Goal: Task Accomplishment & Management: Manage account settings

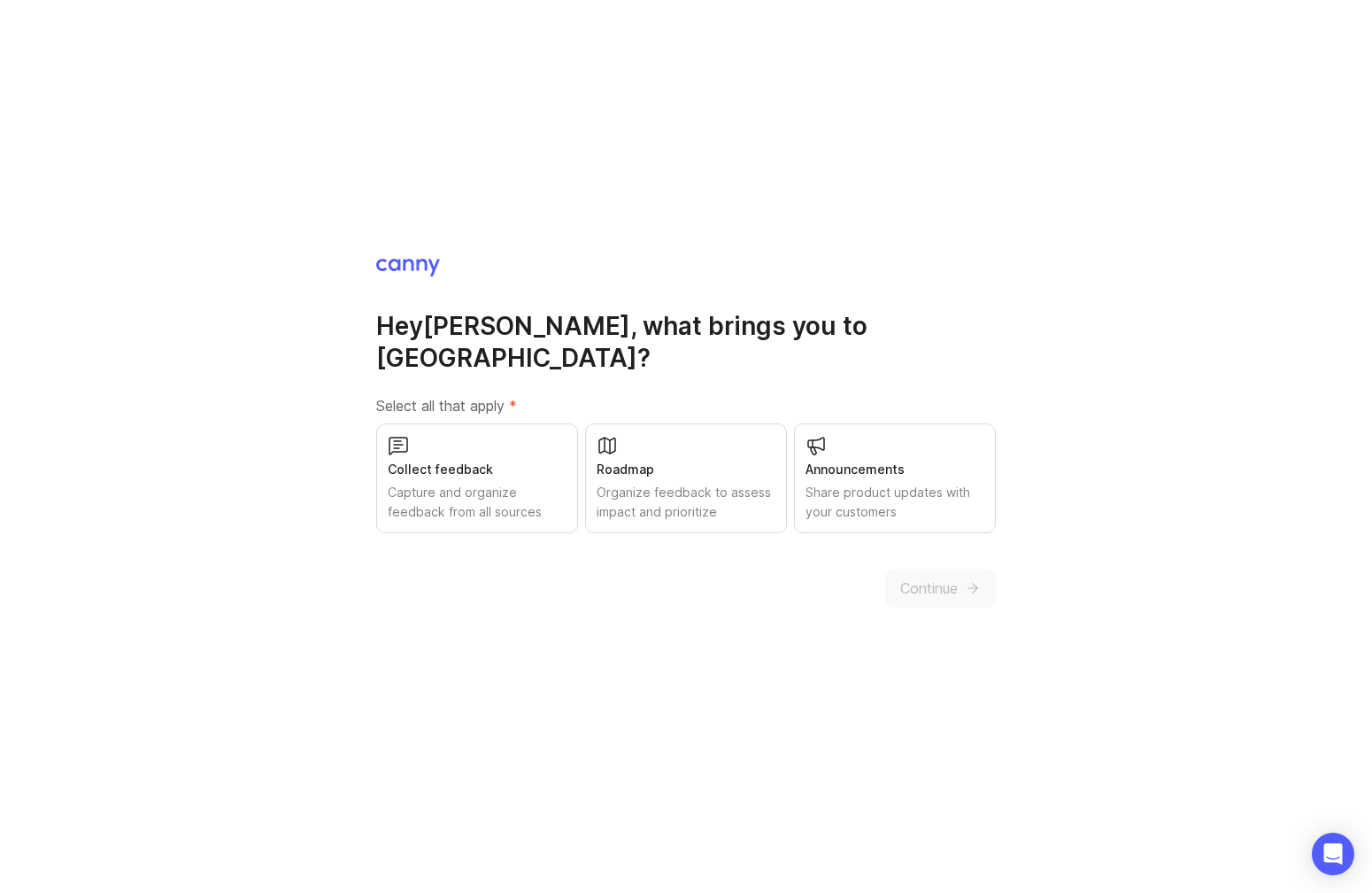
click at [512, 484] on div "Capture and organize feedback from all sources" at bounding box center [476, 502] width 179 height 39
click at [972, 580] on icon "submit" at bounding box center [973, 588] width 15 height 15
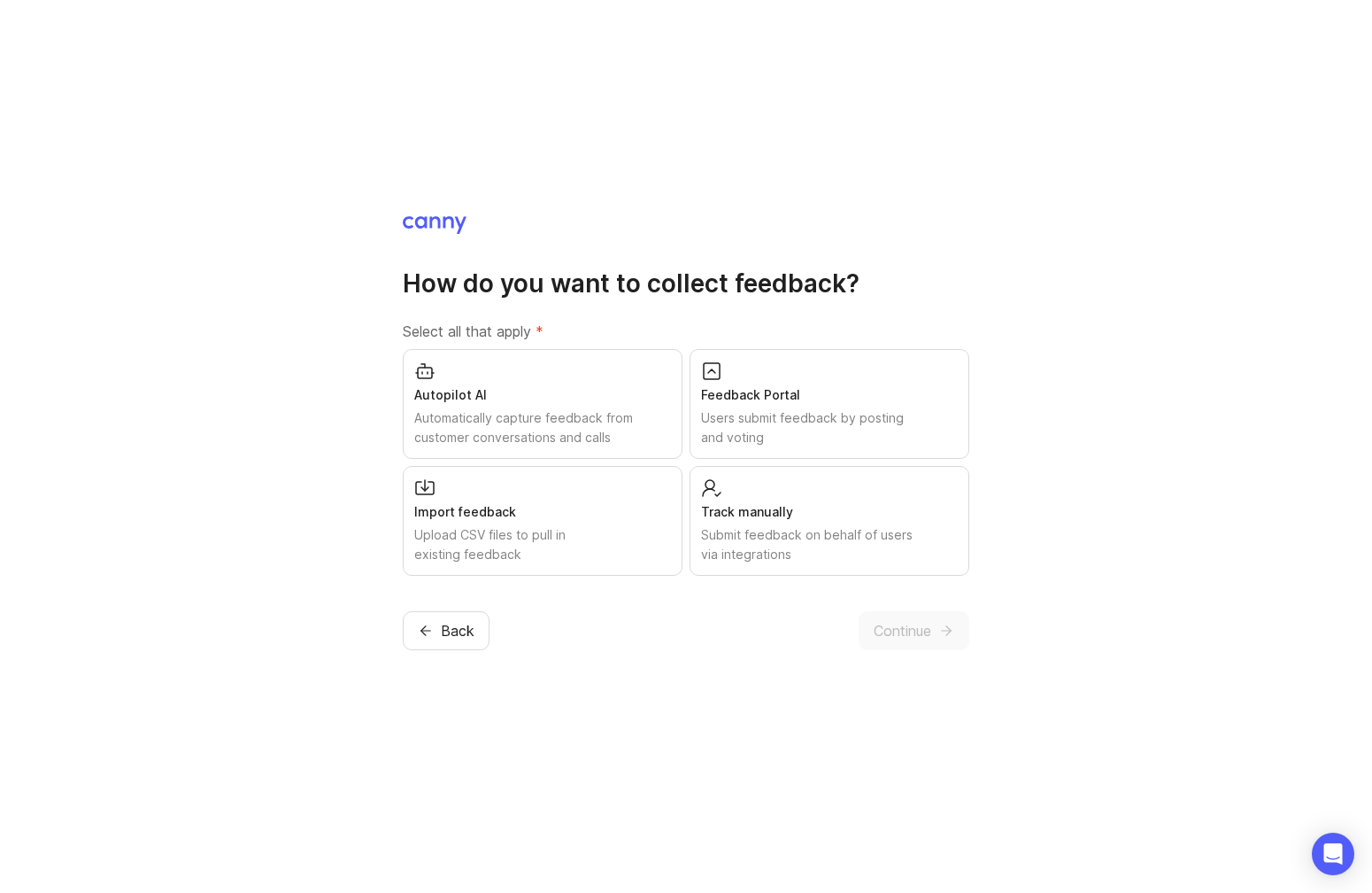
click at [729, 422] on div "Users submit feedback by posting and voting" at bounding box center [830, 427] width 257 height 39
click at [900, 629] on span "Continue" at bounding box center [902, 630] width 58 height 21
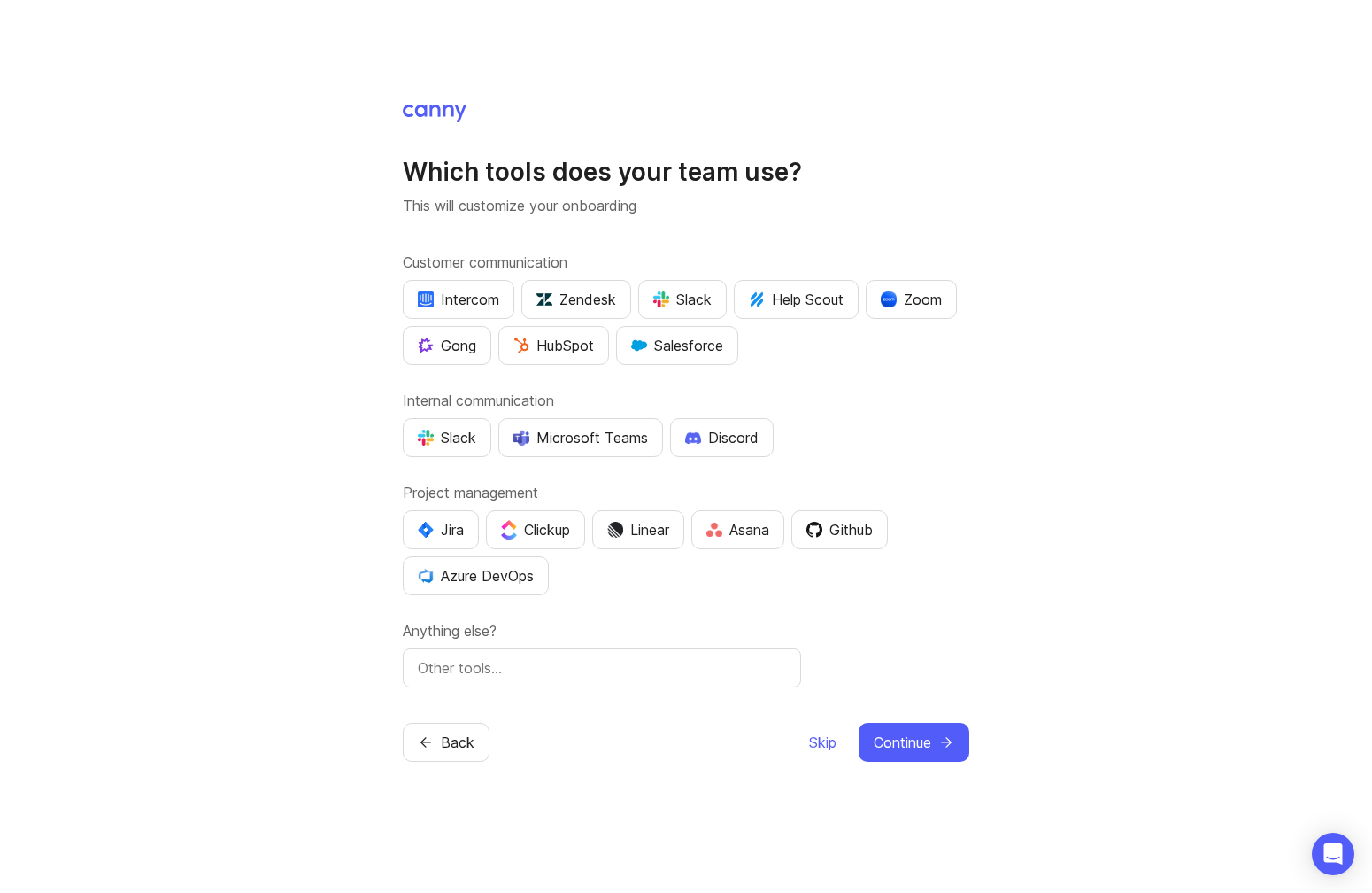
click at [501, 671] on input "text" at bounding box center [601, 668] width 368 height 21
type input "ZOHO"
click at [916, 744] on span "Continue" at bounding box center [902, 742] width 58 height 21
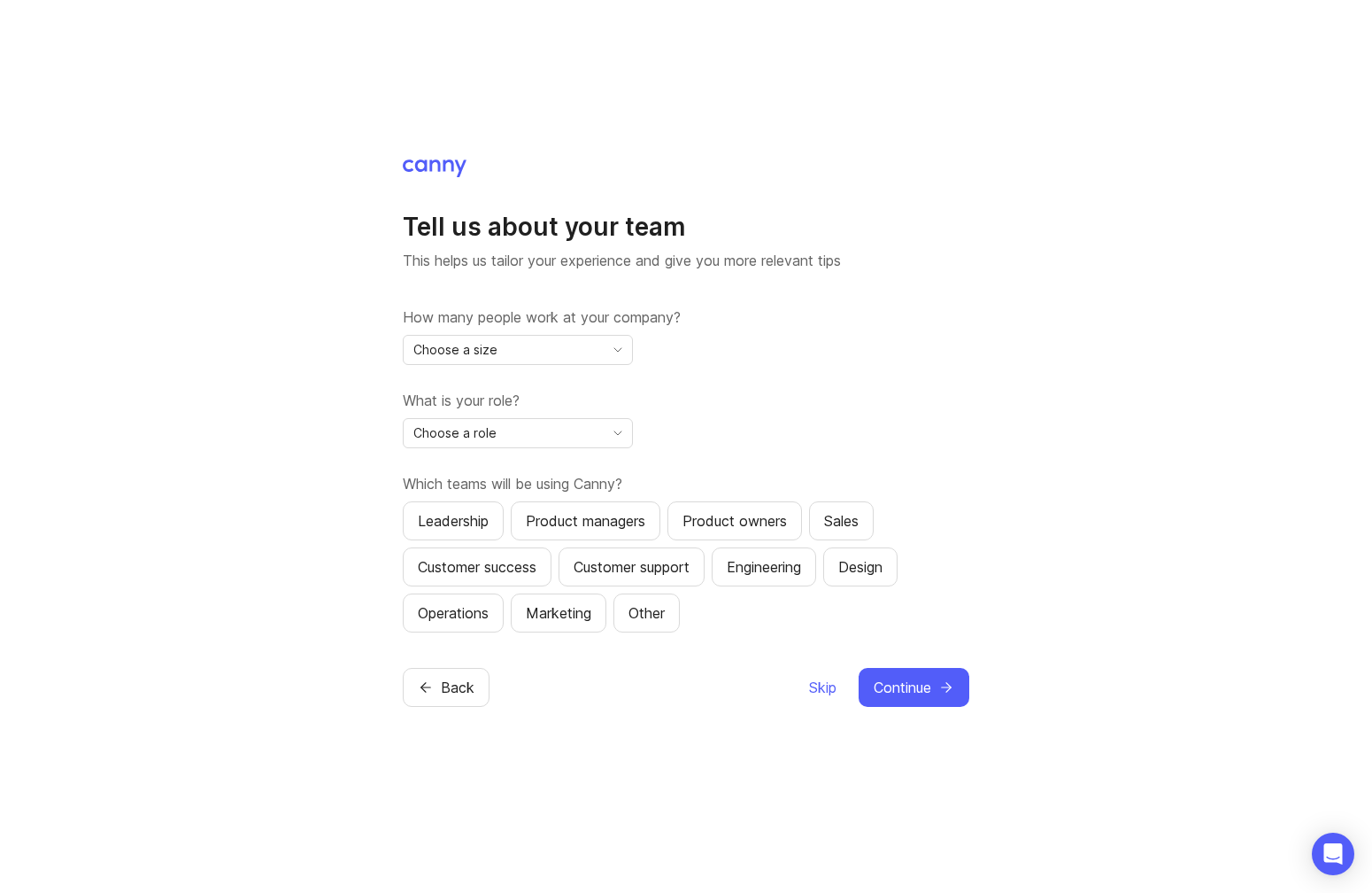
click at [469, 355] on span "Choose a size" at bounding box center [455, 350] width 84 height 19
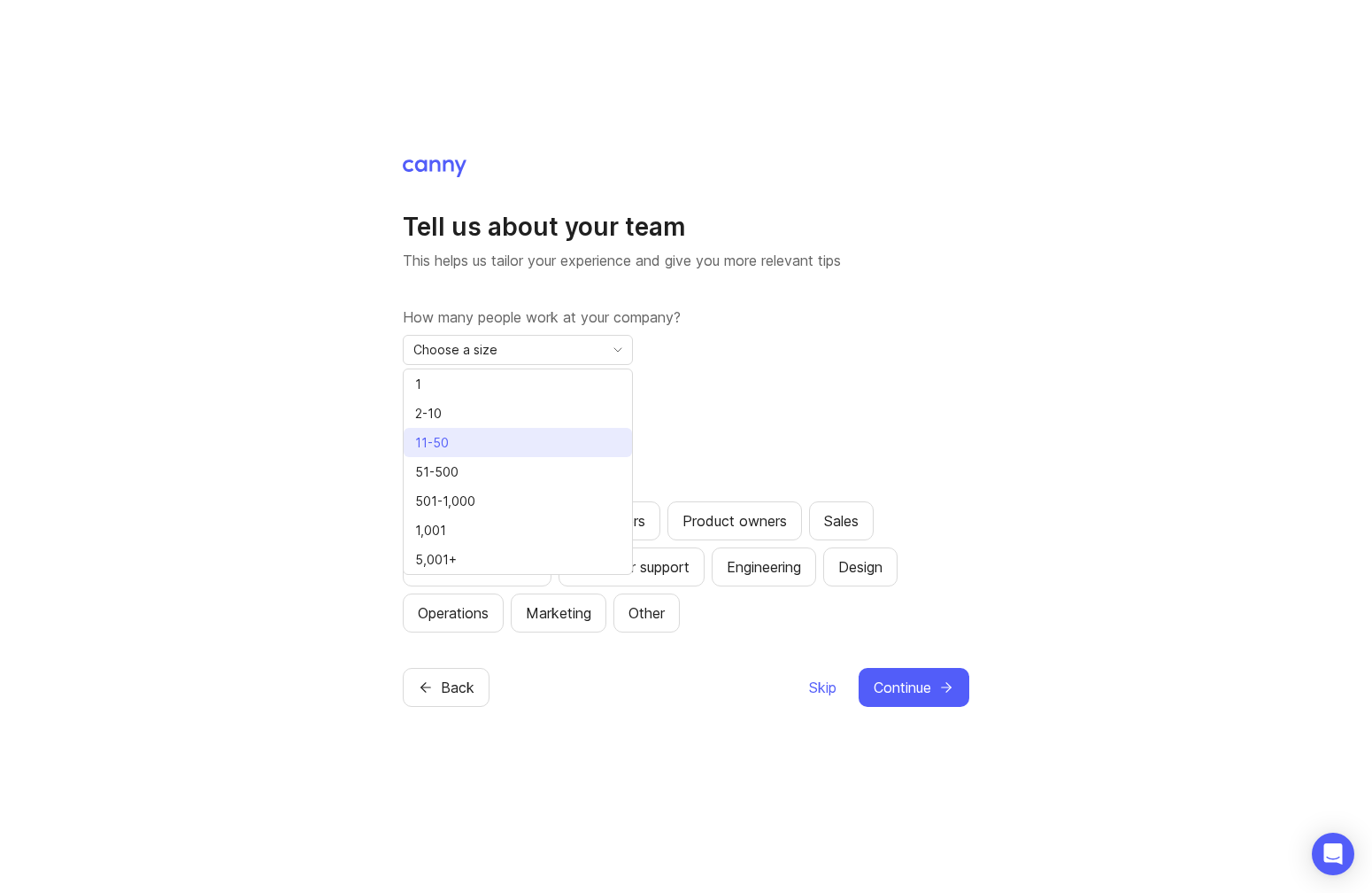
click at [453, 438] on span "11-50" at bounding box center [436, 443] width 41 height 19
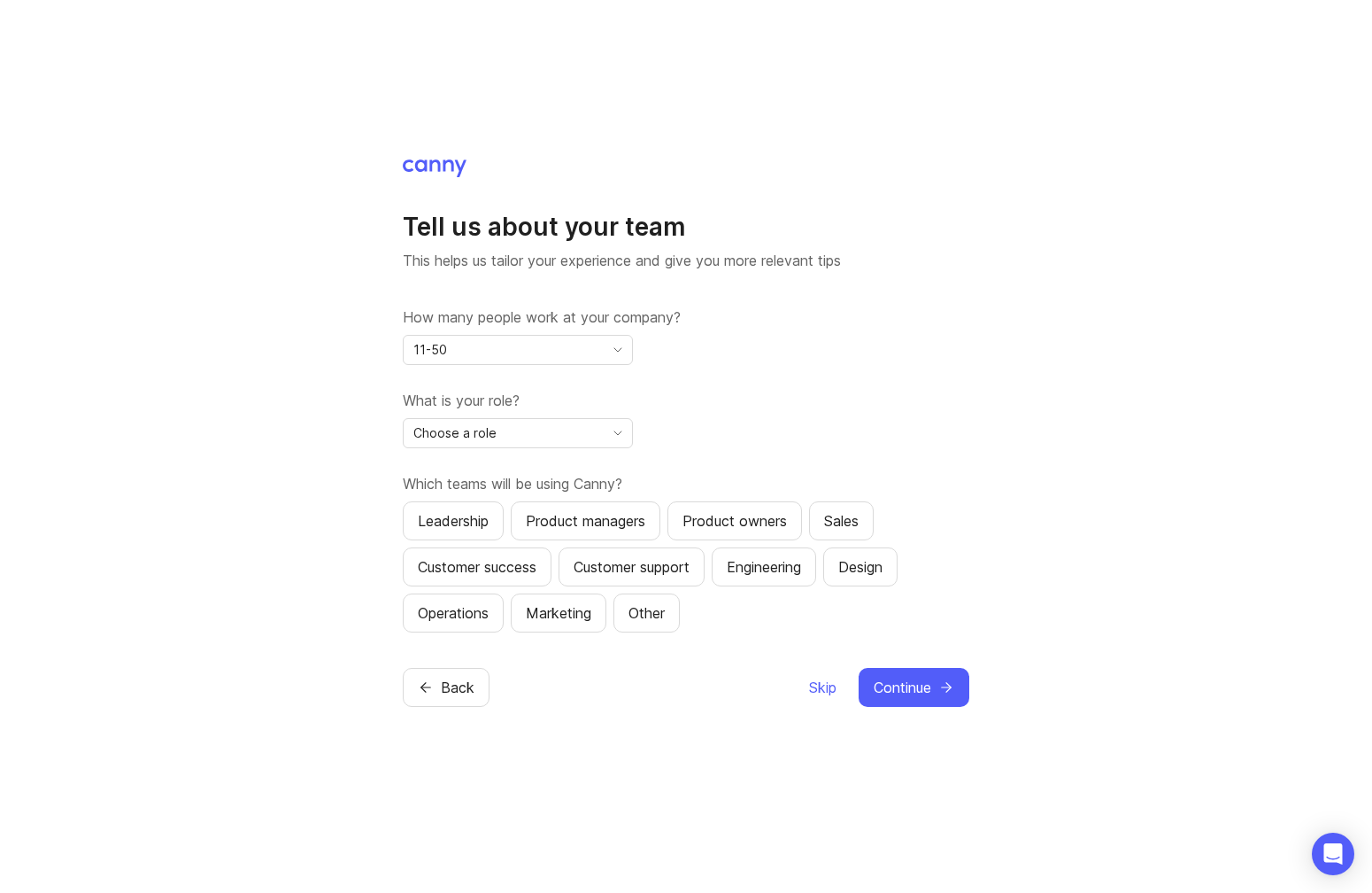
click at [460, 432] on span "Choose a role" at bounding box center [455, 433] width 83 height 19
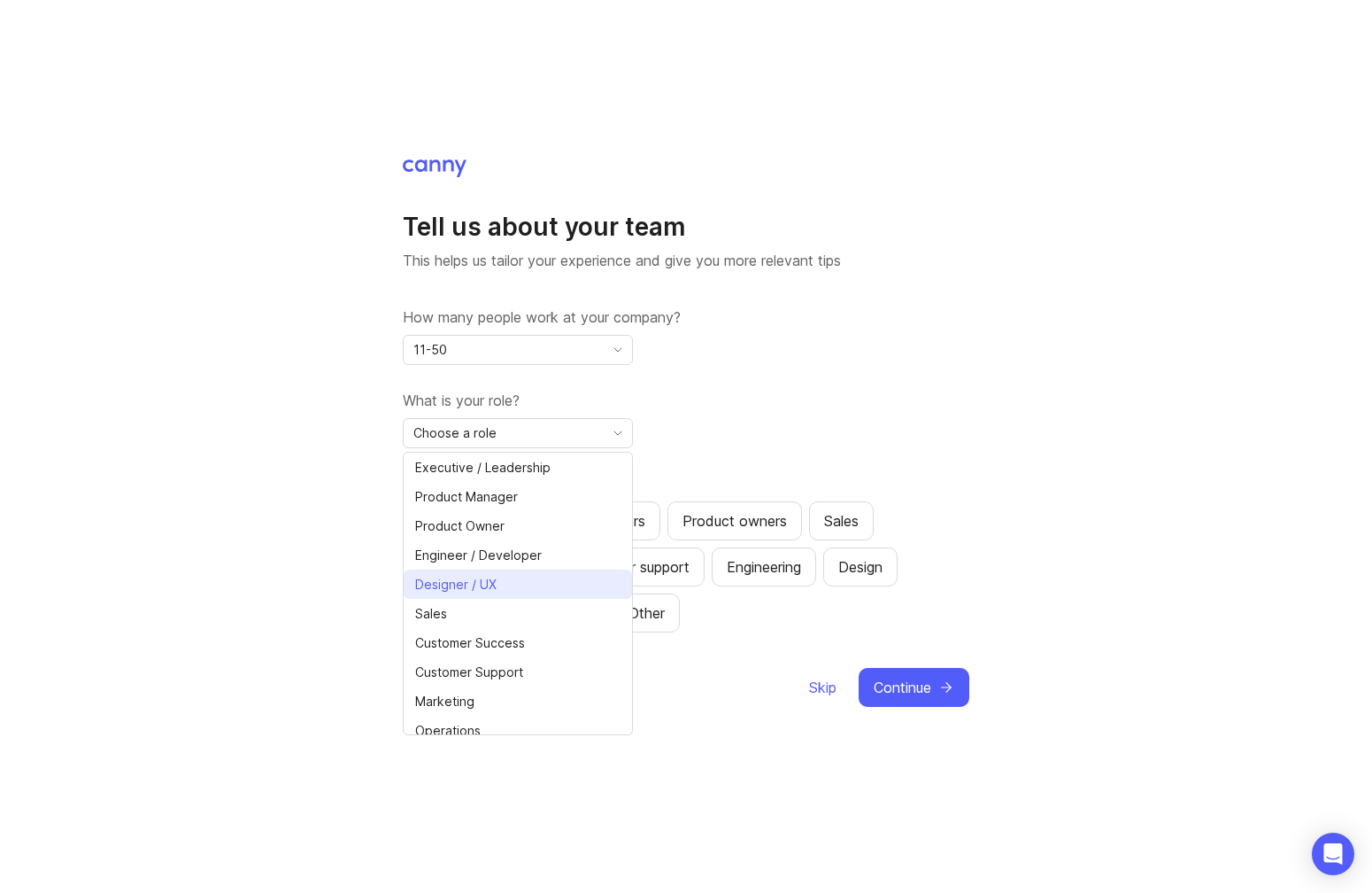
click at [471, 583] on span "Designer / UX" at bounding box center [456, 585] width 81 height 19
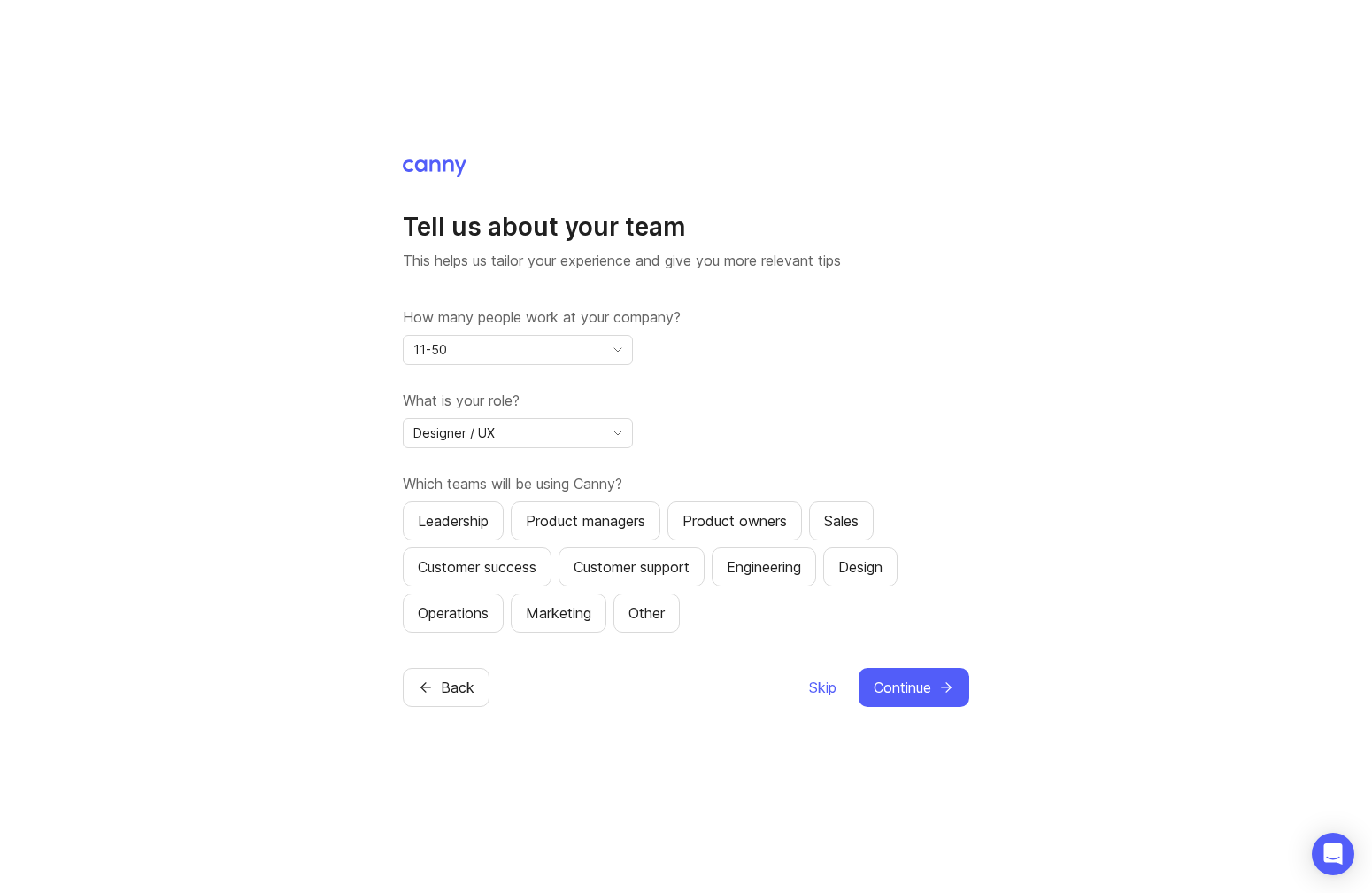
click at [914, 684] on span "Continue" at bounding box center [902, 687] width 58 height 21
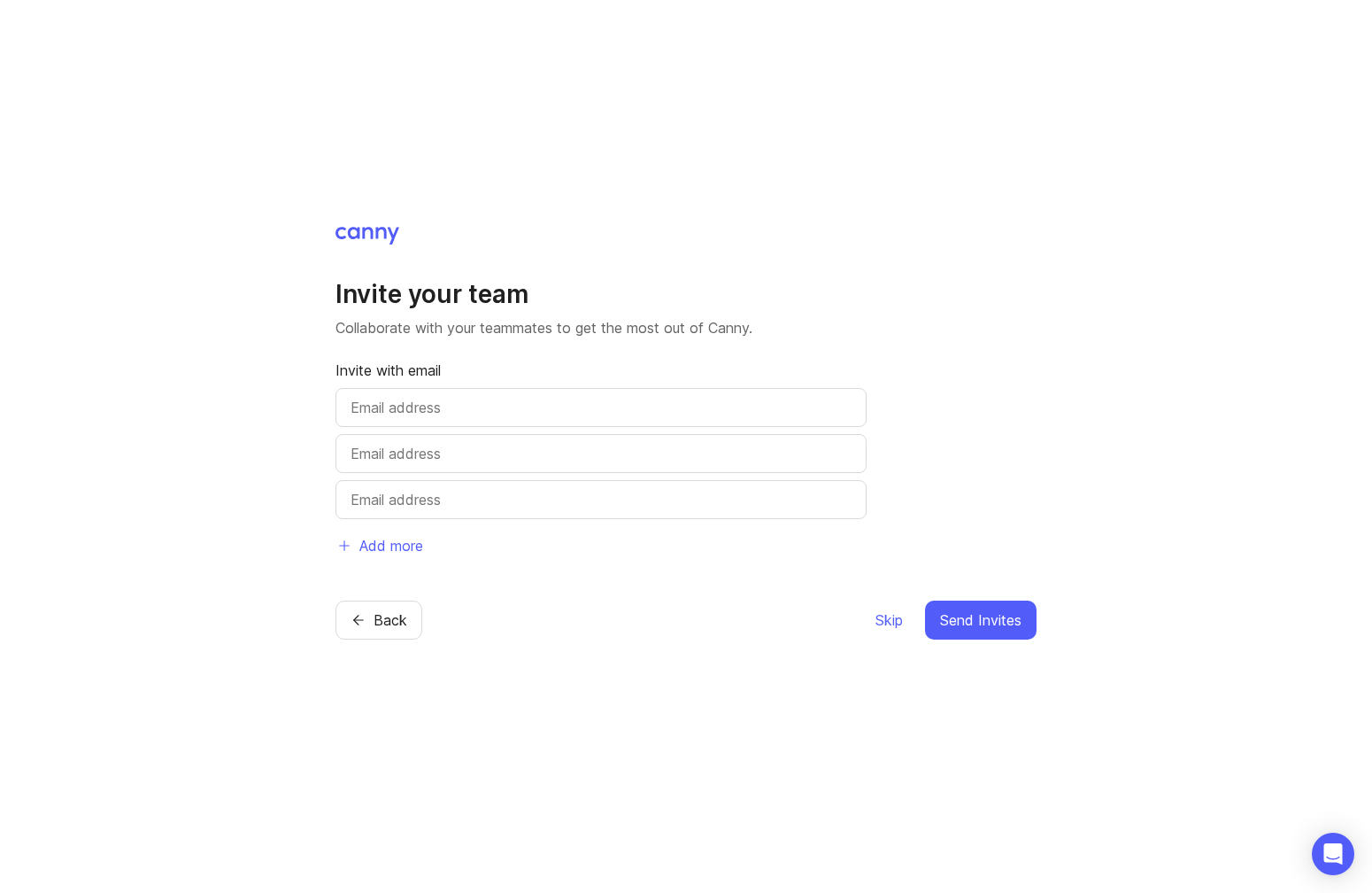
click at [387, 400] on input "text" at bounding box center [601, 407] width 501 height 21
click at [612, 331] on p "Collaborate with your teammates to get the most out of Canny." at bounding box center [686, 328] width 701 height 21
click at [875, 617] on span "Skip" at bounding box center [889, 619] width 27 height 21
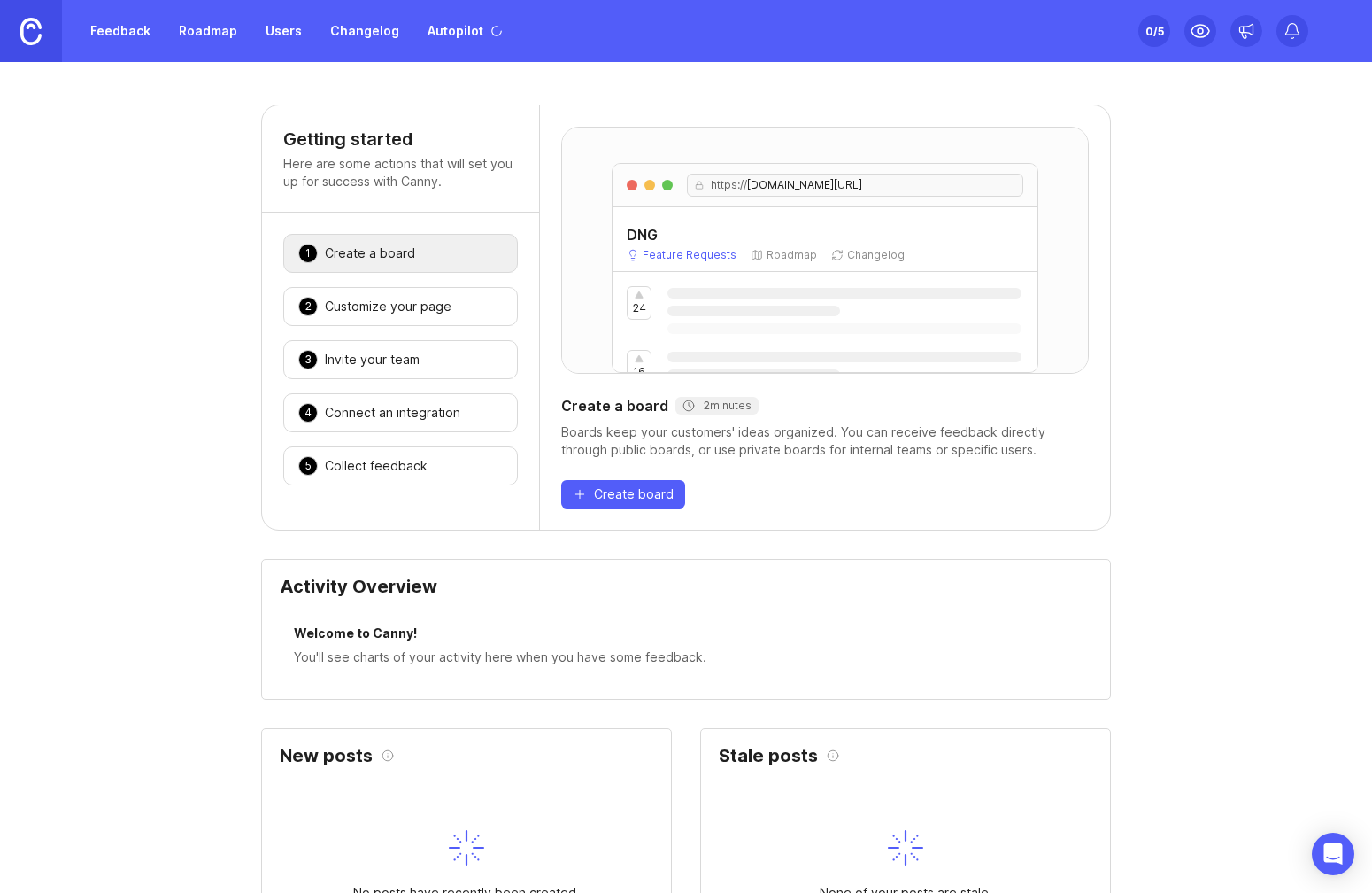
click at [874, 624] on div "Welcome to Canny!" at bounding box center [686, 635] width 785 height 24
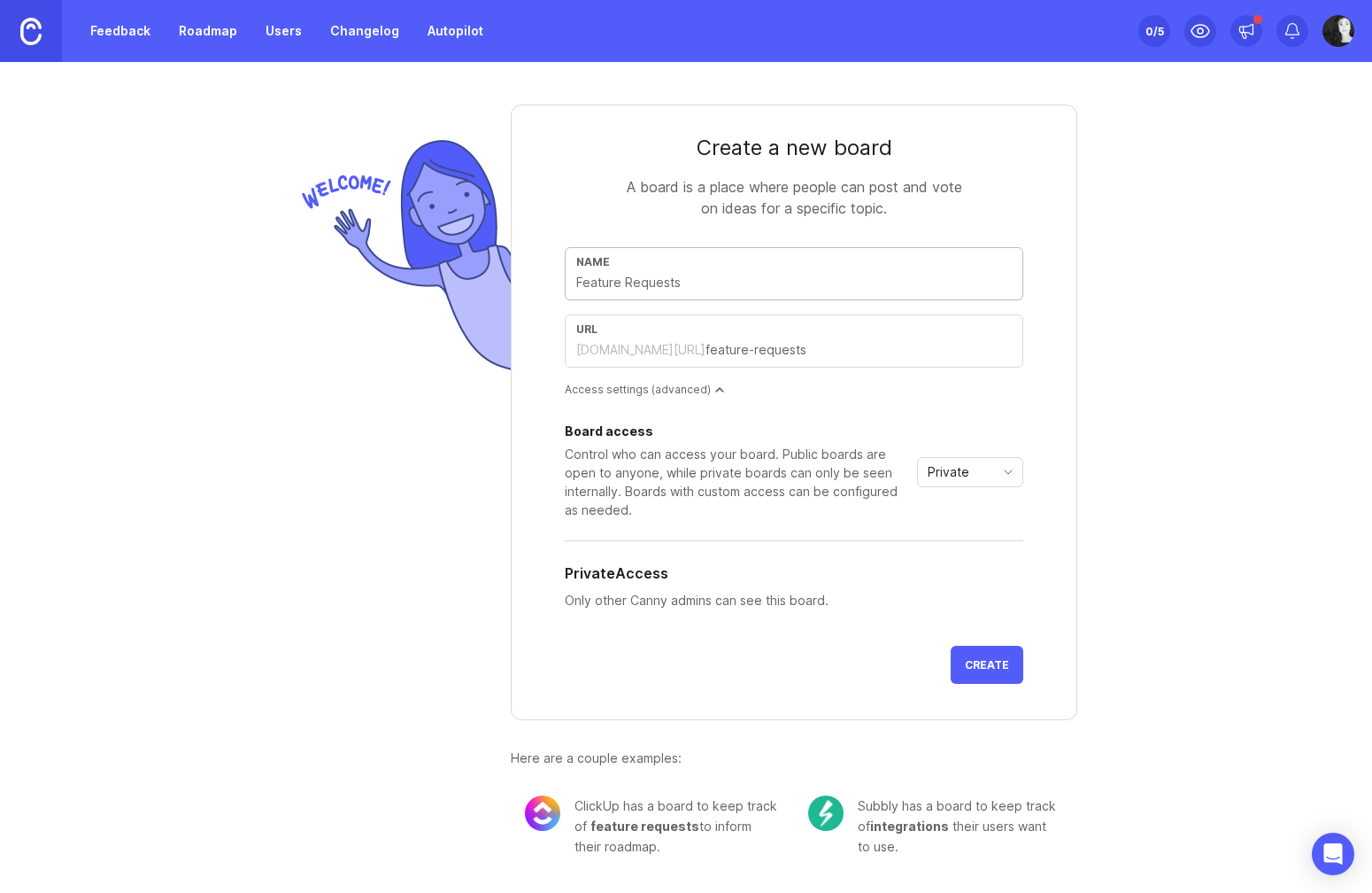
type input "f"
type input "fO"
type input "fo"
type input "fON"
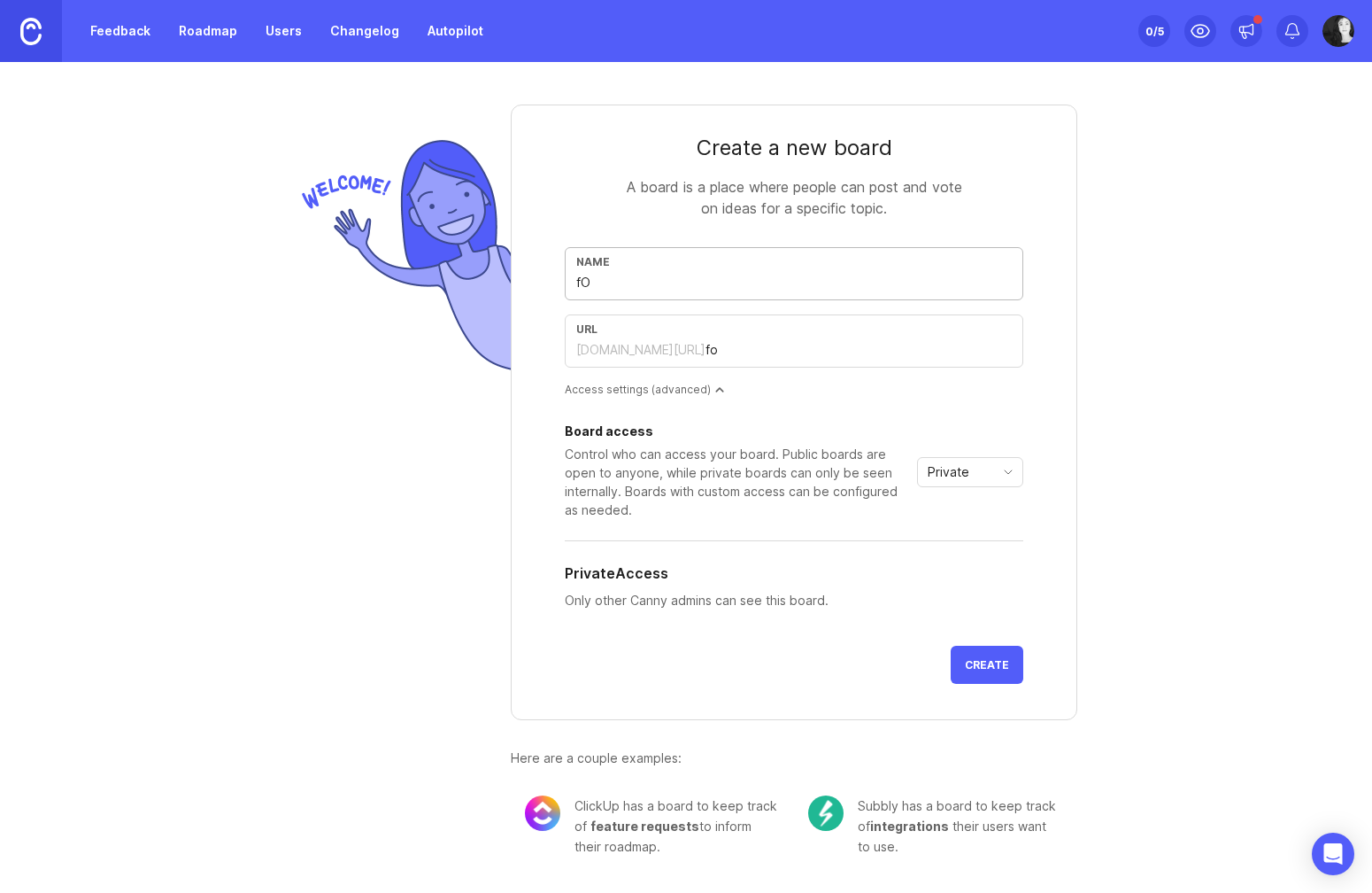
type input "fon"
type input "fONE"
type input "fone"
type input "fON"
type input "fon"
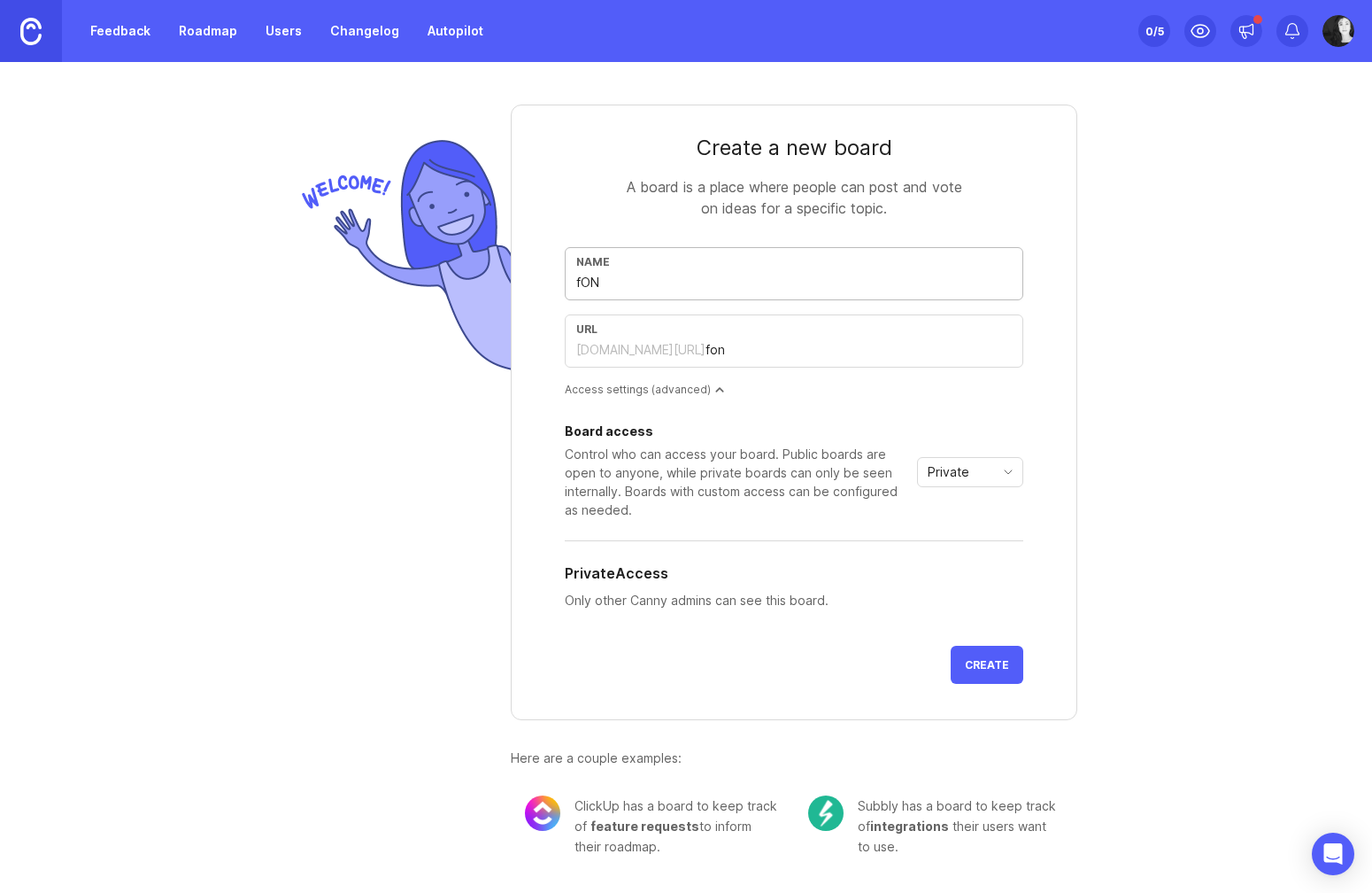
type input "fO"
type input "fo"
type input "f"
type input "F"
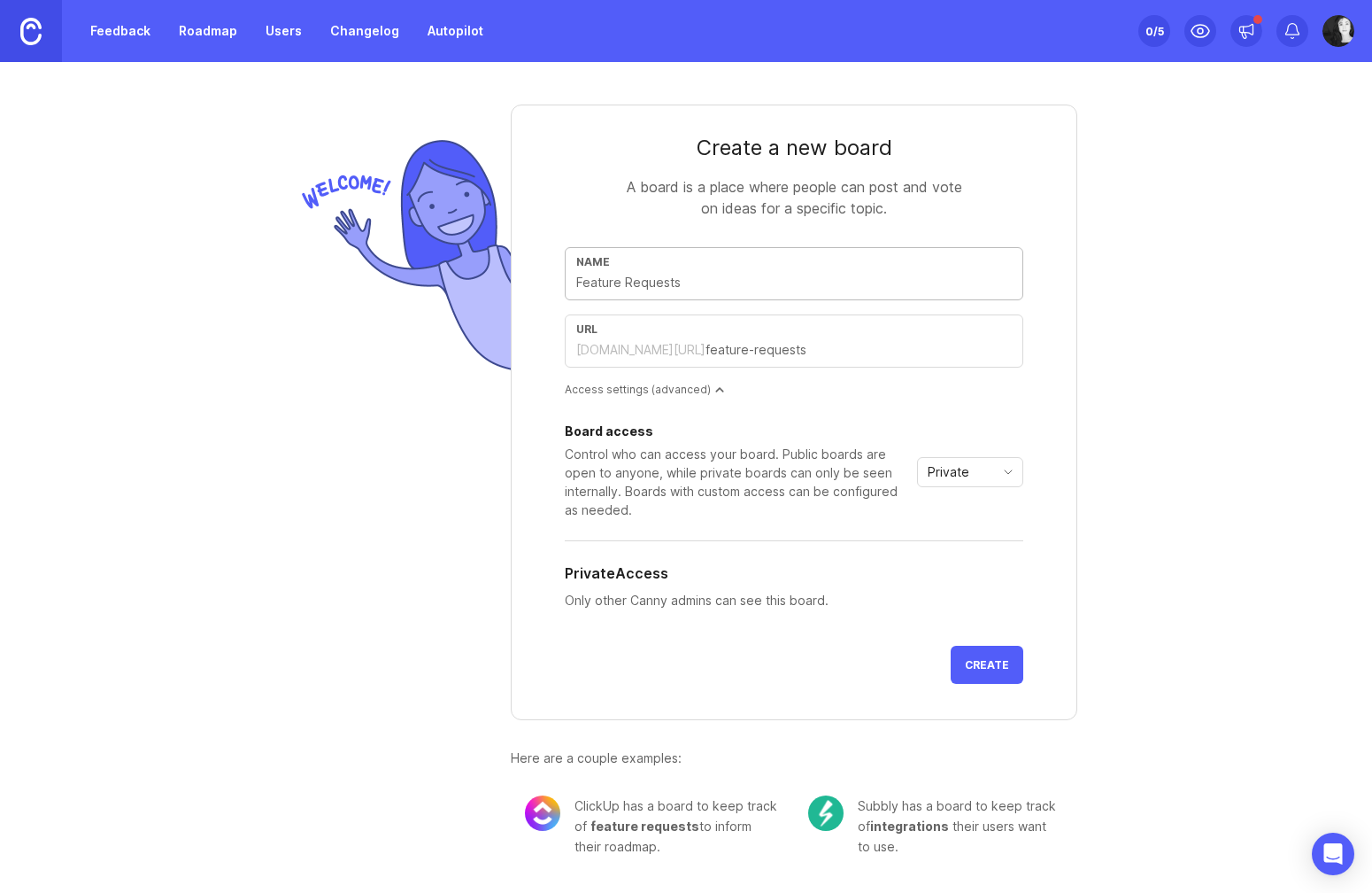
type input "f"
type input "Fi"
type input "fi"
type input "Fin"
type input "fin"
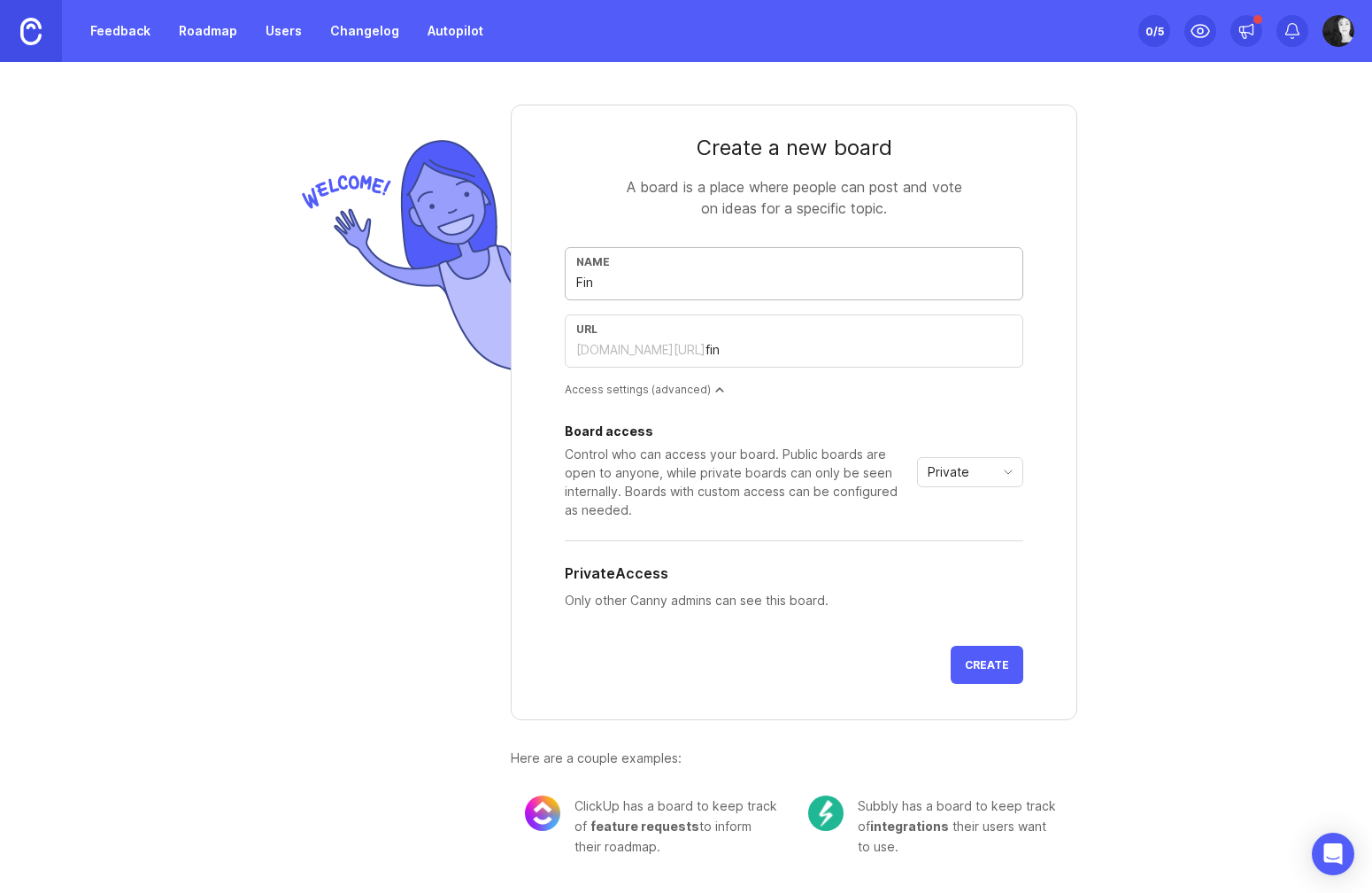
type input "Fina"
type input "fina"
type input "Fin"
type input "fin"
type input "Fine"
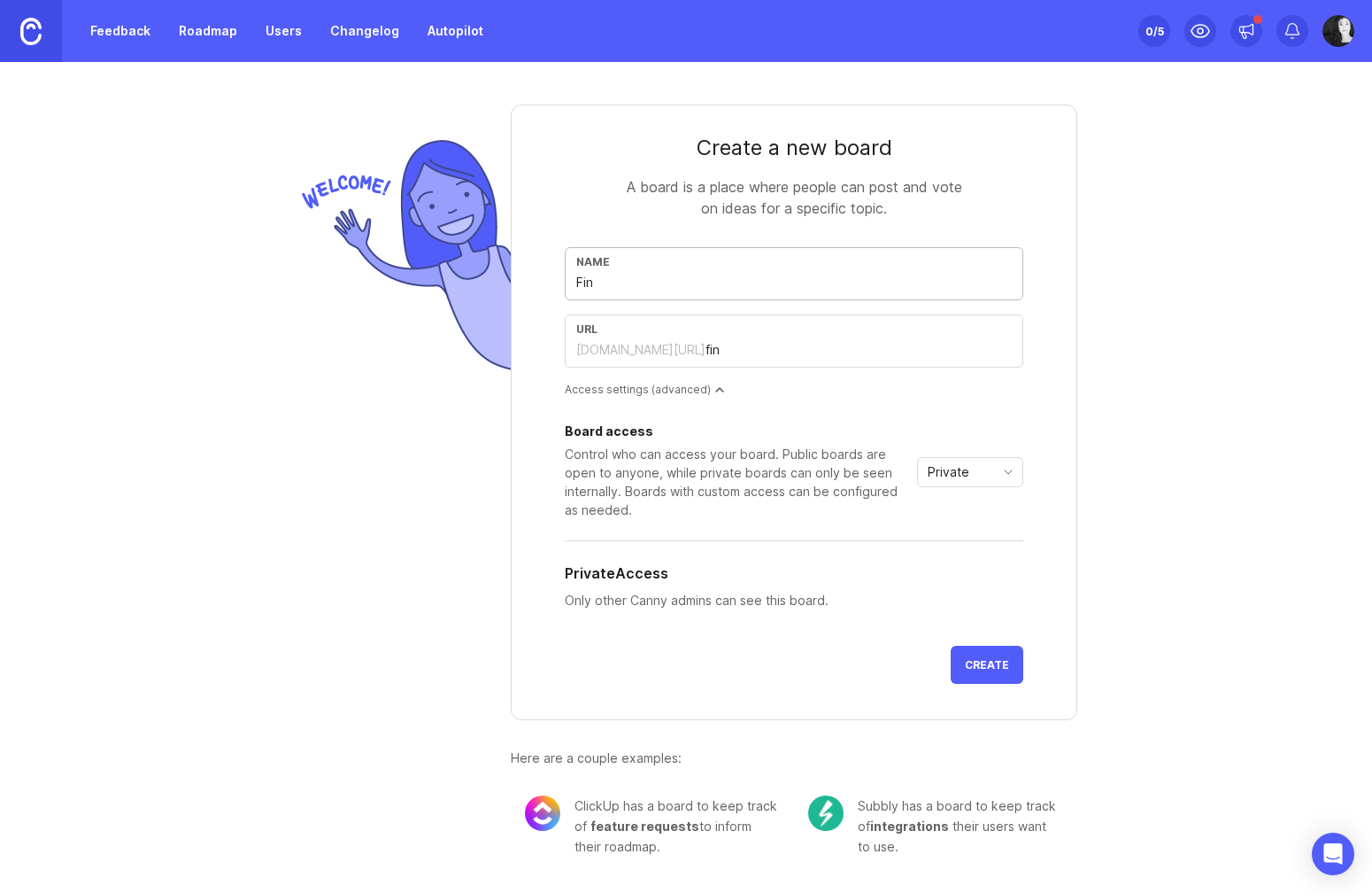
type input "fine"
type input "Fine a"
type input "fine-a"
type input "Fine an"
type input "fine-an"
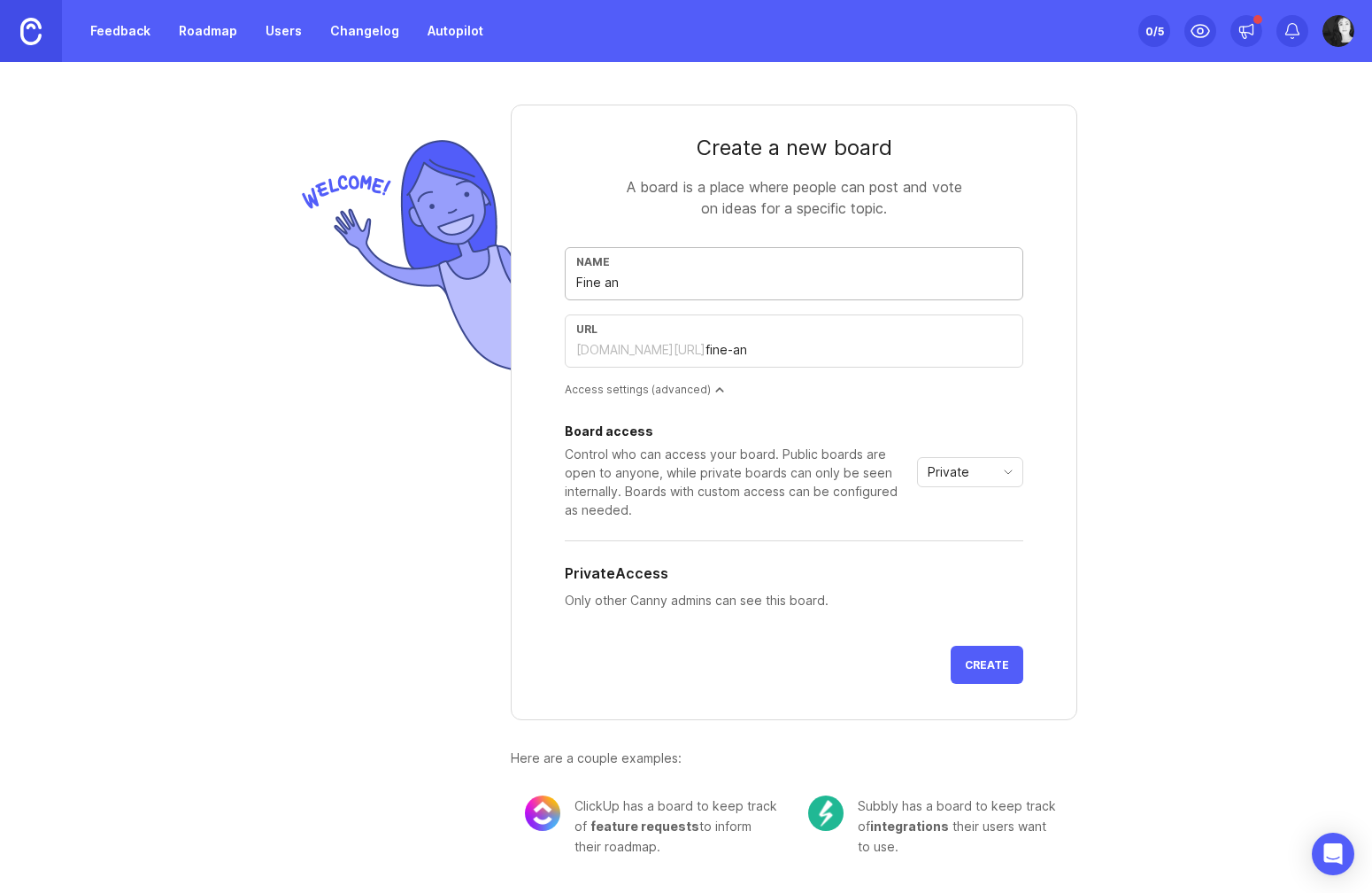
type input "Fine and"
type input "fine-and"
type input "Fine and C"
type input "fine-and-c"
type input "Fine and Co"
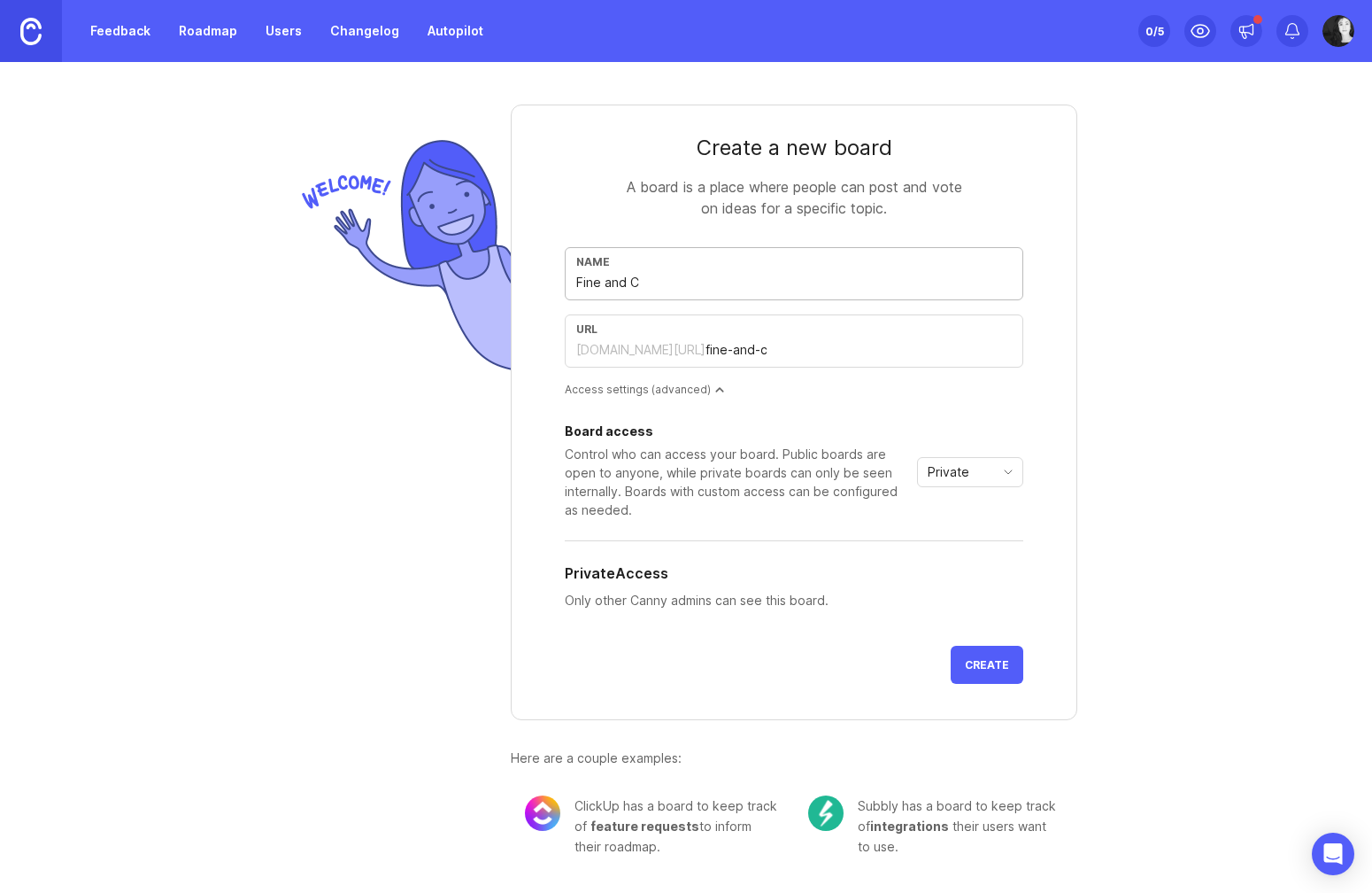
type input "fine-and-co"
type input "Fine and Cou"
type input "fine-and-cou"
type input "Fine and Coun"
type input "fine-and-coun"
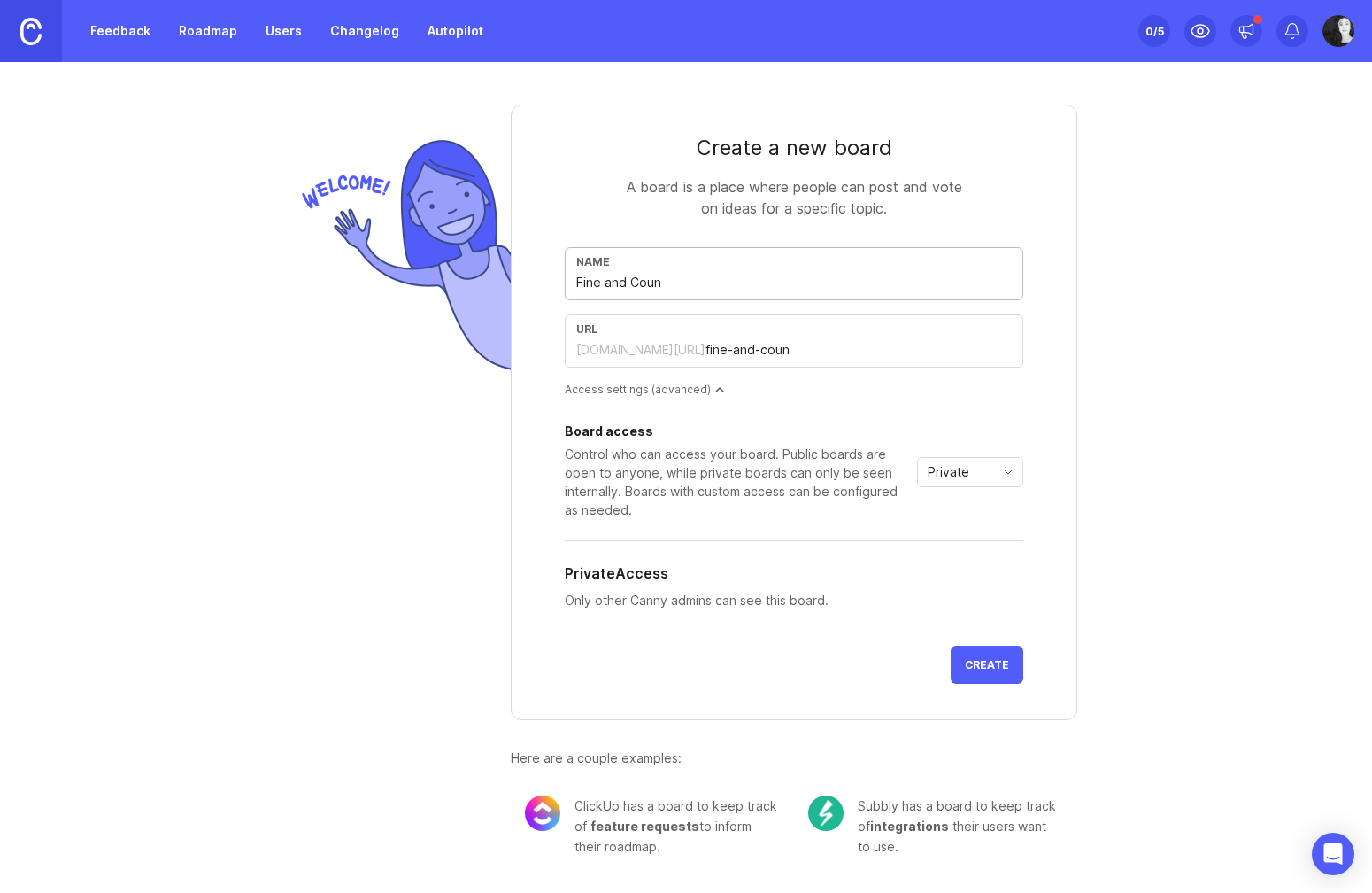
type input "Fine and Count"
type input "fine-and-count"
type input "Fine and Countr"
type input "fine-and-countr"
type input "Fine and Country"
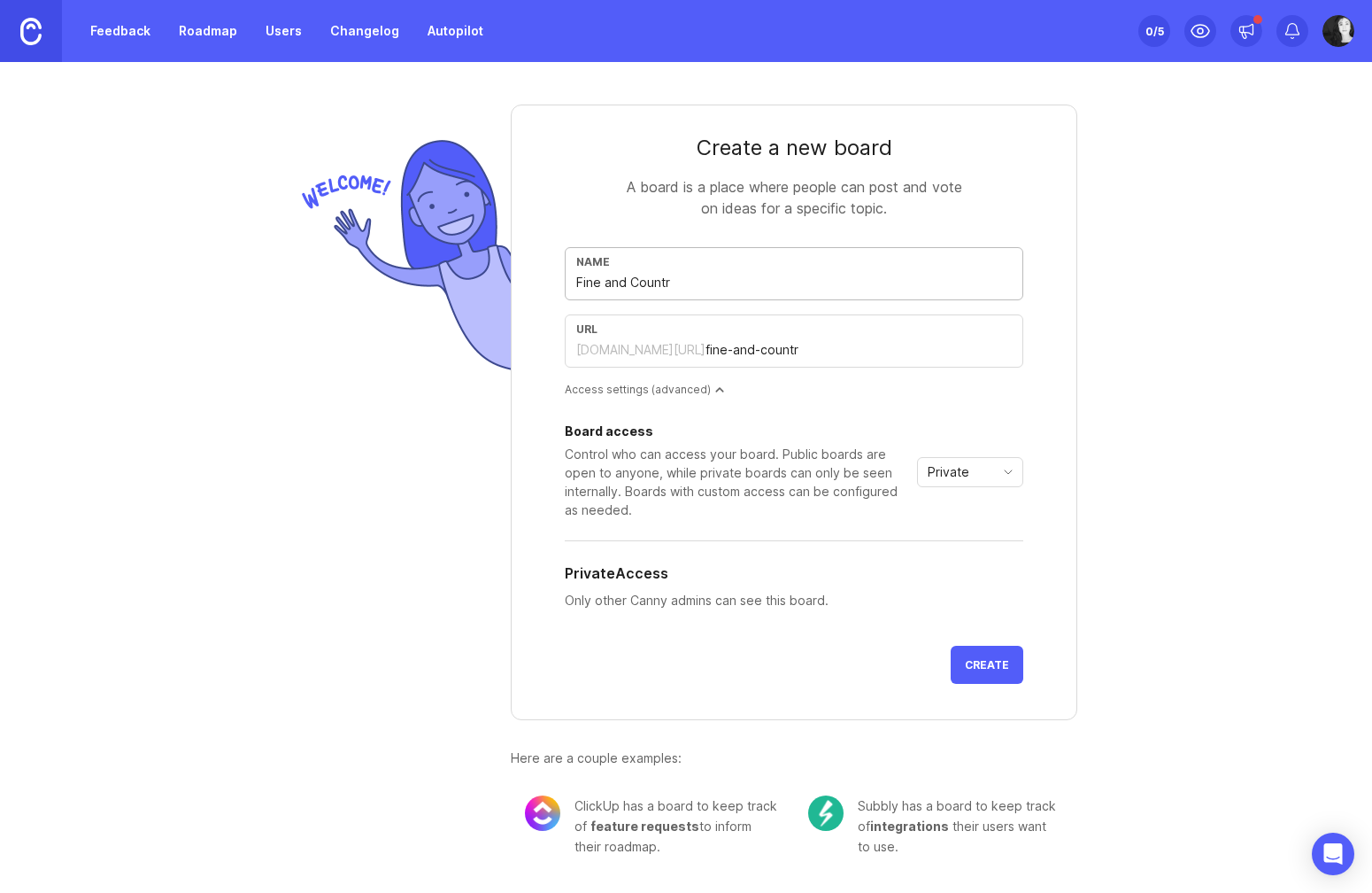
type input "fine-and-country"
type input "Fine and Country"
click at [979, 660] on span "Create" at bounding box center [987, 665] width 44 height 14
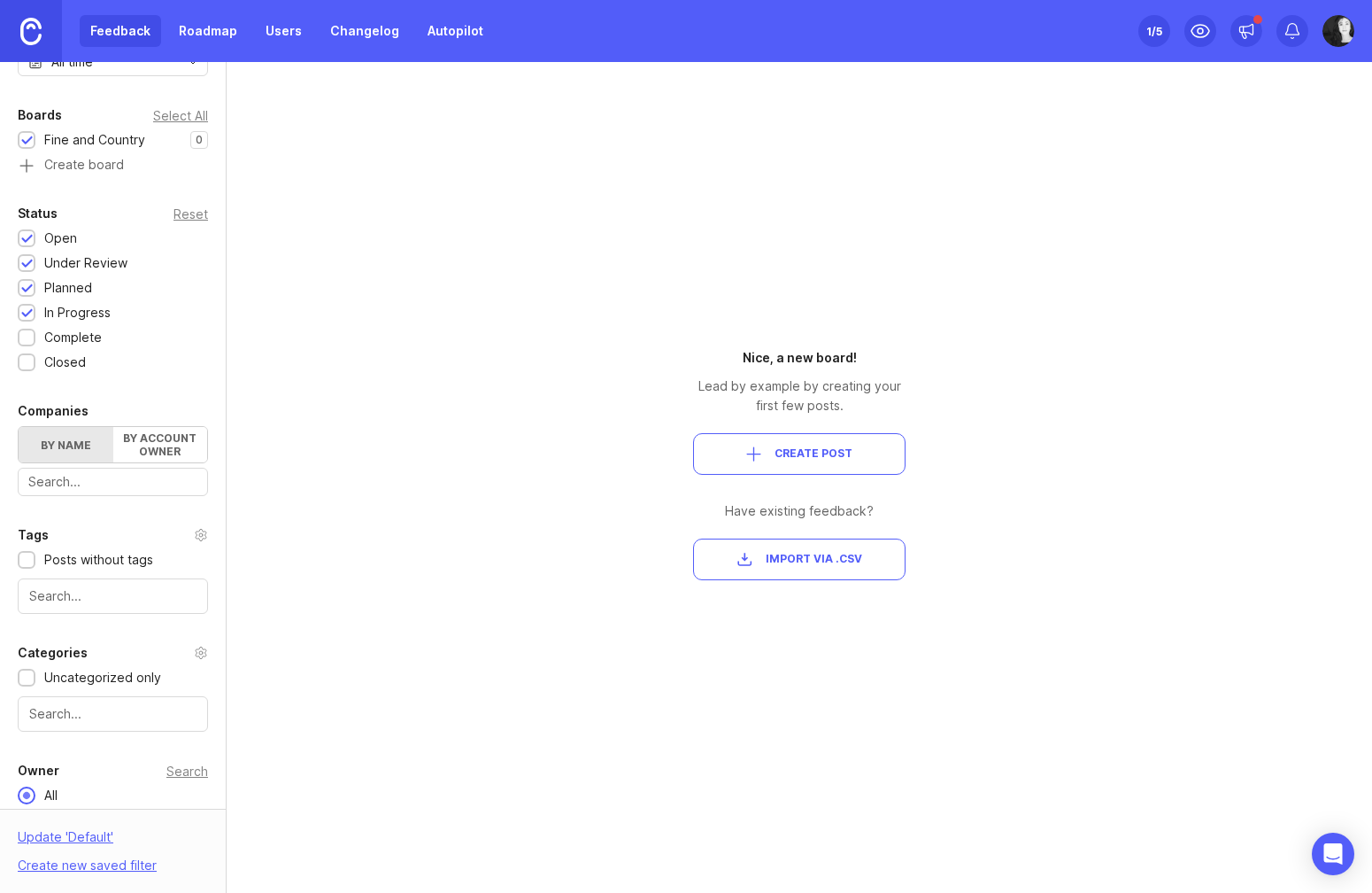
scroll to position [313, 0]
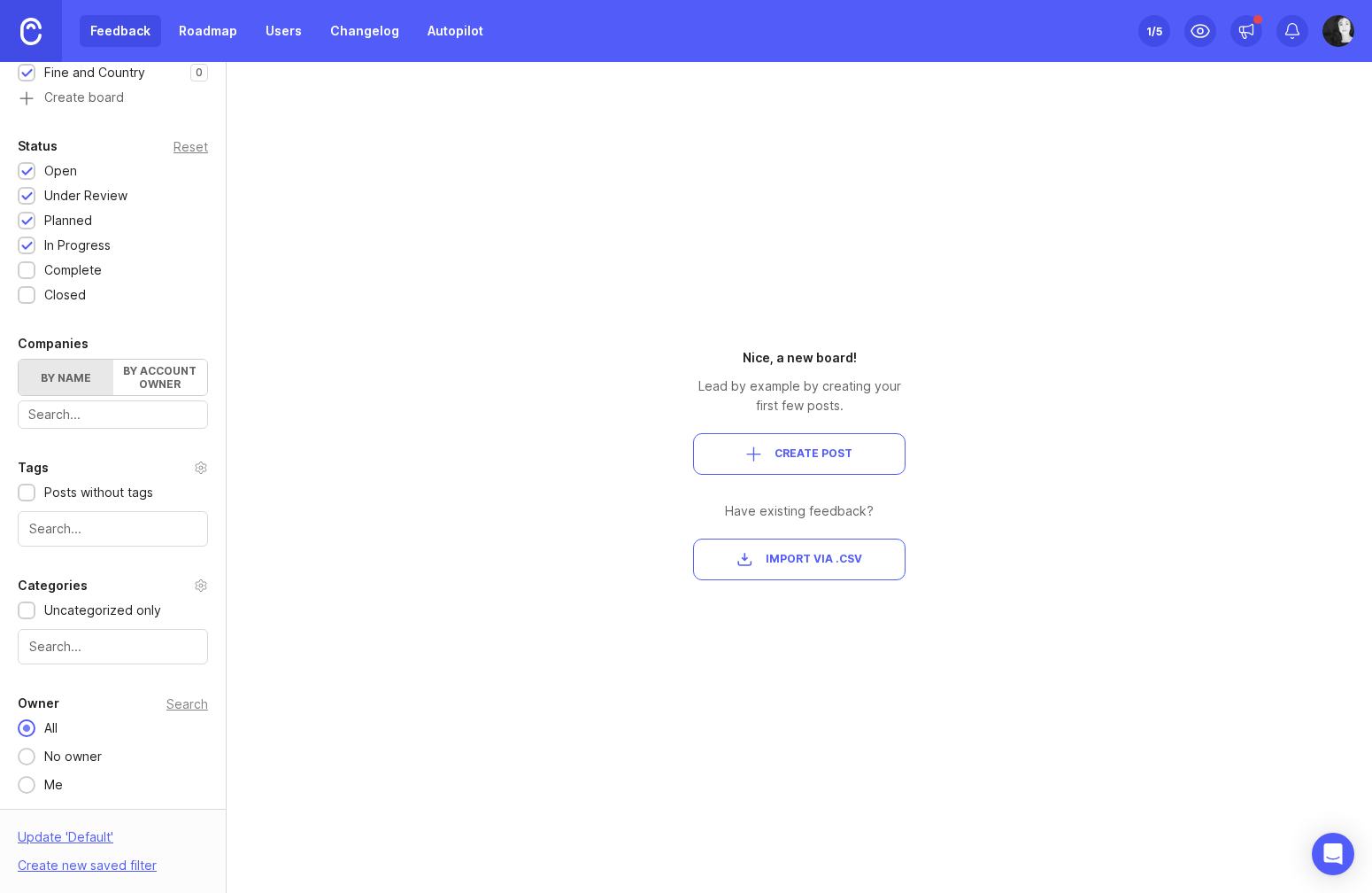
click at [105, 645] on input "text" at bounding box center [112, 647] width 167 height 19
click at [100, 530] on input "text" at bounding box center [112, 529] width 167 height 19
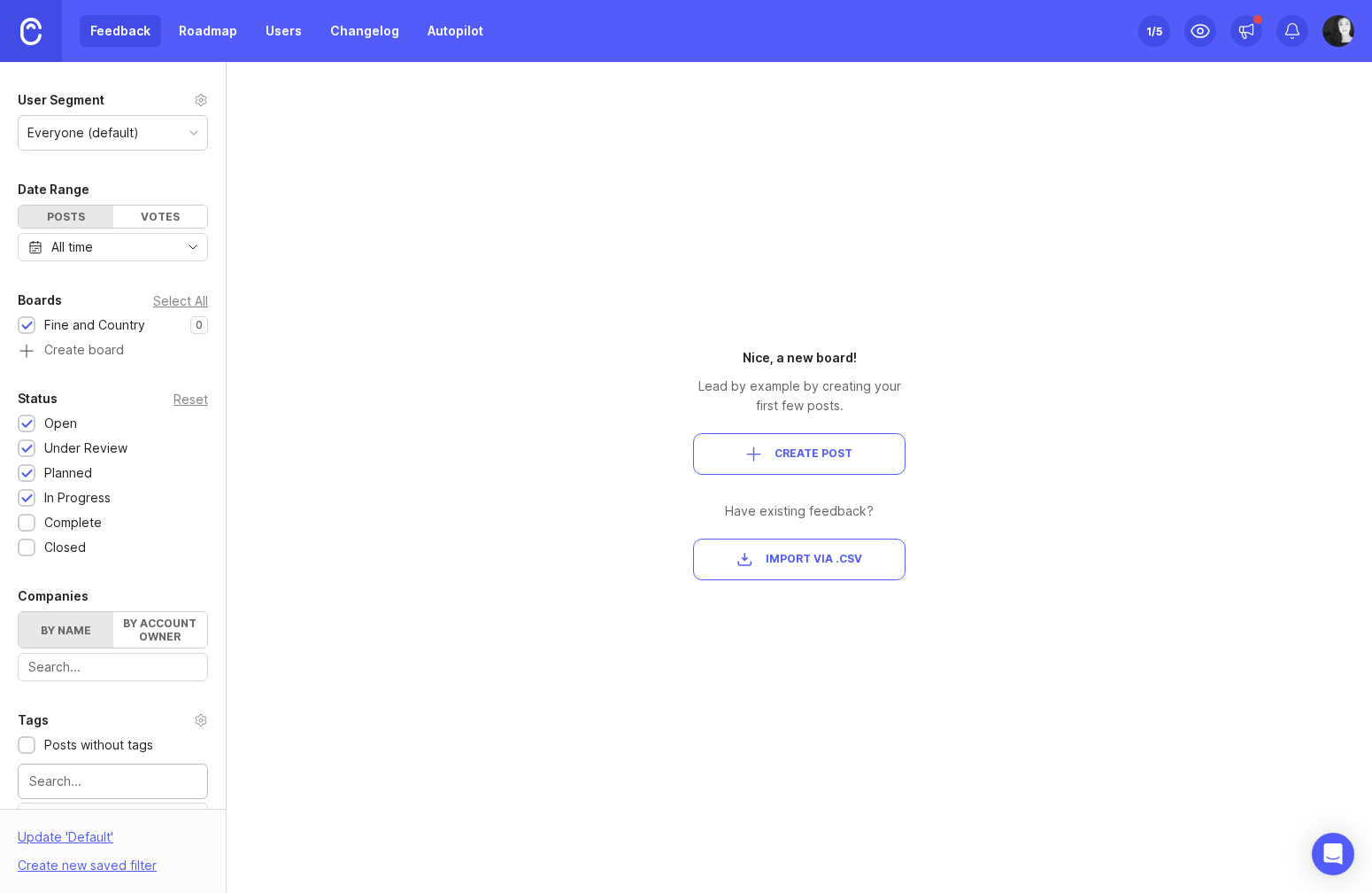
scroll to position [0, 0]
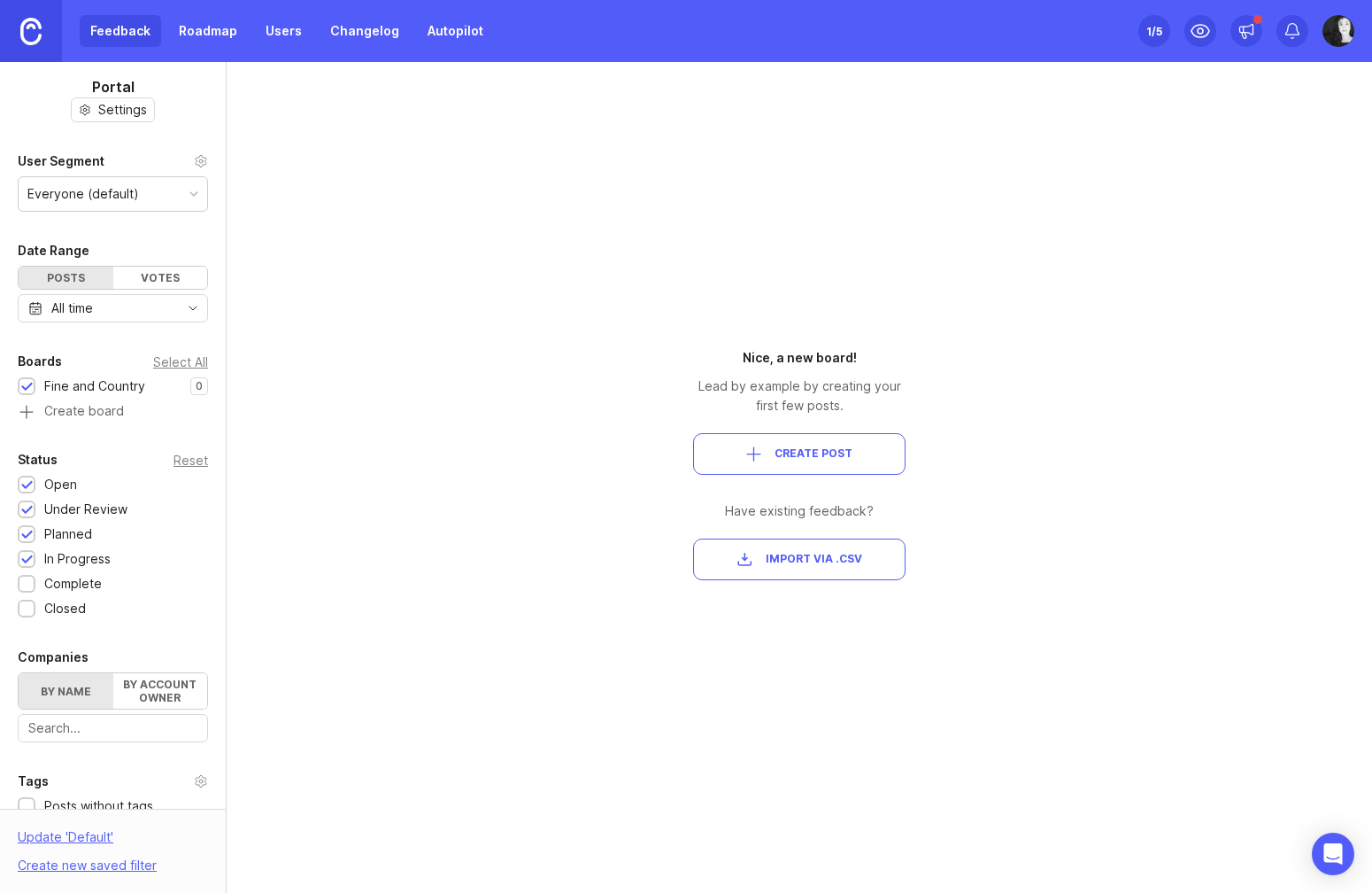
click at [800, 455] on span "Create Post" at bounding box center [814, 454] width 78 height 15
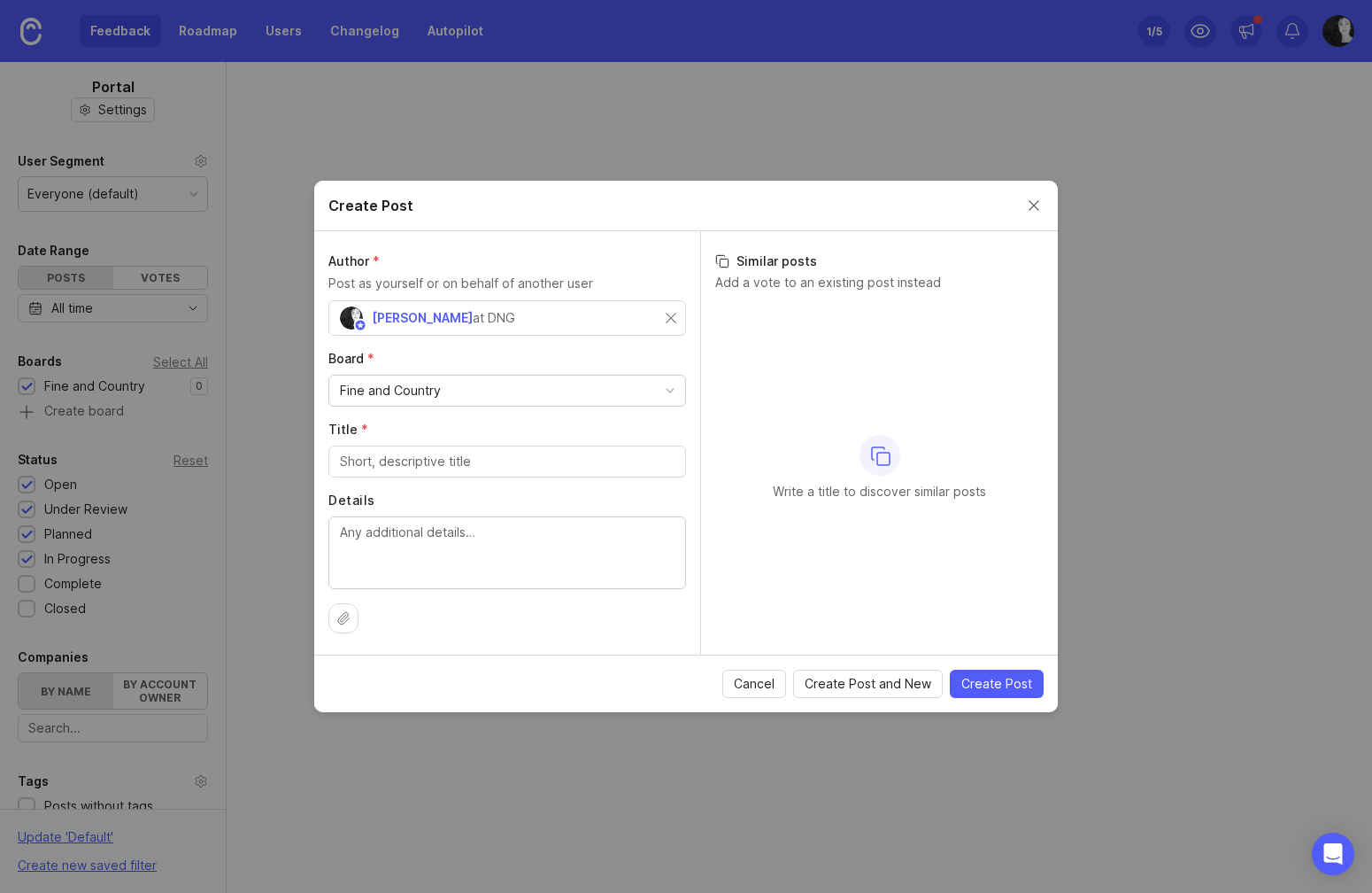
click at [755, 692] on button "Cancel" at bounding box center [755, 683] width 64 height 28
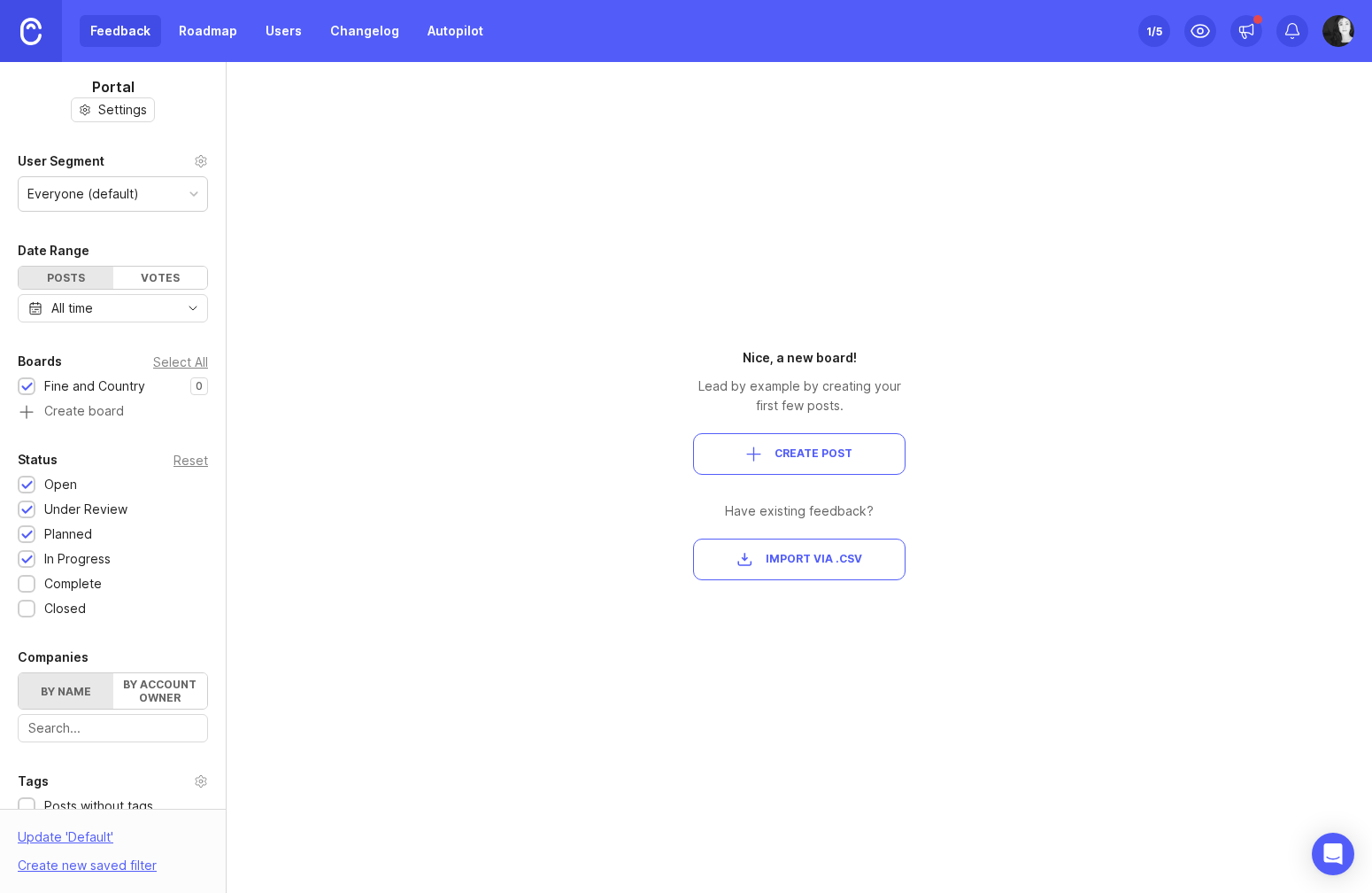
scroll to position [313, 0]
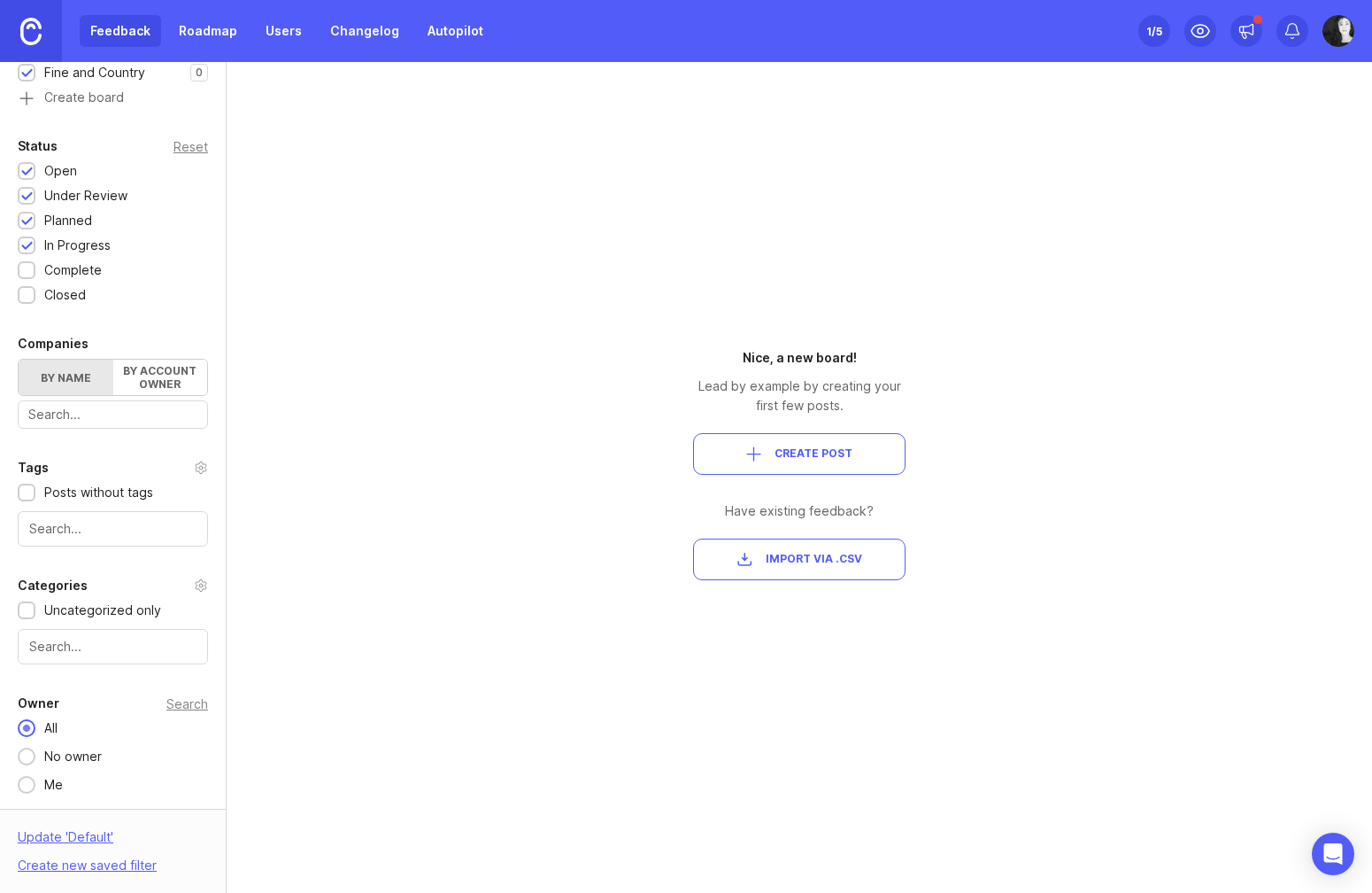
click at [852, 456] on span "Create Post" at bounding box center [799, 454] width 183 height 15
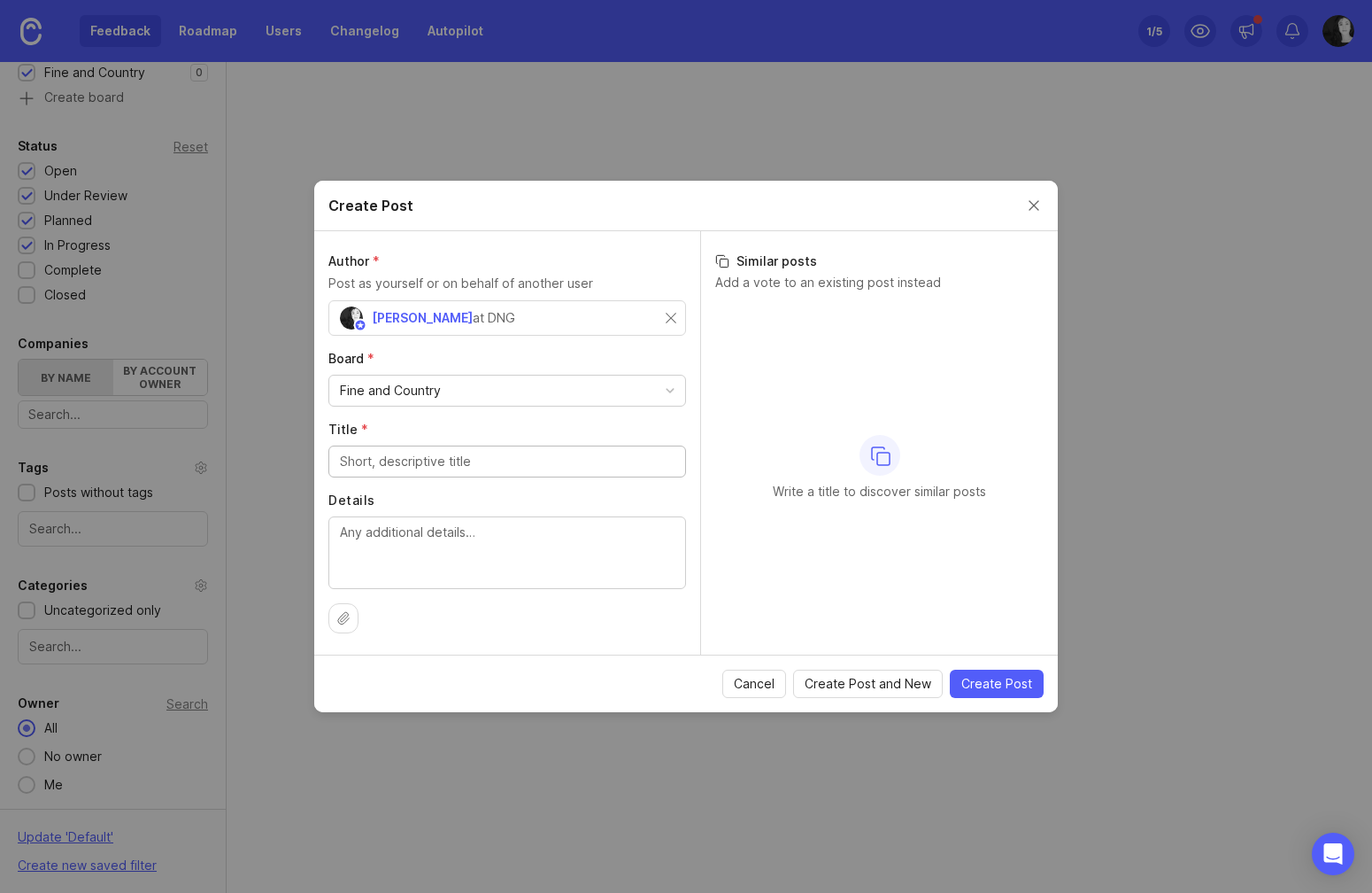
click at [995, 684] on span "Create Post" at bounding box center [996, 683] width 71 height 17
click at [422, 480] on div "Author * Post as yourself or on behalf of another user [PERSON_NAME] at DNG Boa…" at bounding box center [506, 443] width 386 height 423
click at [425, 471] on div at bounding box center [507, 461] width 357 height 32
type input "website"
click at [984, 681] on span "Create Post" at bounding box center [996, 683] width 71 height 17
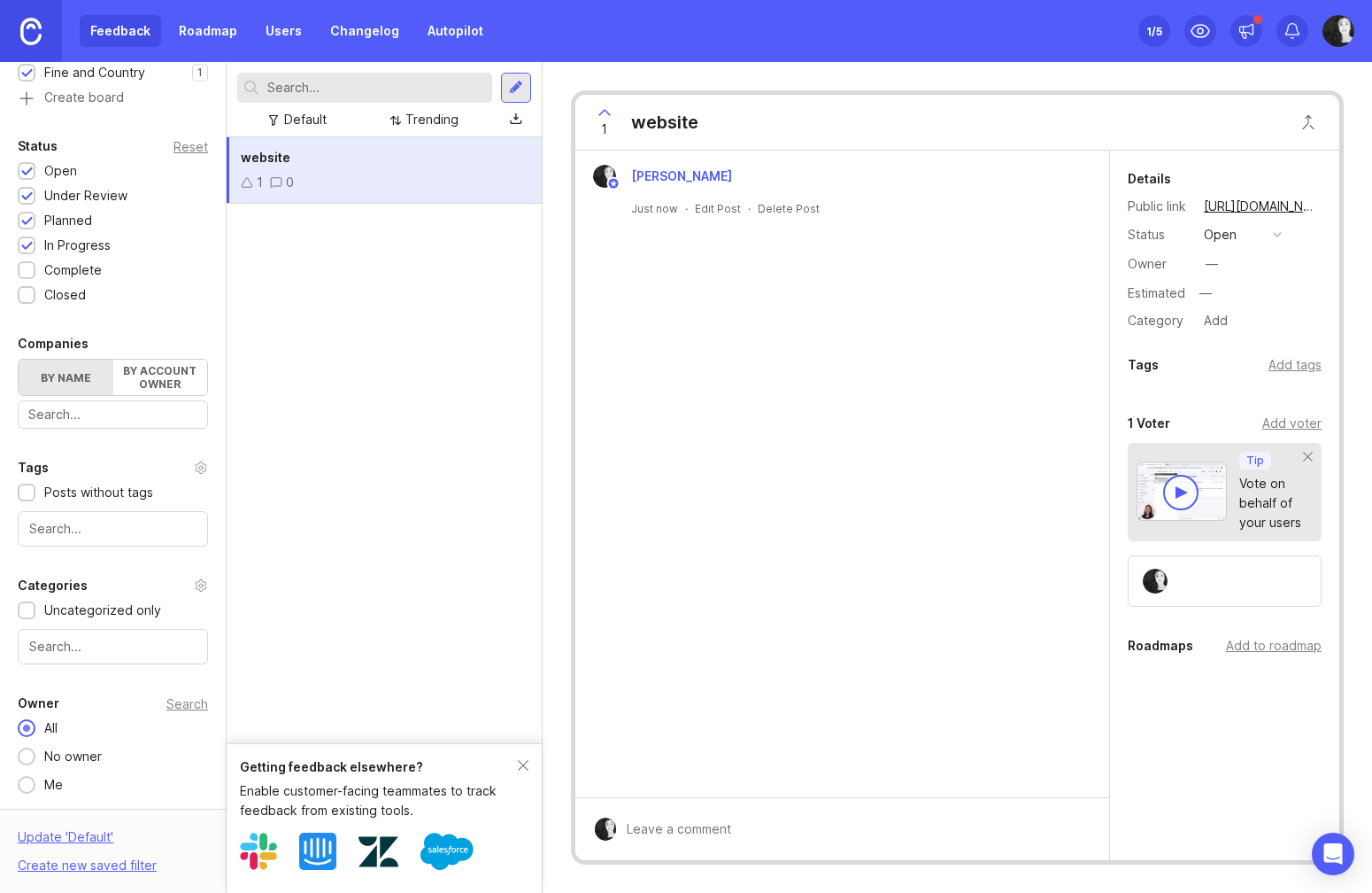
click at [1333, 41] on img at bounding box center [1338, 31] width 32 height 32
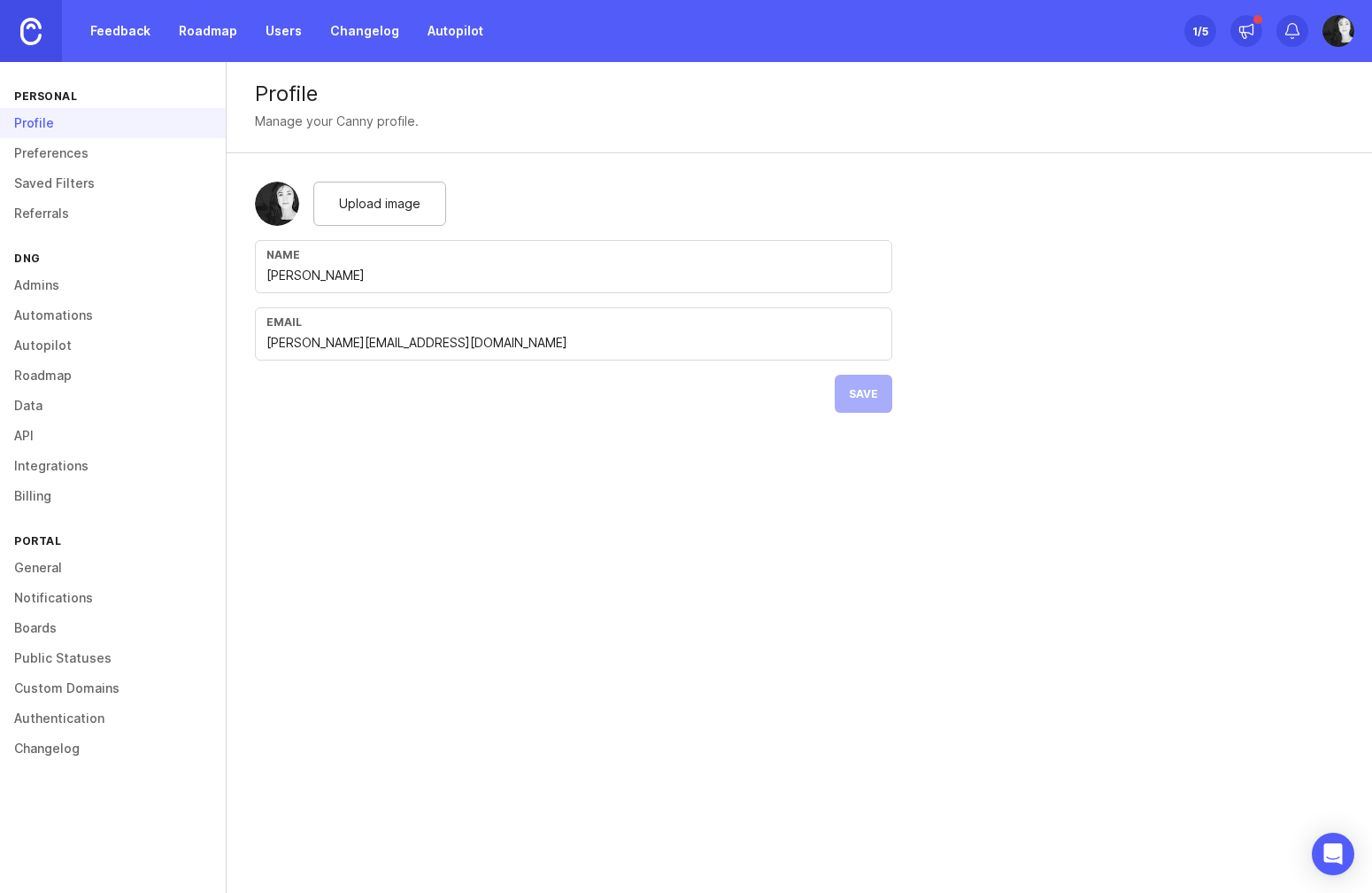
click at [59, 570] on link "General" at bounding box center [113, 567] width 226 height 30
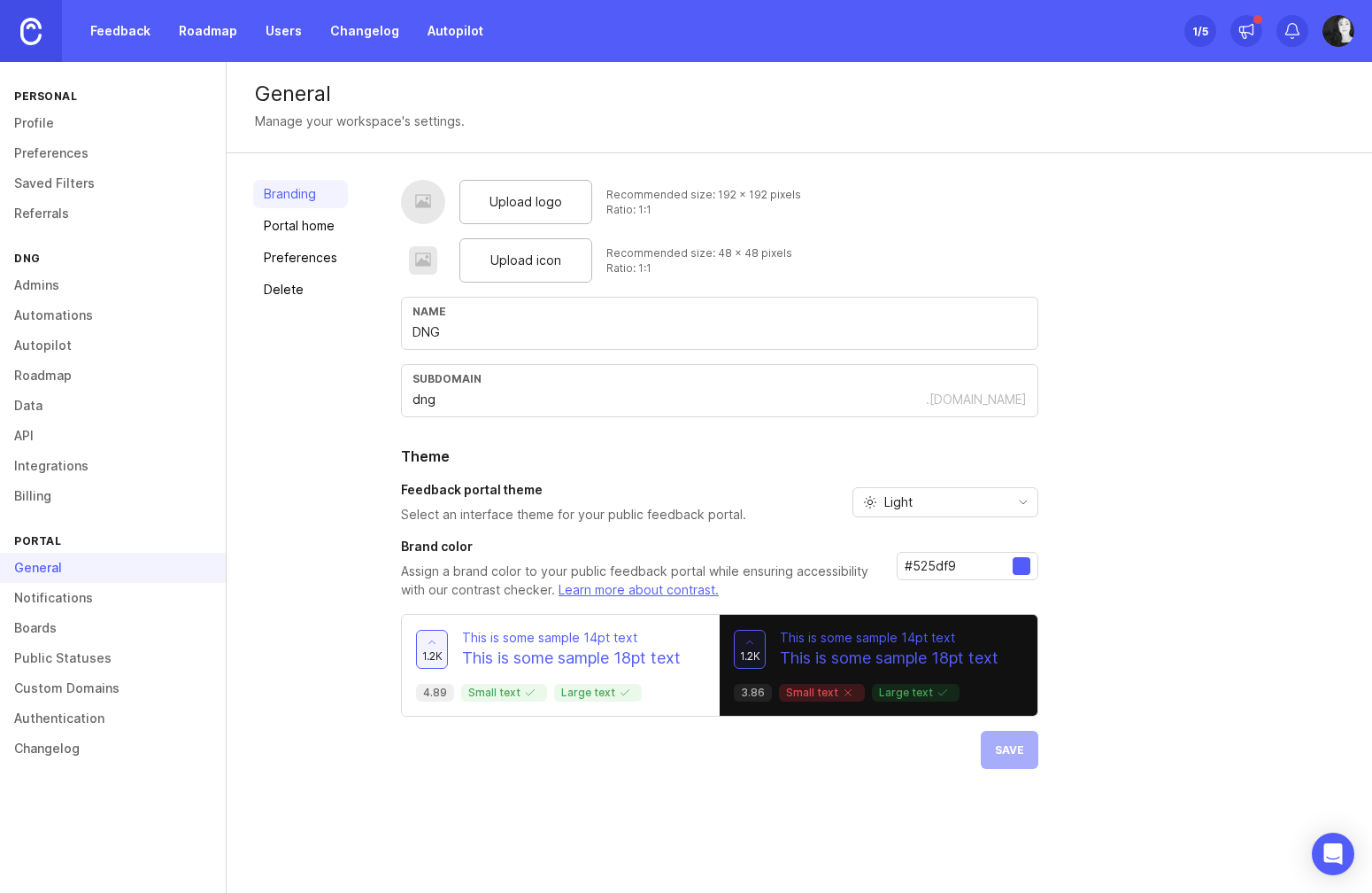
click at [85, 601] on link "Notifications" at bounding box center [113, 597] width 226 height 30
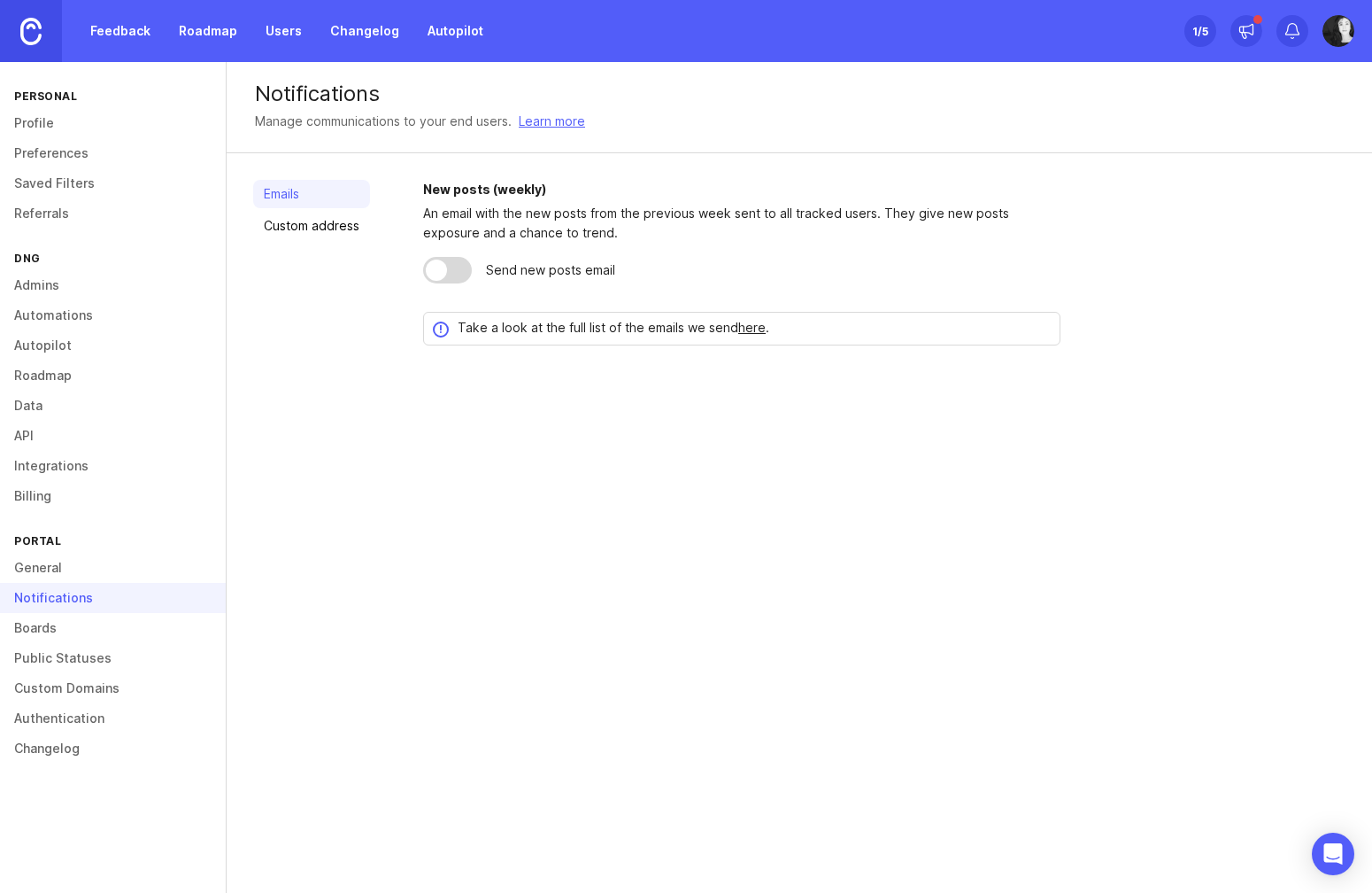
click at [70, 627] on link "Boards" at bounding box center [113, 627] width 226 height 30
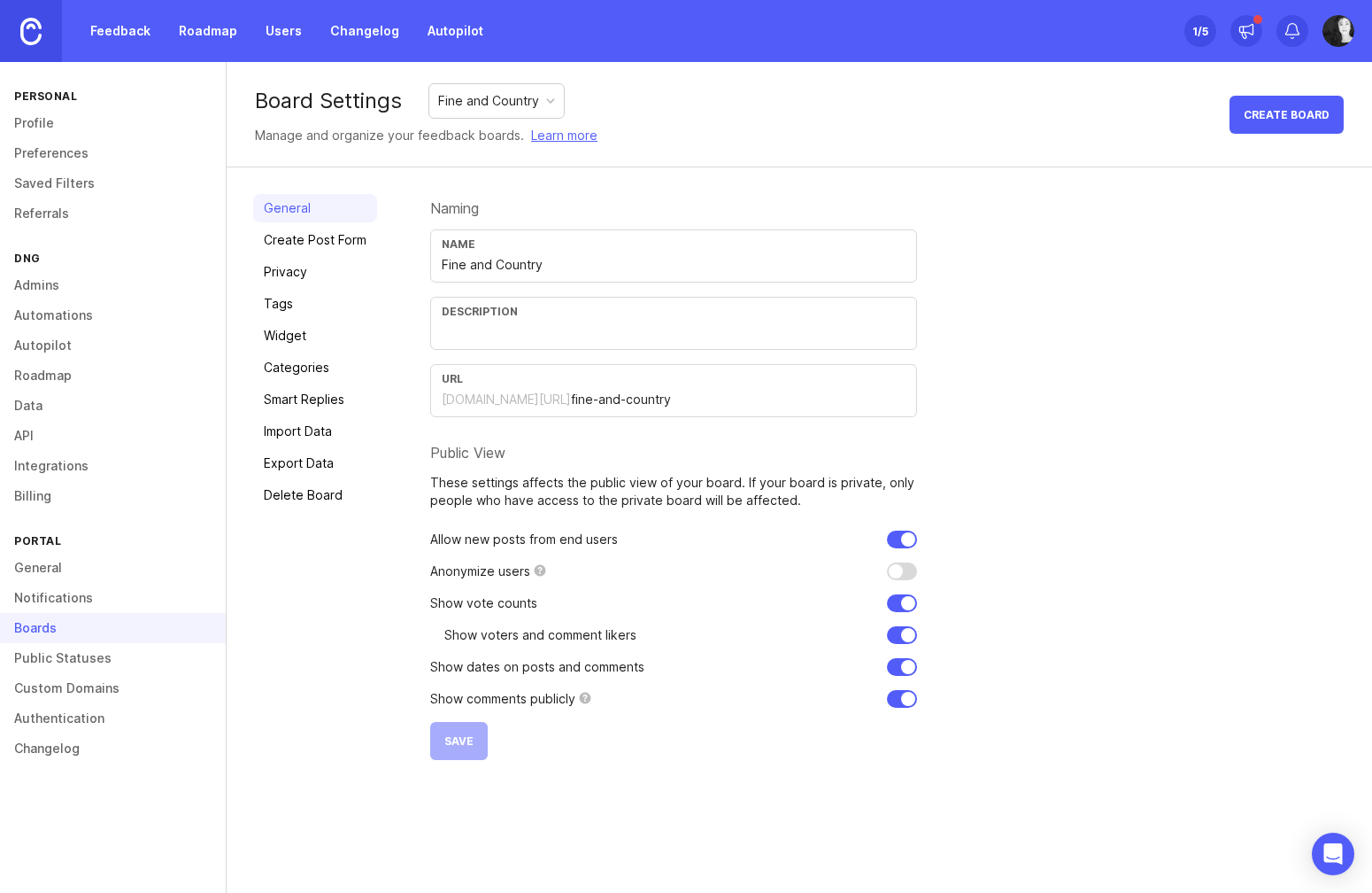
click at [86, 659] on link "Public Statuses" at bounding box center [113, 657] width 226 height 30
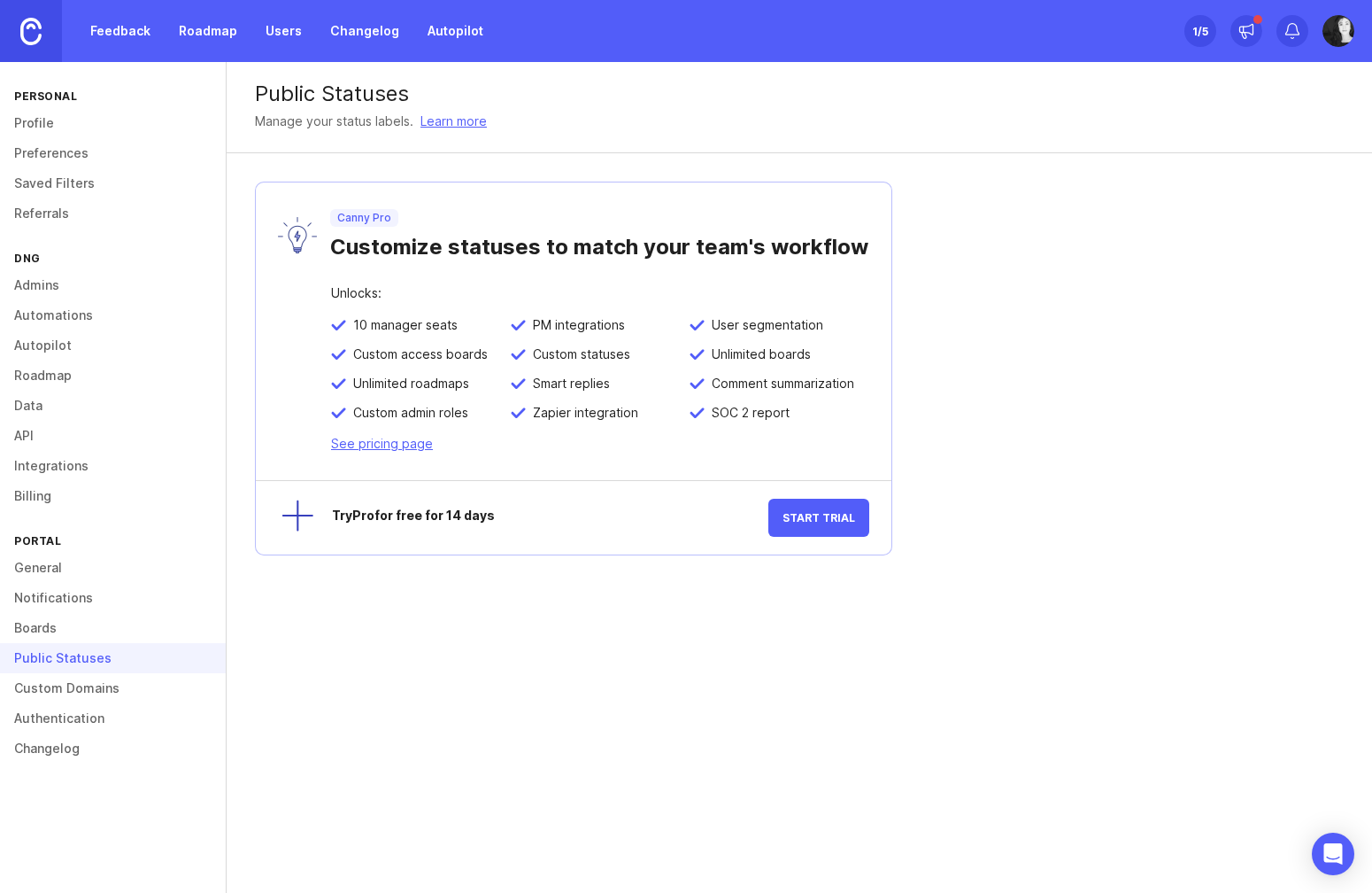
click at [83, 740] on link "Changelog" at bounding box center [113, 748] width 226 height 30
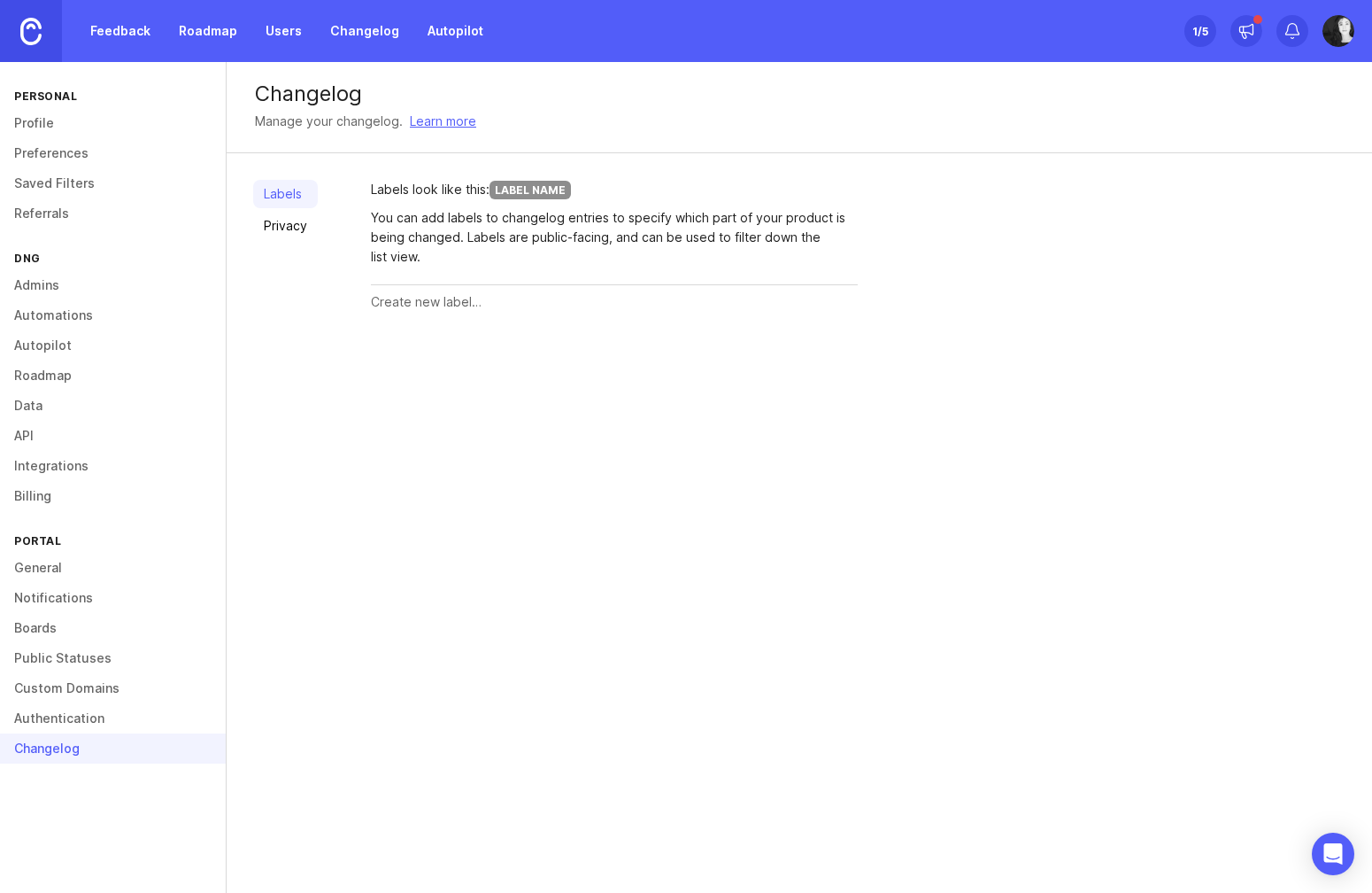
click at [88, 723] on link "Authentication" at bounding box center [113, 717] width 226 height 30
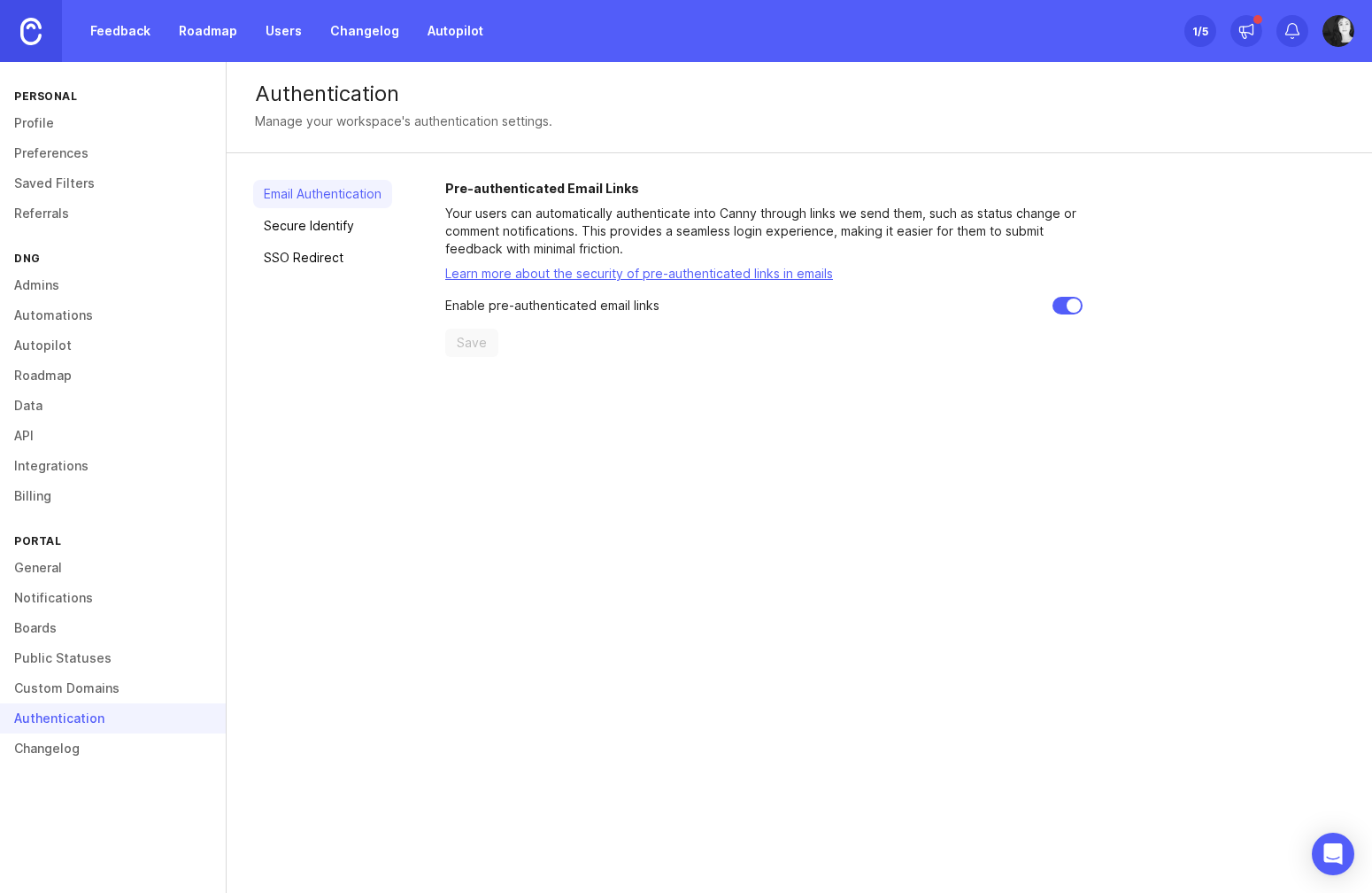
click at [30, 129] on link "Profile" at bounding box center [113, 123] width 226 height 30
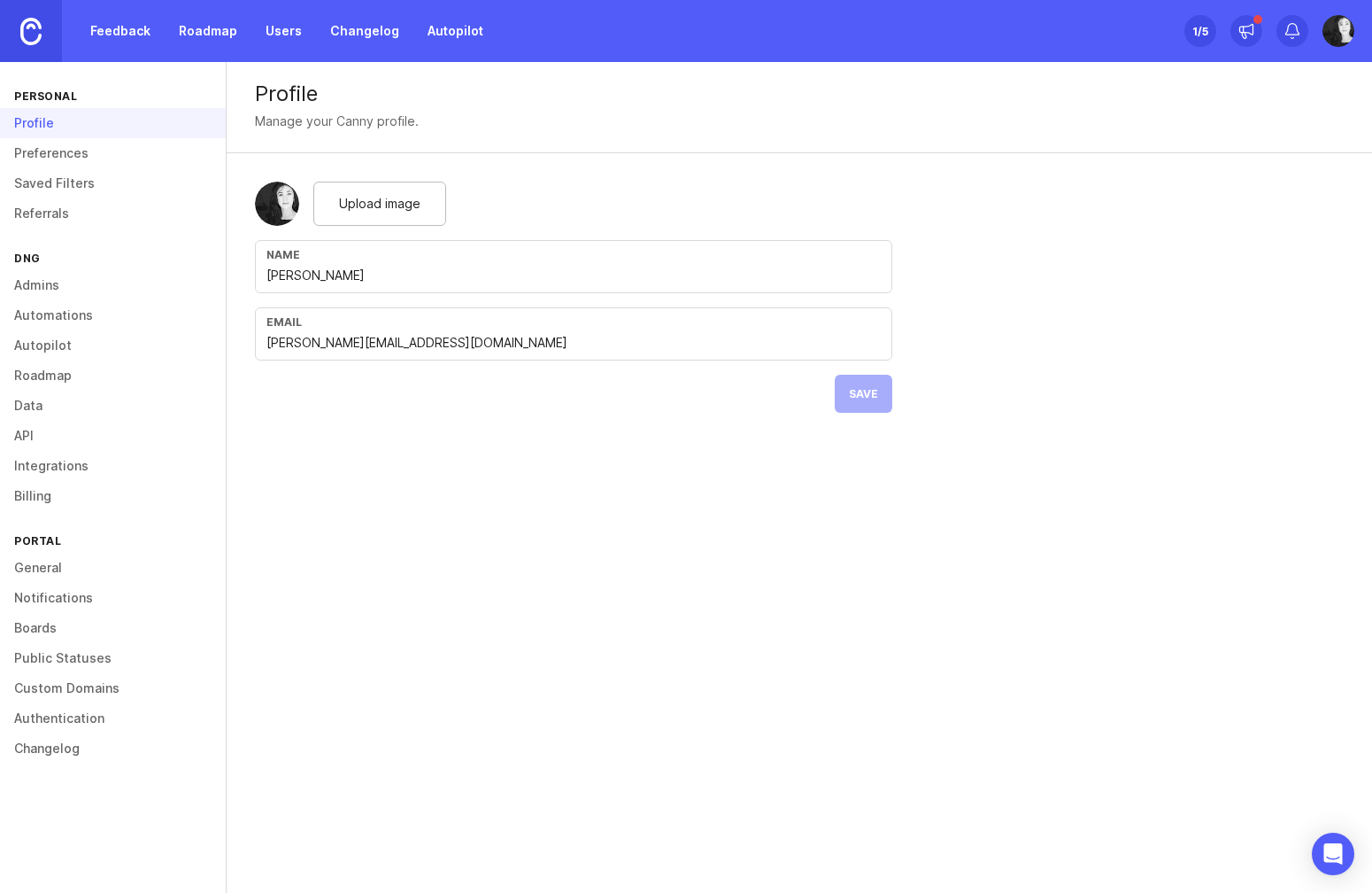
click at [55, 155] on link "Preferences" at bounding box center [113, 153] width 226 height 30
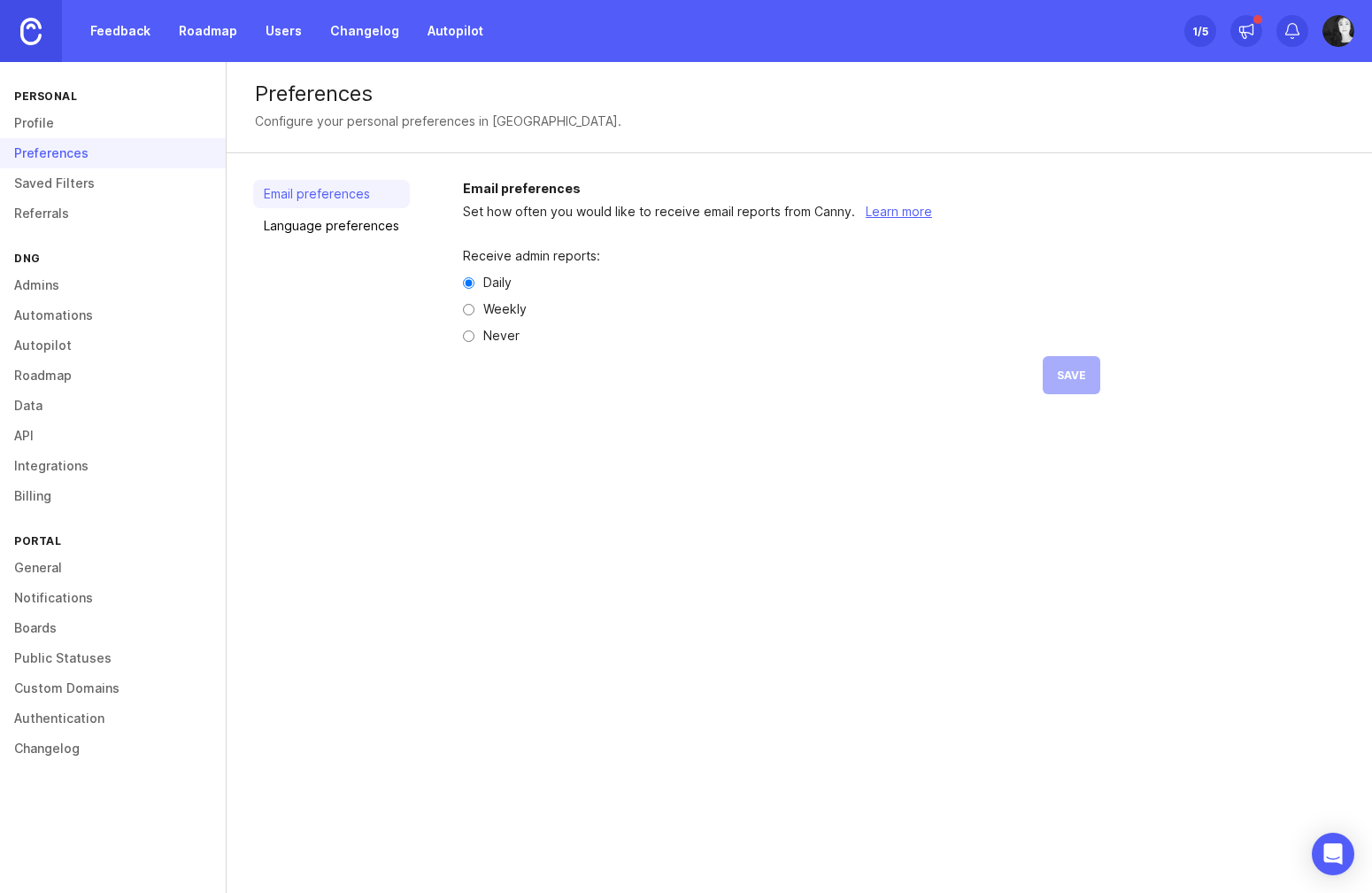
click at [60, 176] on link "Saved Filters" at bounding box center [113, 183] width 226 height 30
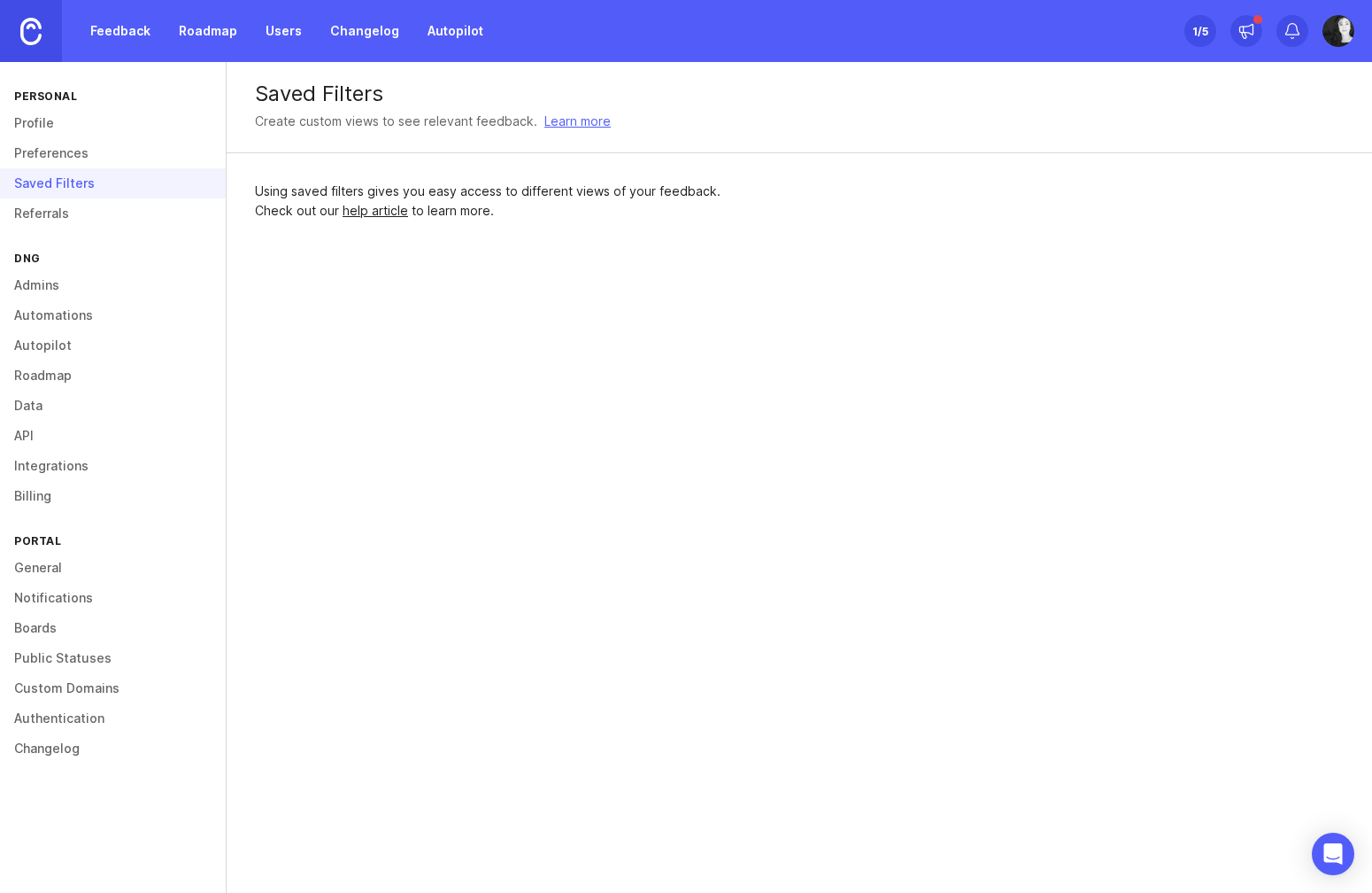
click at [66, 207] on link "Referrals" at bounding box center [113, 213] width 226 height 30
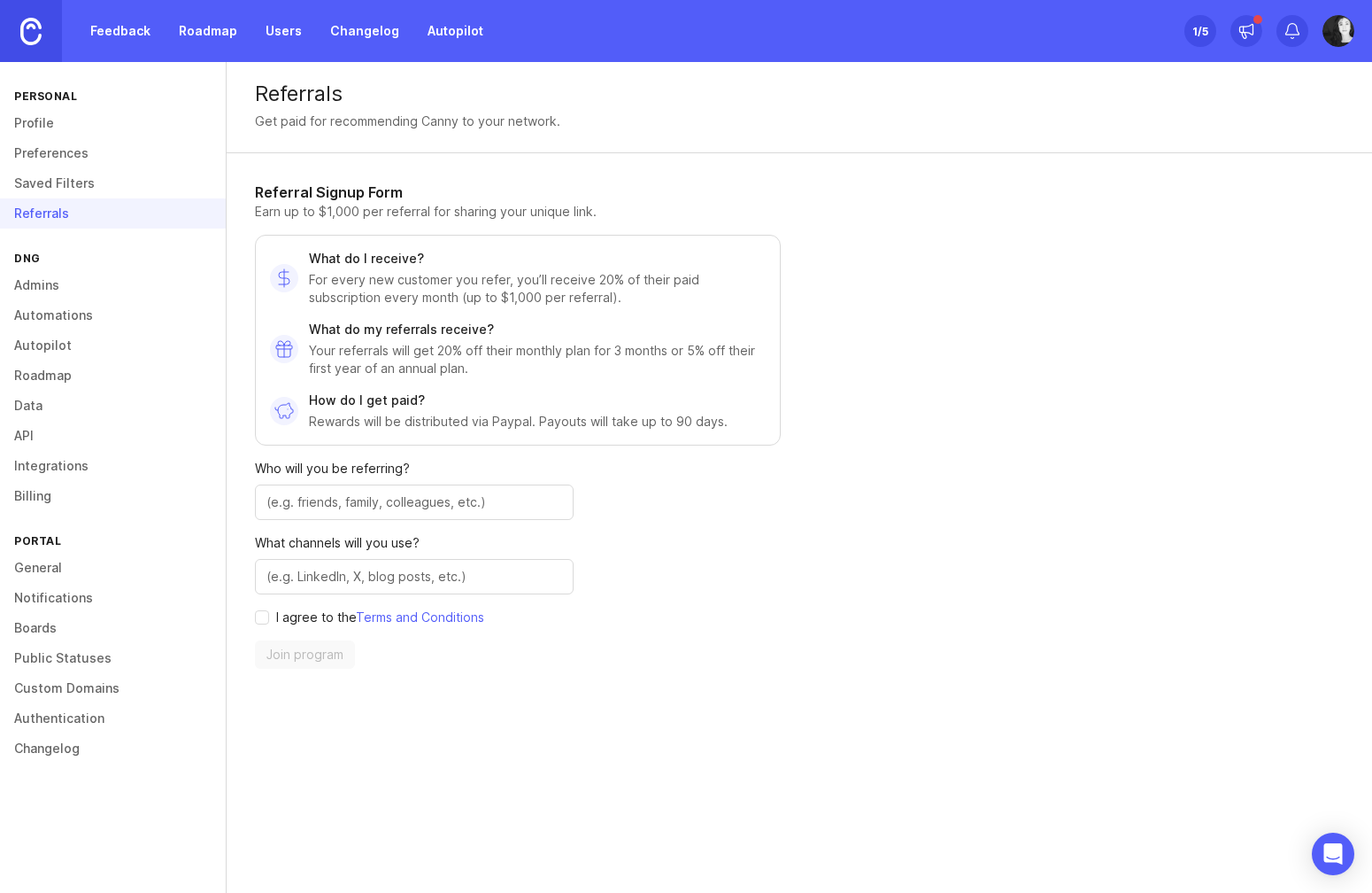
click at [66, 288] on link "Admins" at bounding box center [113, 284] width 226 height 30
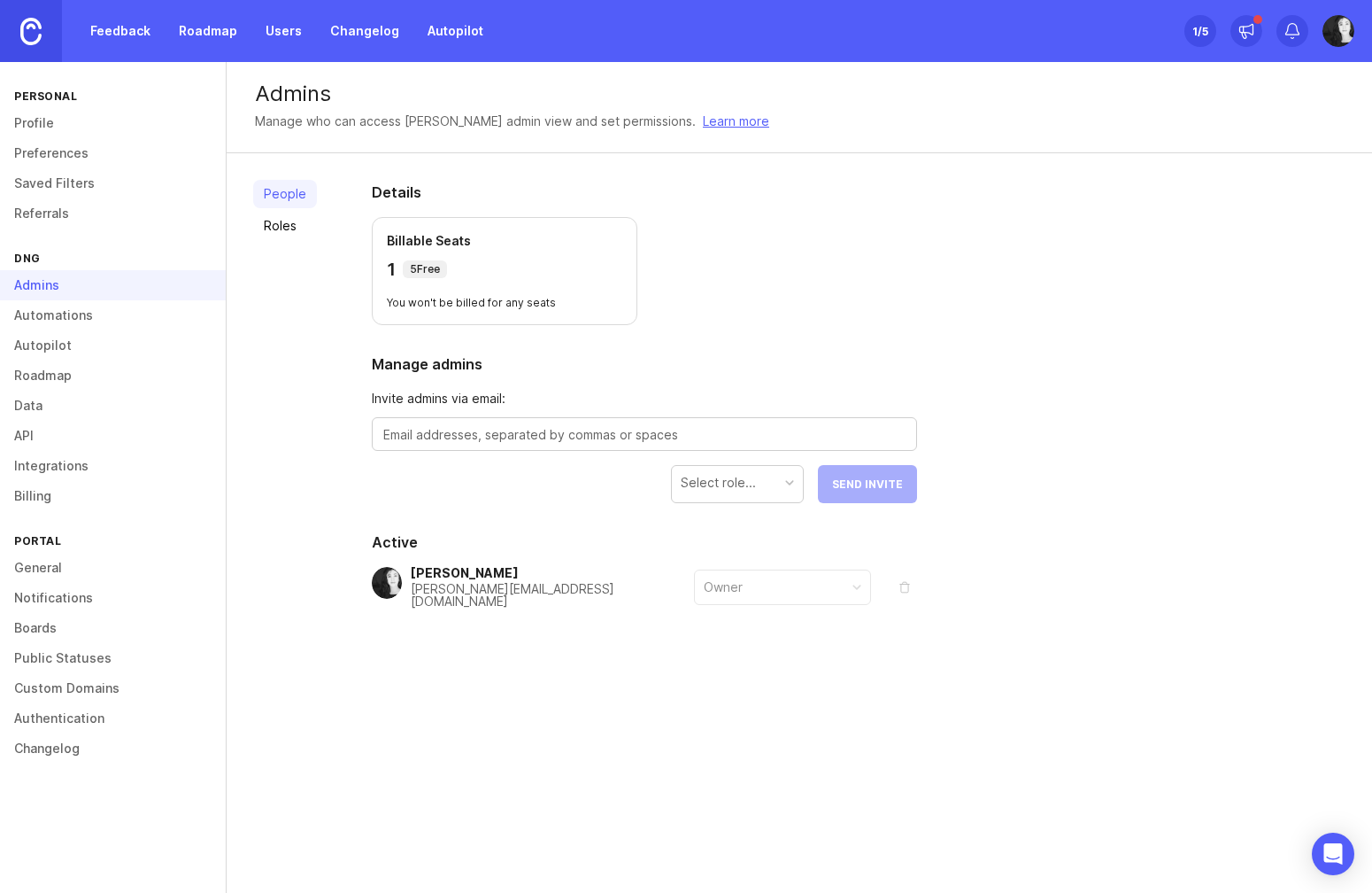
click at [67, 322] on link "Automations" at bounding box center [113, 315] width 226 height 30
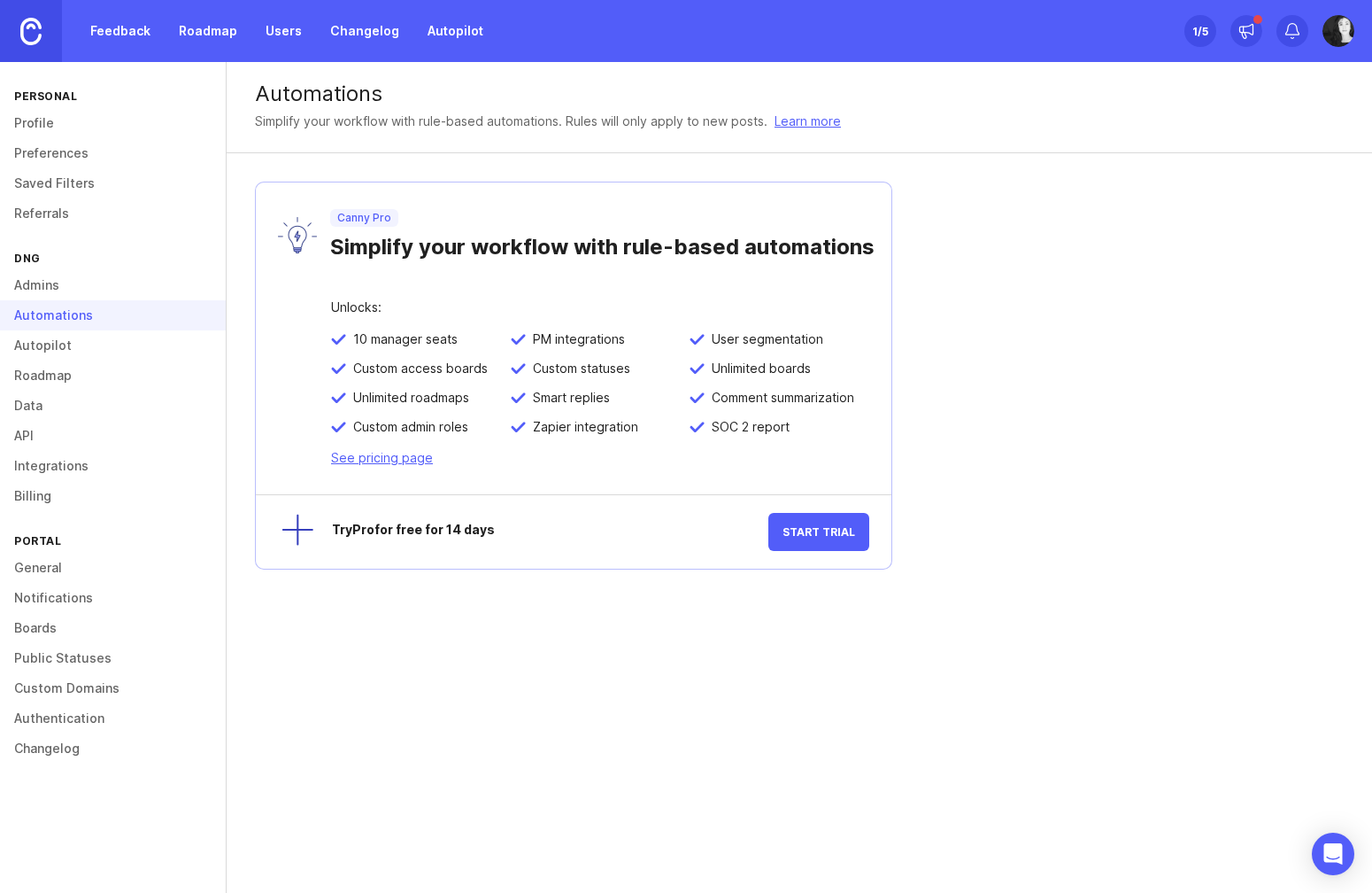
click at [68, 364] on link "Roadmap" at bounding box center [113, 375] width 226 height 30
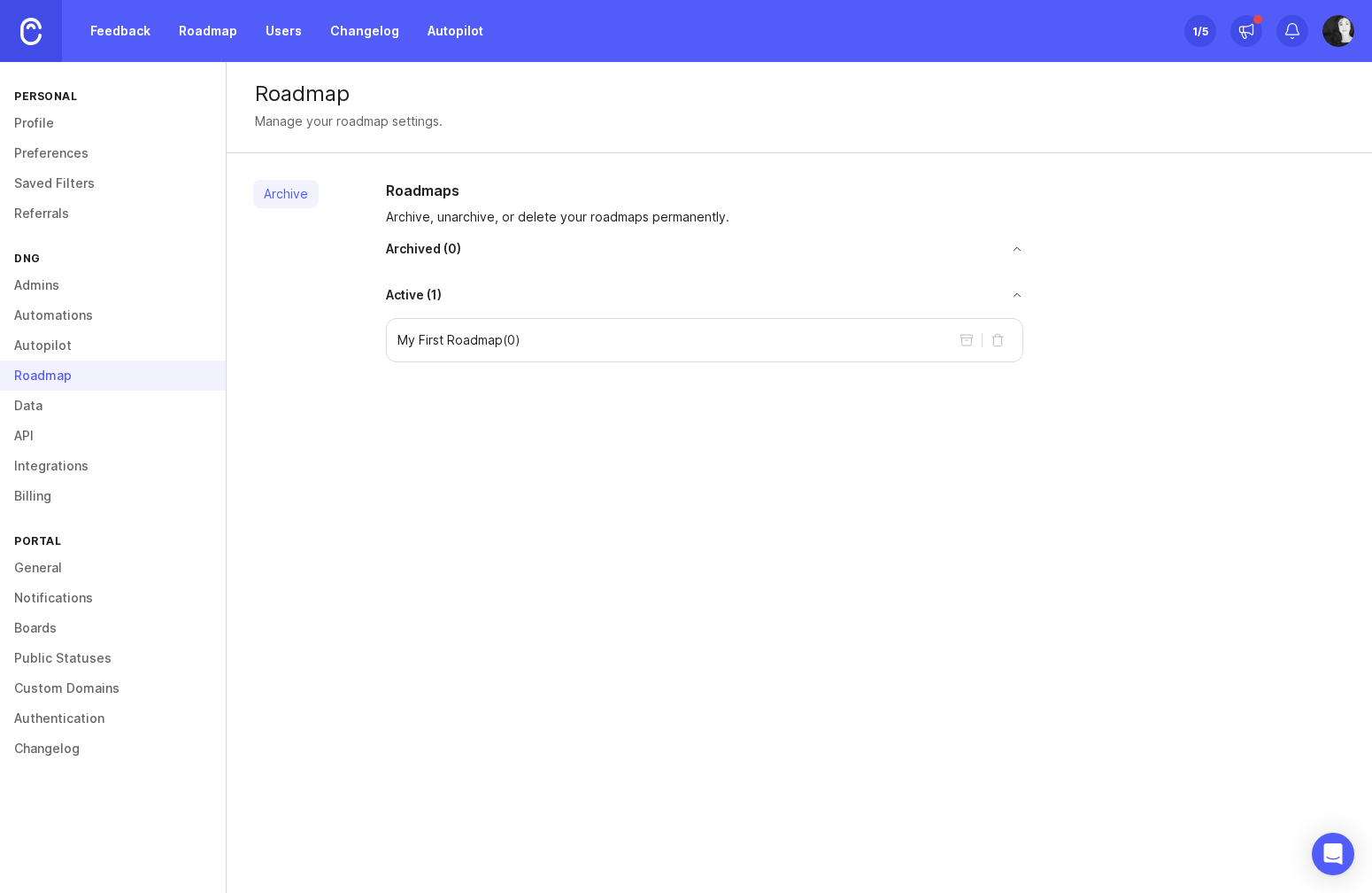
click at [72, 403] on link "Data" at bounding box center [113, 405] width 226 height 30
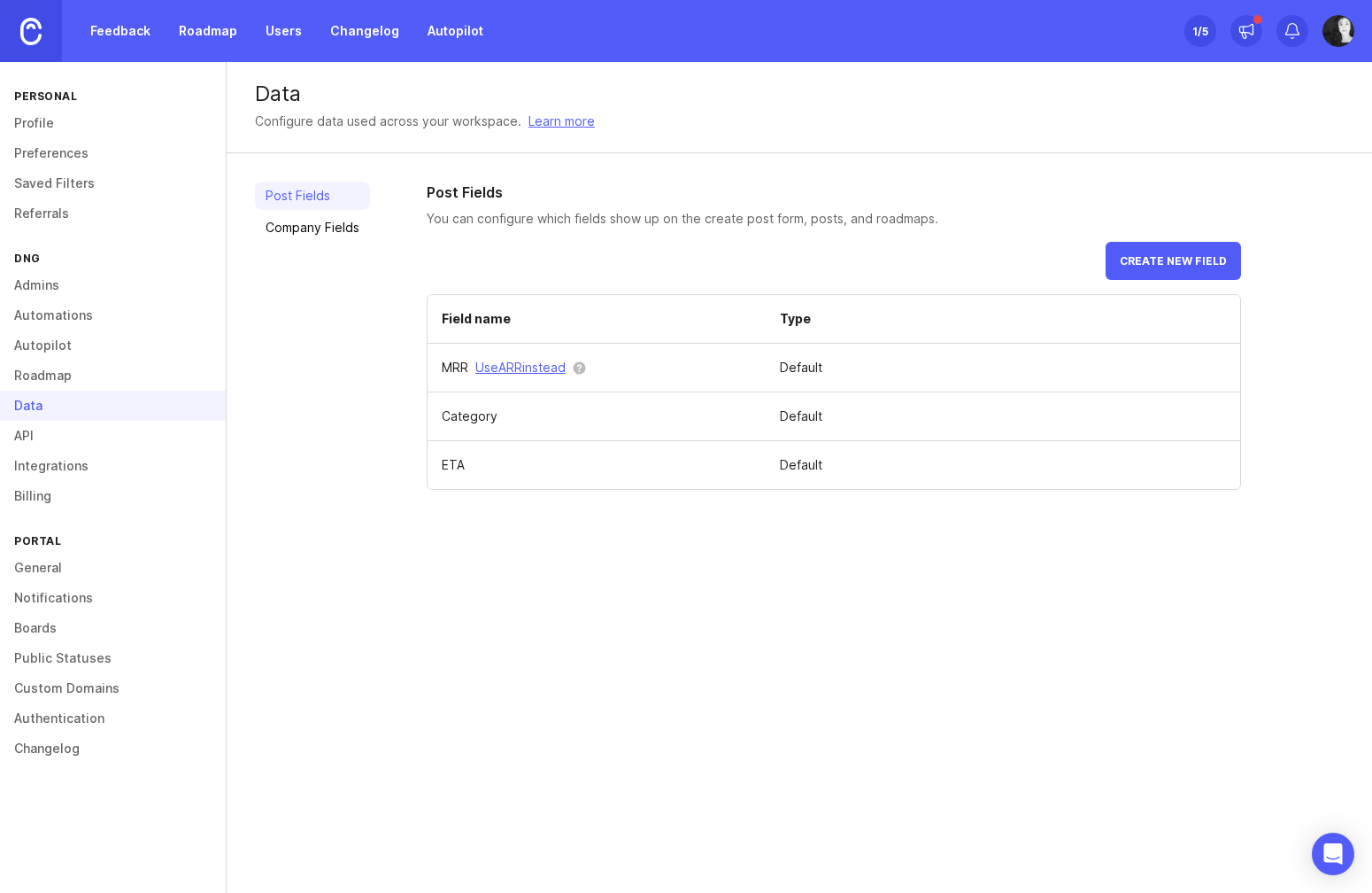
click at [55, 439] on link "API" at bounding box center [113, 435] width 226 height 30
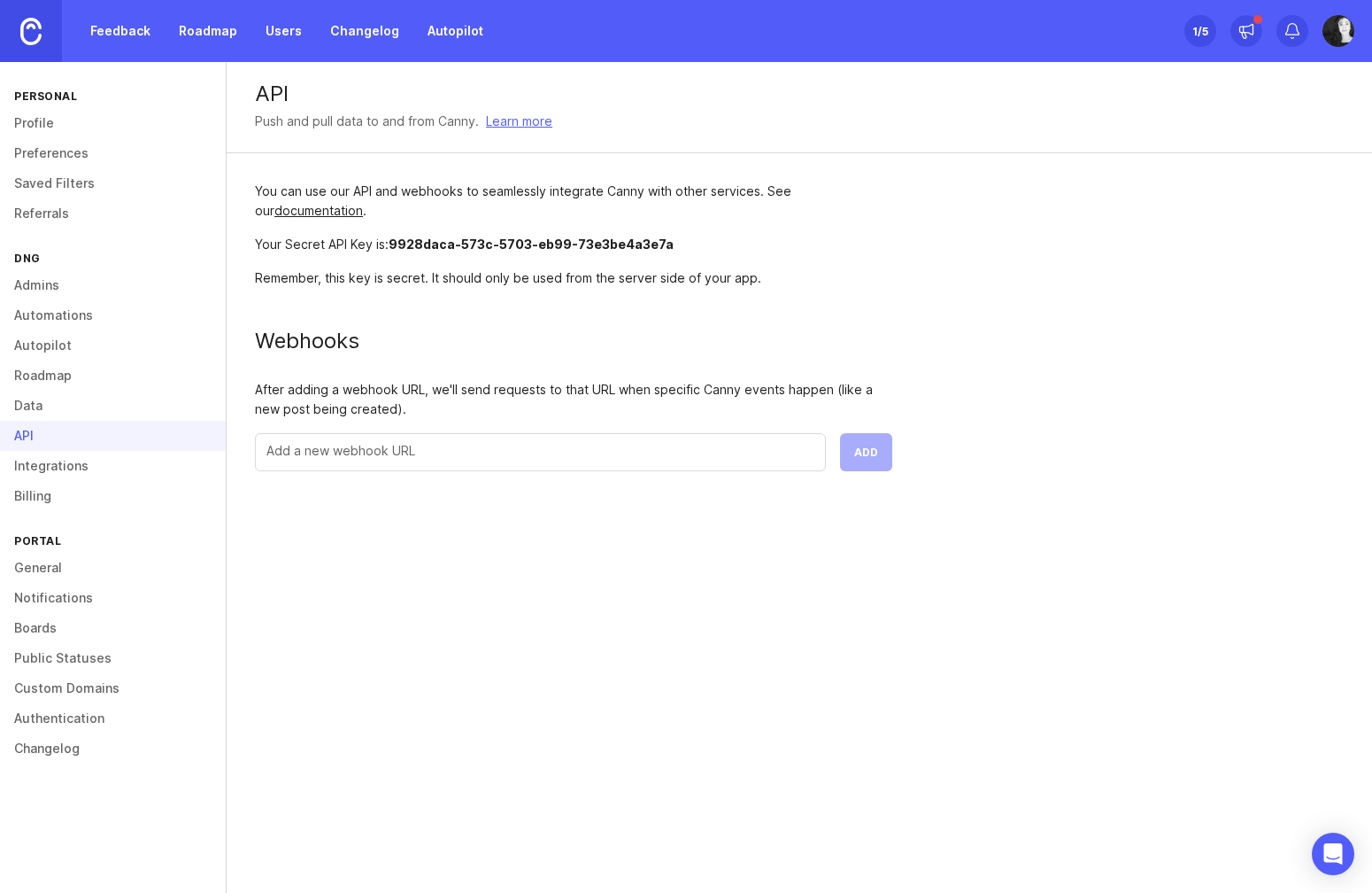
click at [52, 475] on link "Integrations" at bounding box center [113, 465] width 226 height 30
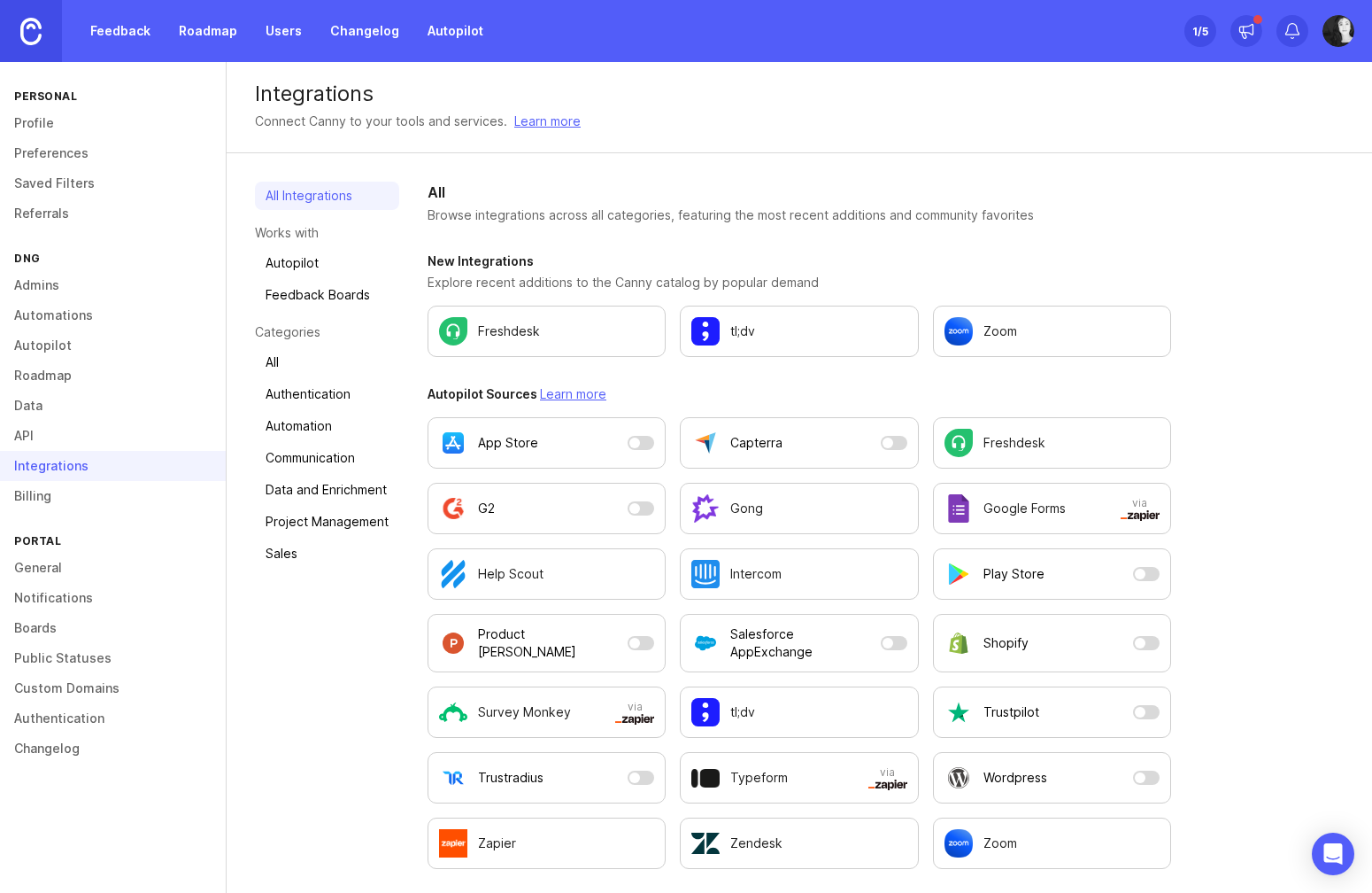
click at [47, 506] on link "Billing" at bounding box center [113, 495] width 226 height 30
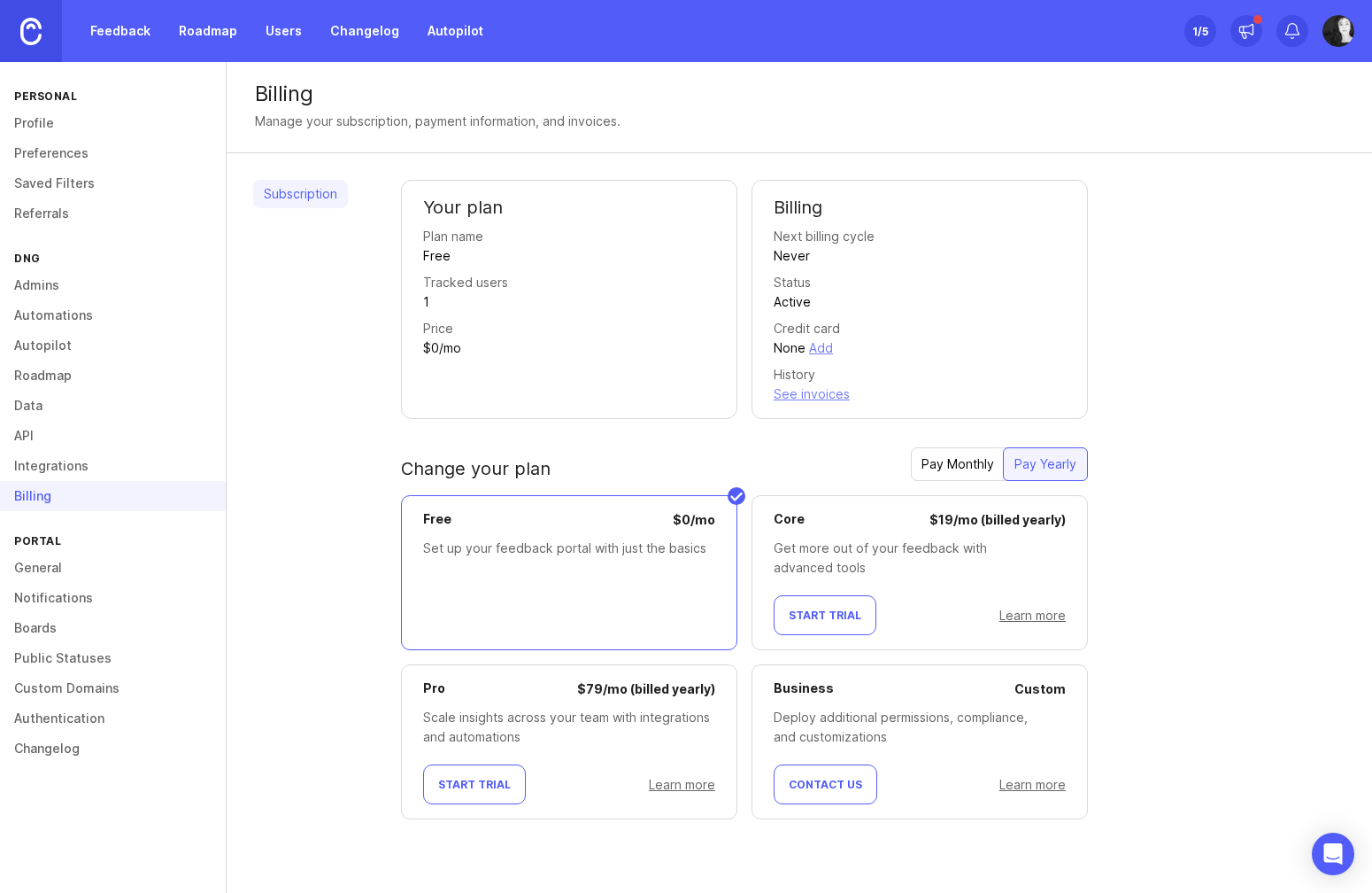
click at [70, 561] on link "General" at bounding box center [113, 567] width 226 height 30
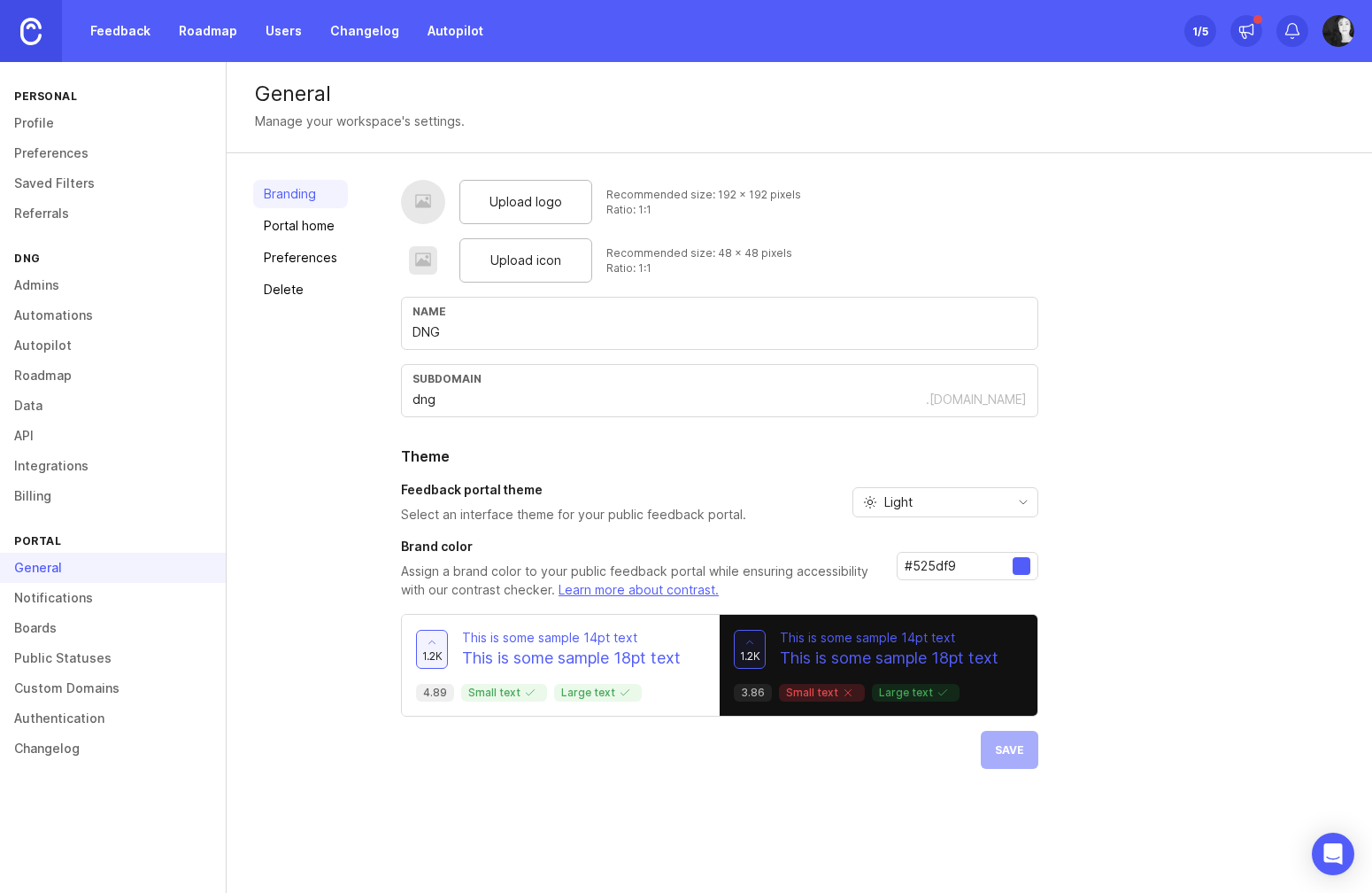
click at [268, 295] on link "Delete" at bounding box center [300, 289] width 95 height 28
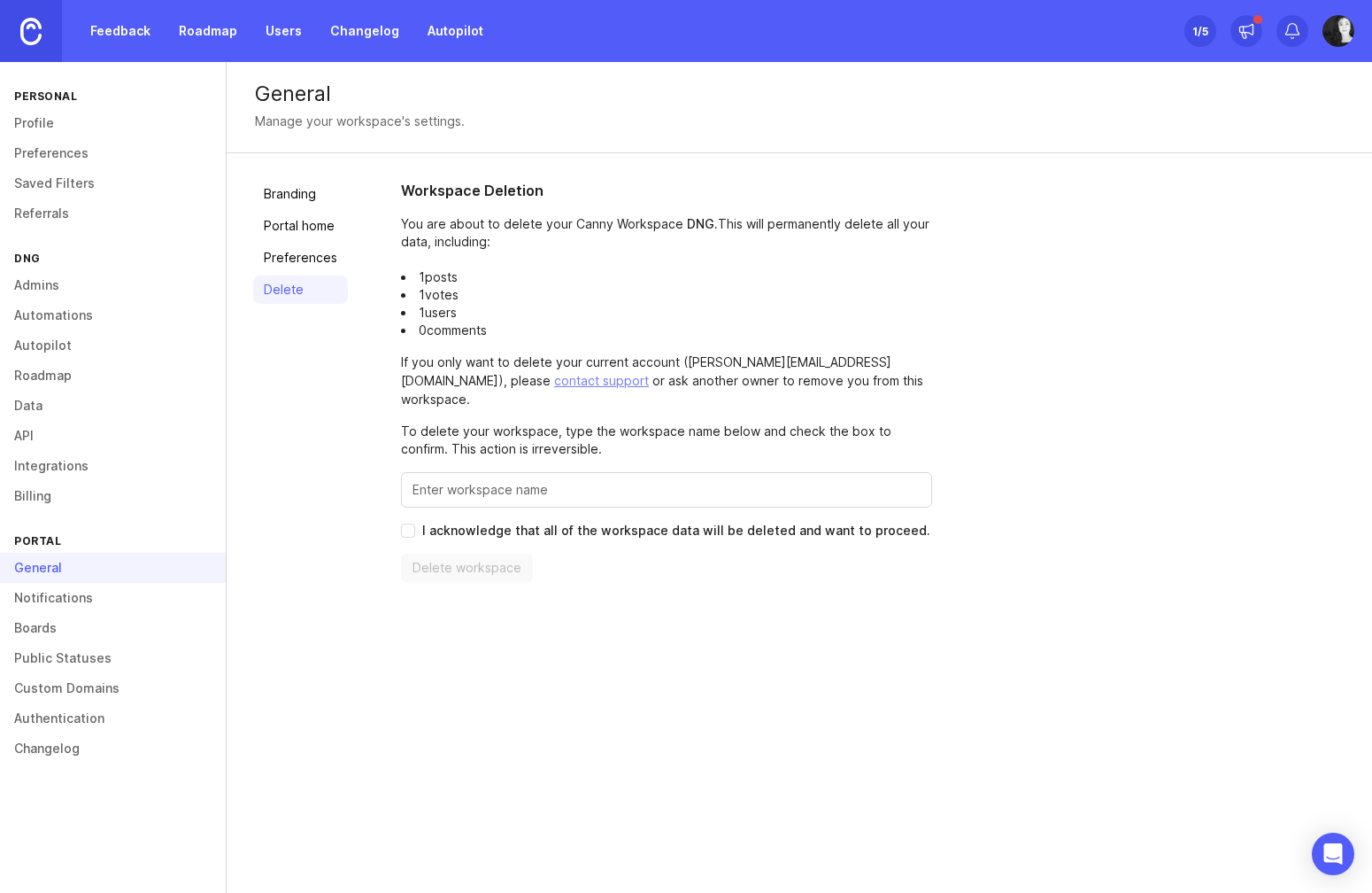
click at [407, 523] on input "I acknowledge that all of the workspace data will be deleted and want to procee…" at bounding box center [408, 530] width 14 height 14
checkbox input "true"
click at [557, 282] on li "1 posts" at bounding box center [667, 277] width 531 height 17
click at [526, 480] on input "Enter this workspace's name to confirm" at bounding box center [667, 490] width 508 height 19
click at [301, 204] on link "Branding" at bounding box center [300, 193] width 95 height 28
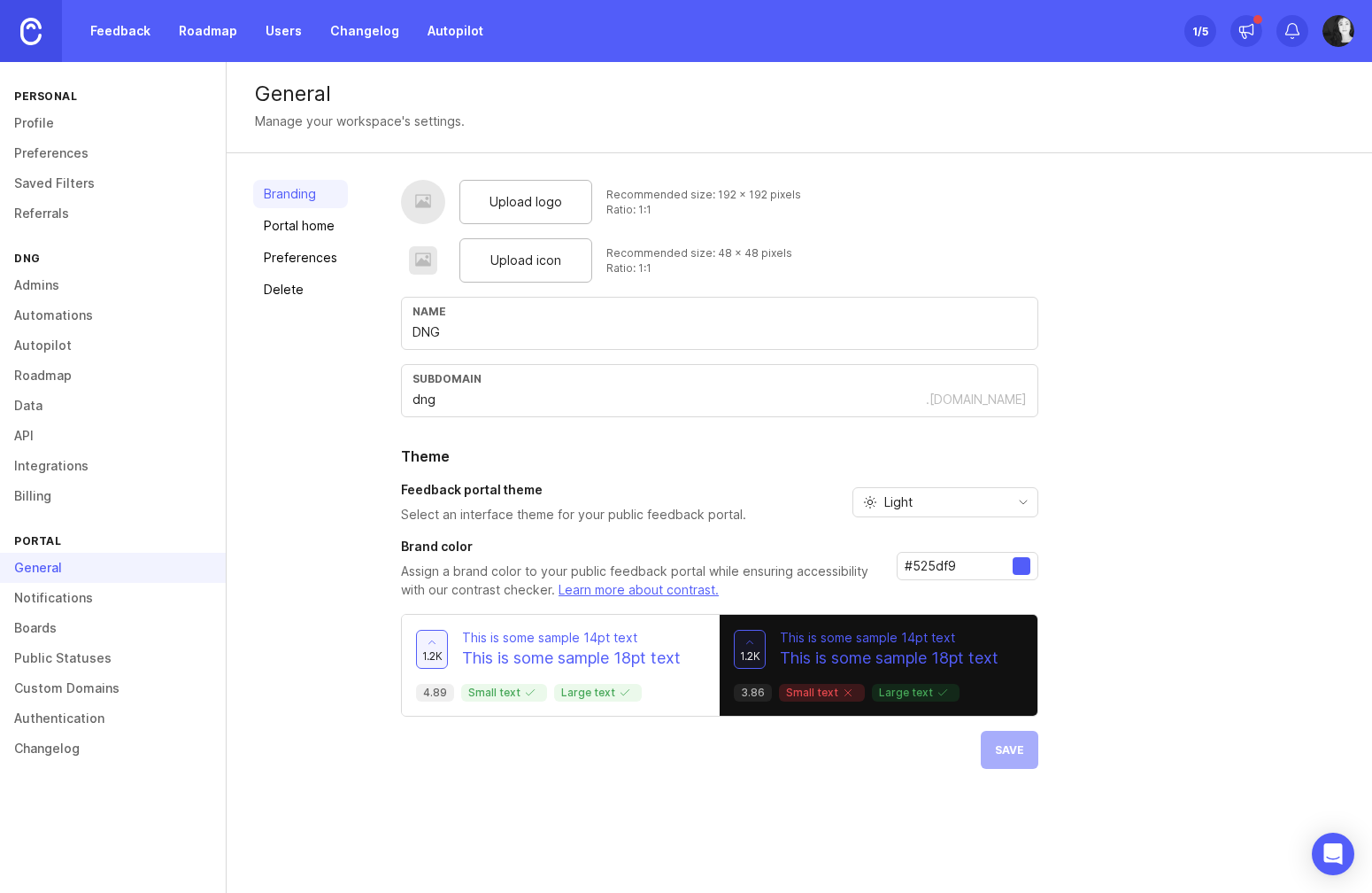
click at [302, 231] on link "Portal home" at bounding box center [300, 225] width 95 height 28
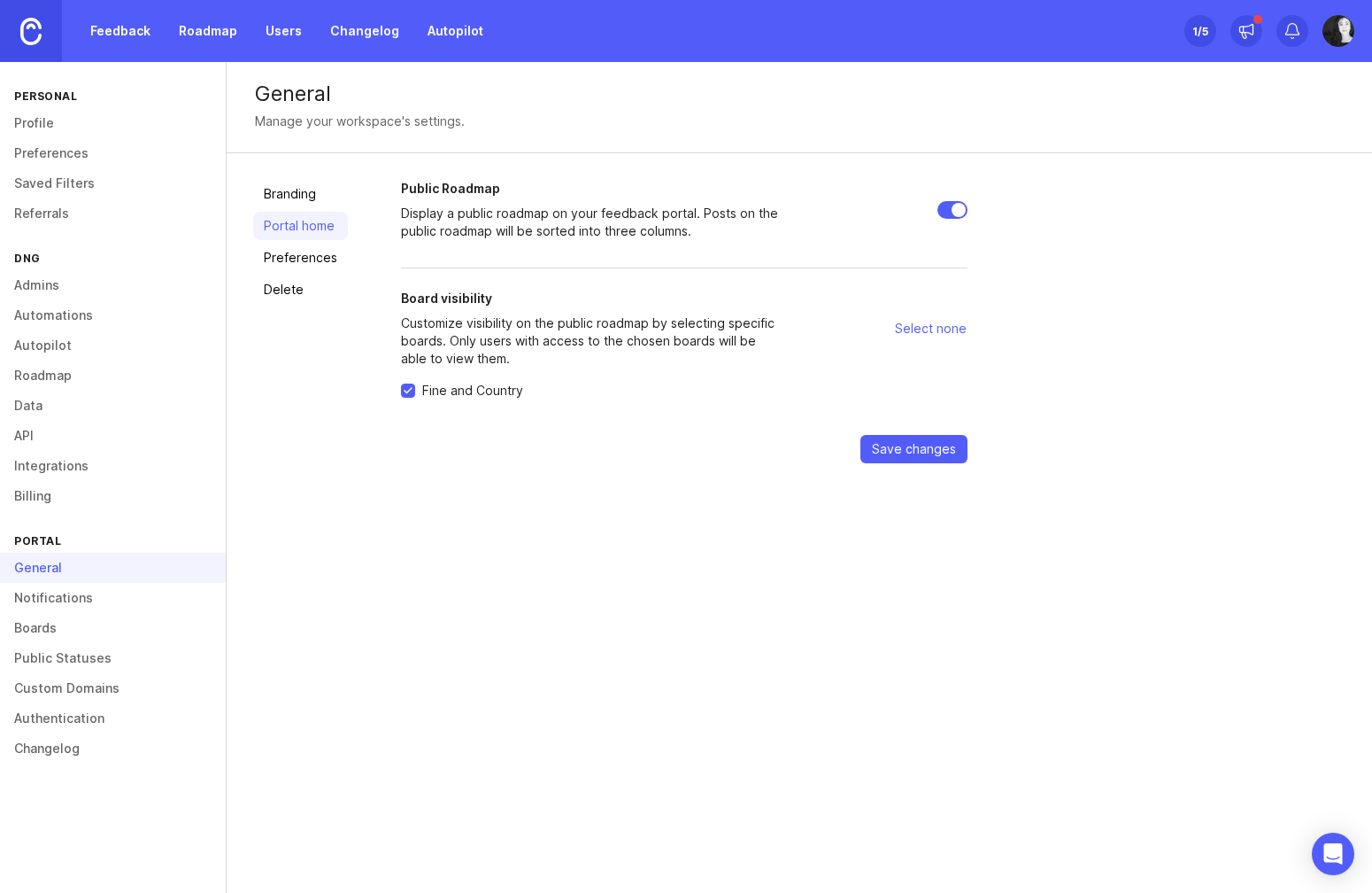
click at [302, 260] on link "Preferences" at bounding box center [300, 257] width 95 height 28
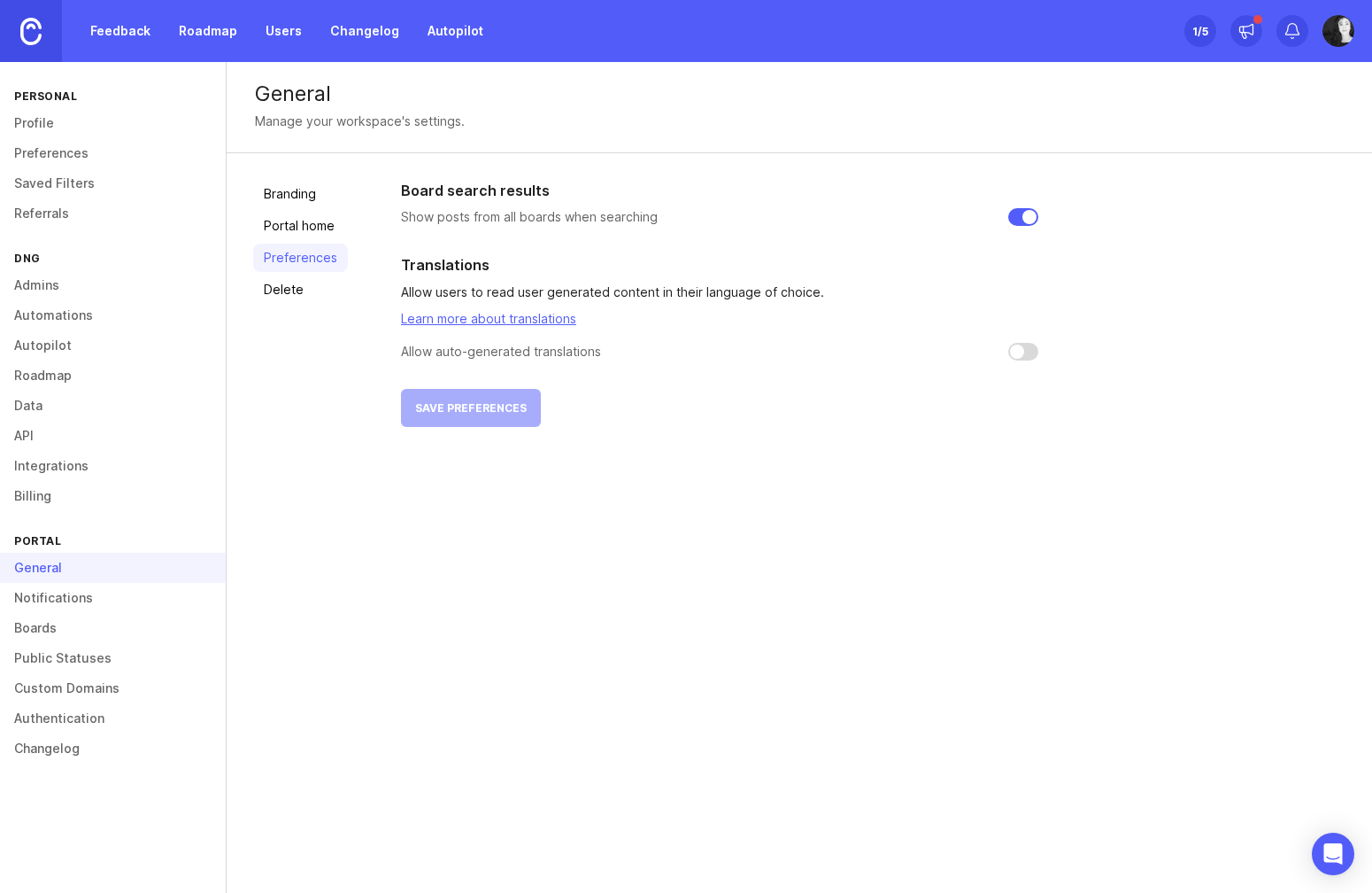
click at [295, 292] on link "Delete" at bounding box center [300, 289] width 95 height 28
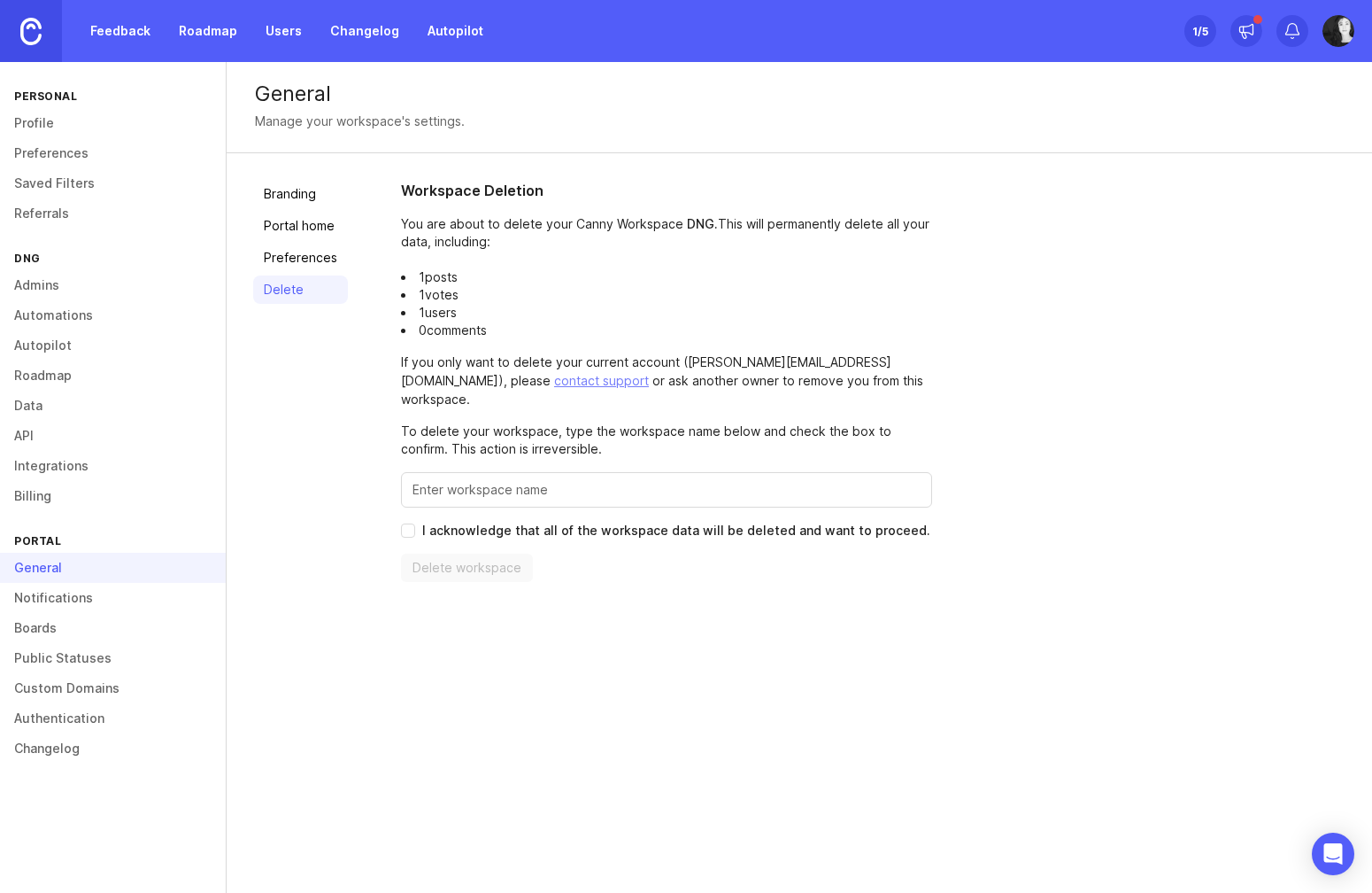
click at [555, 375] on link "contact support" at bounding box center [602, 381] width 95 height 15
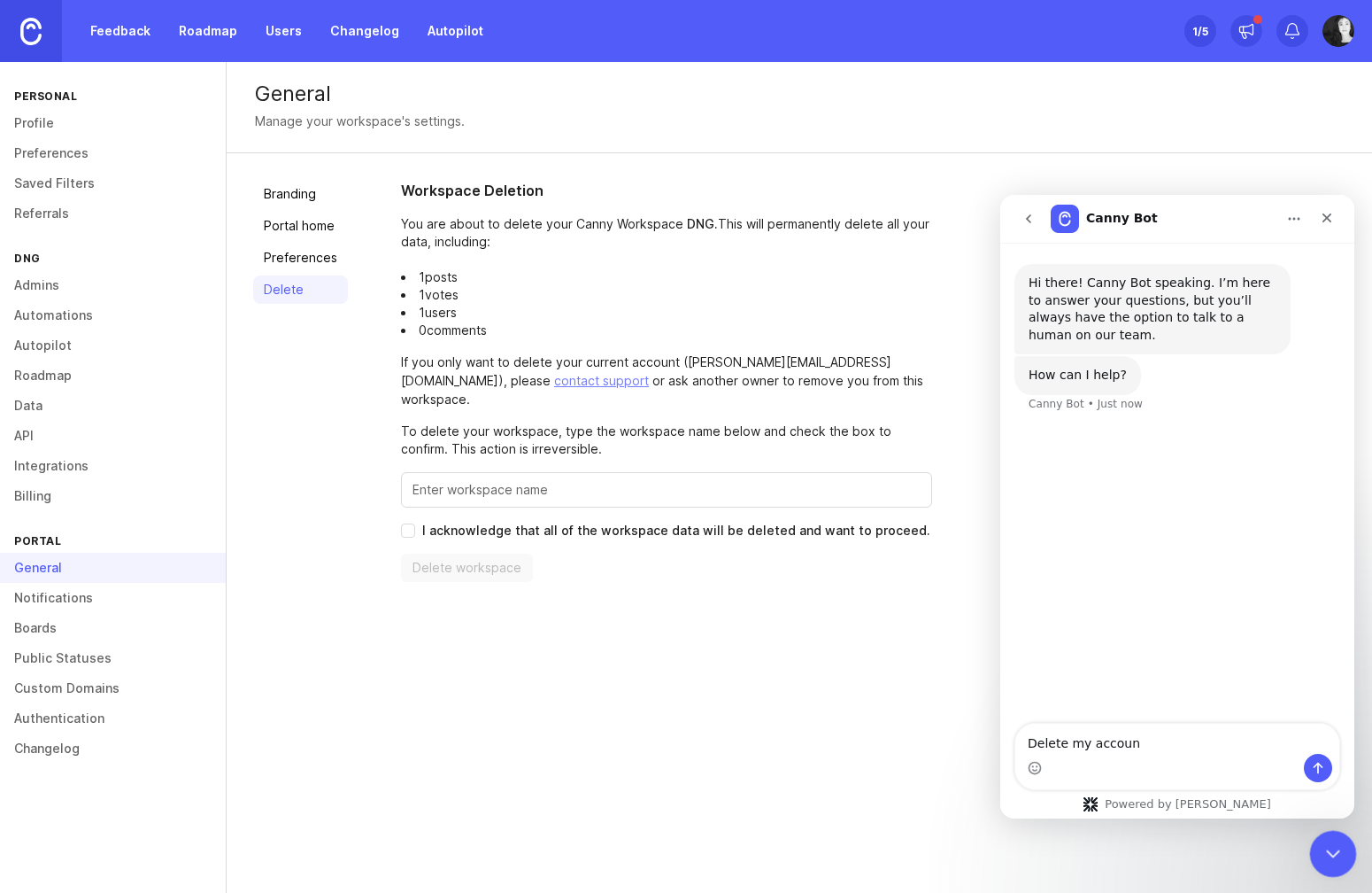
type textarea "Delete my account"
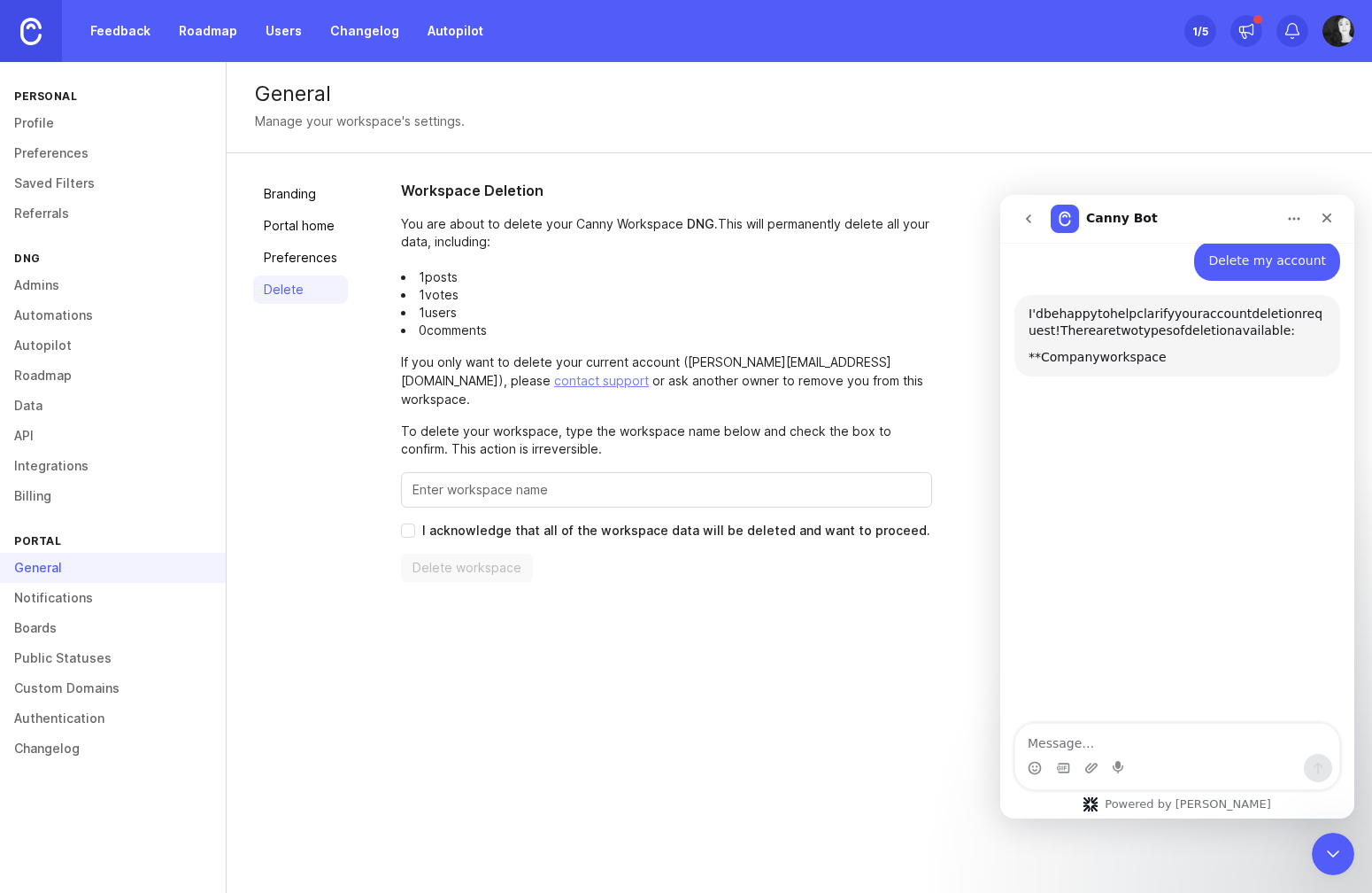
scroll to position [171, 0]
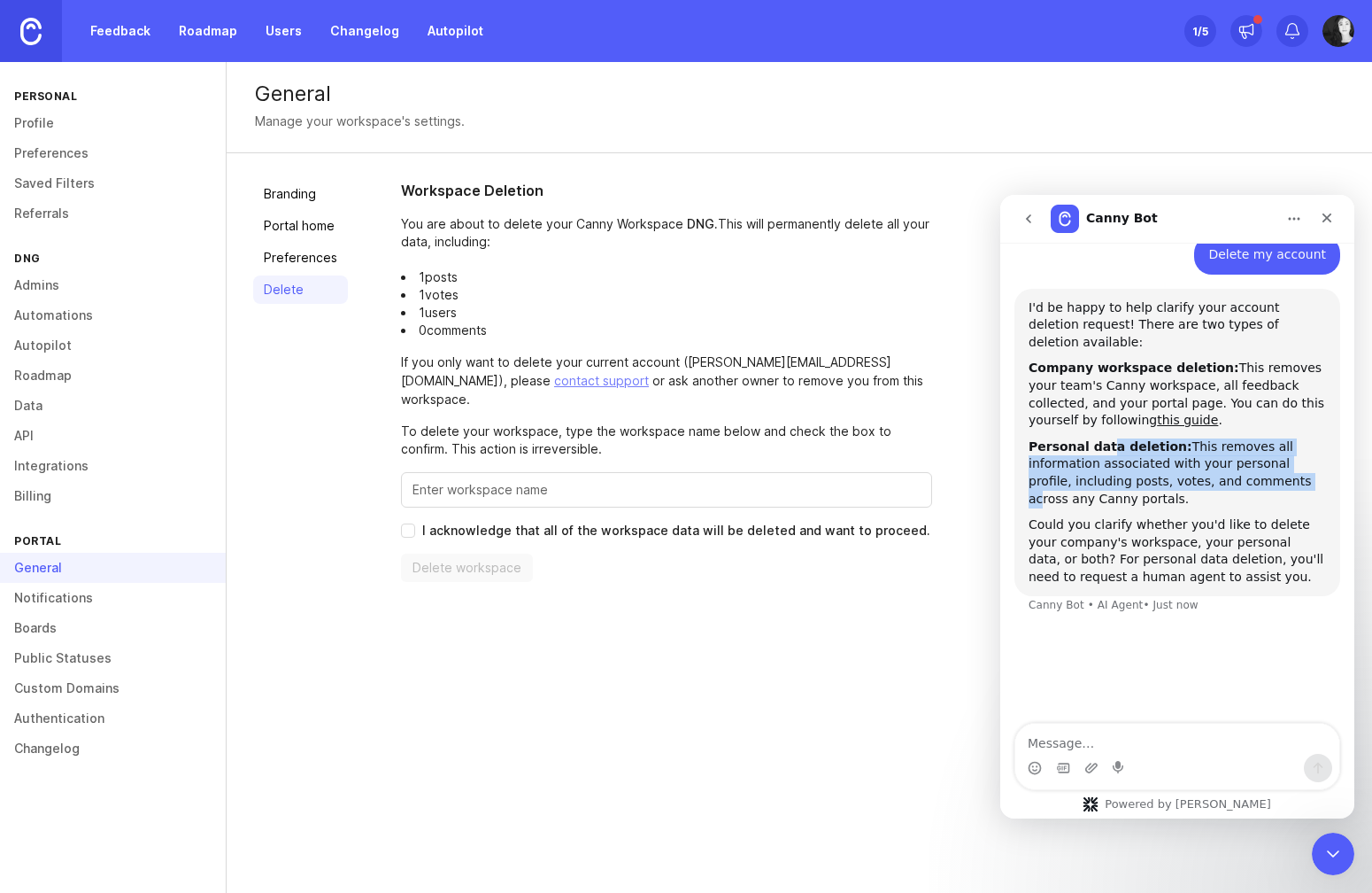
drag, startPoint x: 1105, startPoint y: 434, endPoint x: 1253, endPoint y: 464, distance: 151.0
click at [1253, 464] on div "Personal data deletion: This removes all information associated with your perso…" at bounding box center [1178, 473] width 298 height 69
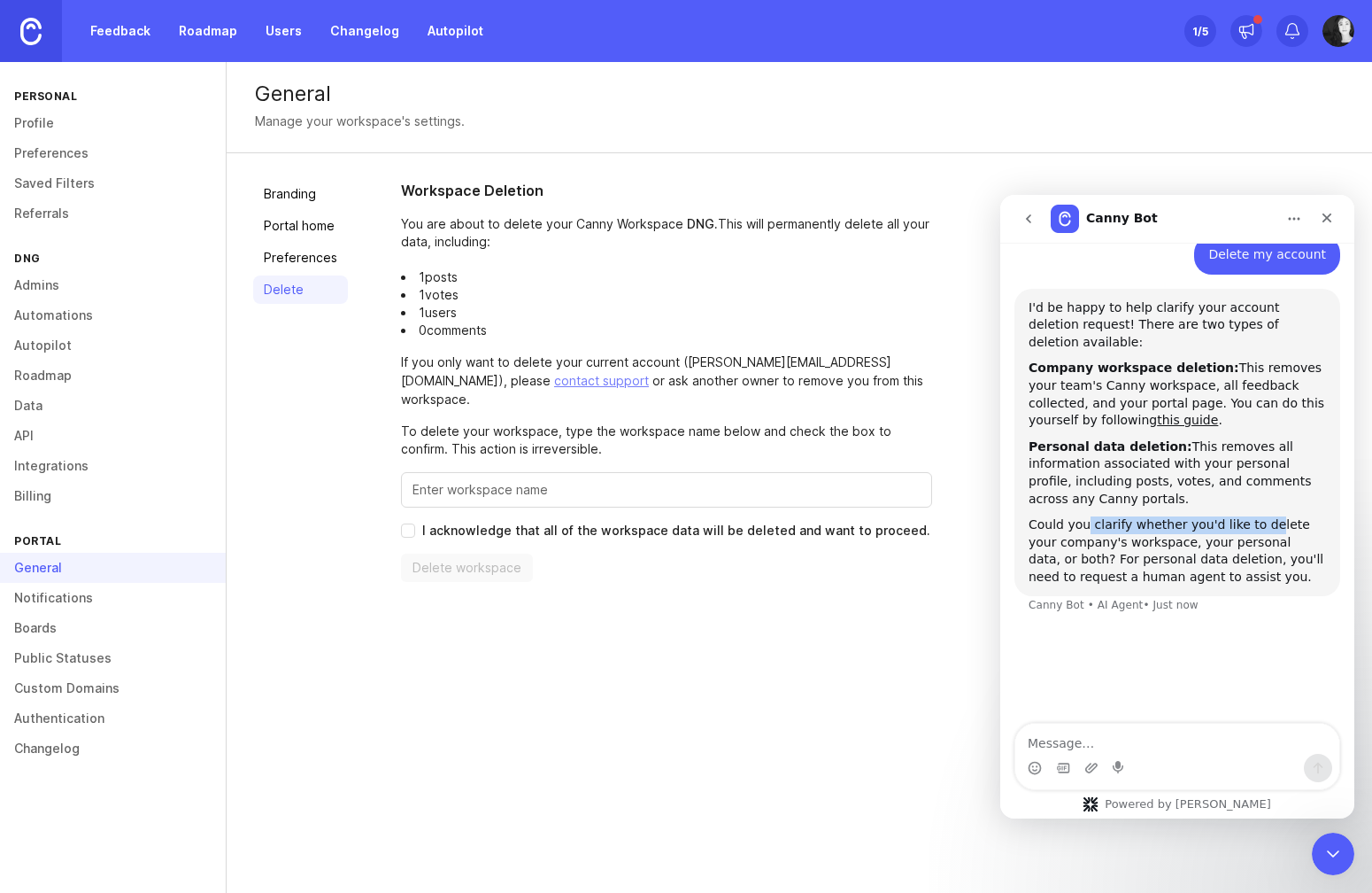
drag, startPoint x: 1088, startPoint y: 516, endPoint x: 1262, endPoint y: 514, distance: 174.0
click at [1262, 516] on div "Could you clarify whether you'd like to delete your company's workspace, your p…" at bounding box center [1178, 550] width 298 height 69
drag, startPoint x: 1030, startPoint y: 424, endPoint x: 1162, endPoint y: 421, distance: 132.0
click at [1162, 439] on b "Personal data deletion:" at bounding box center [1110, 446] width 163 height 14
copy b "Personal data deletion"
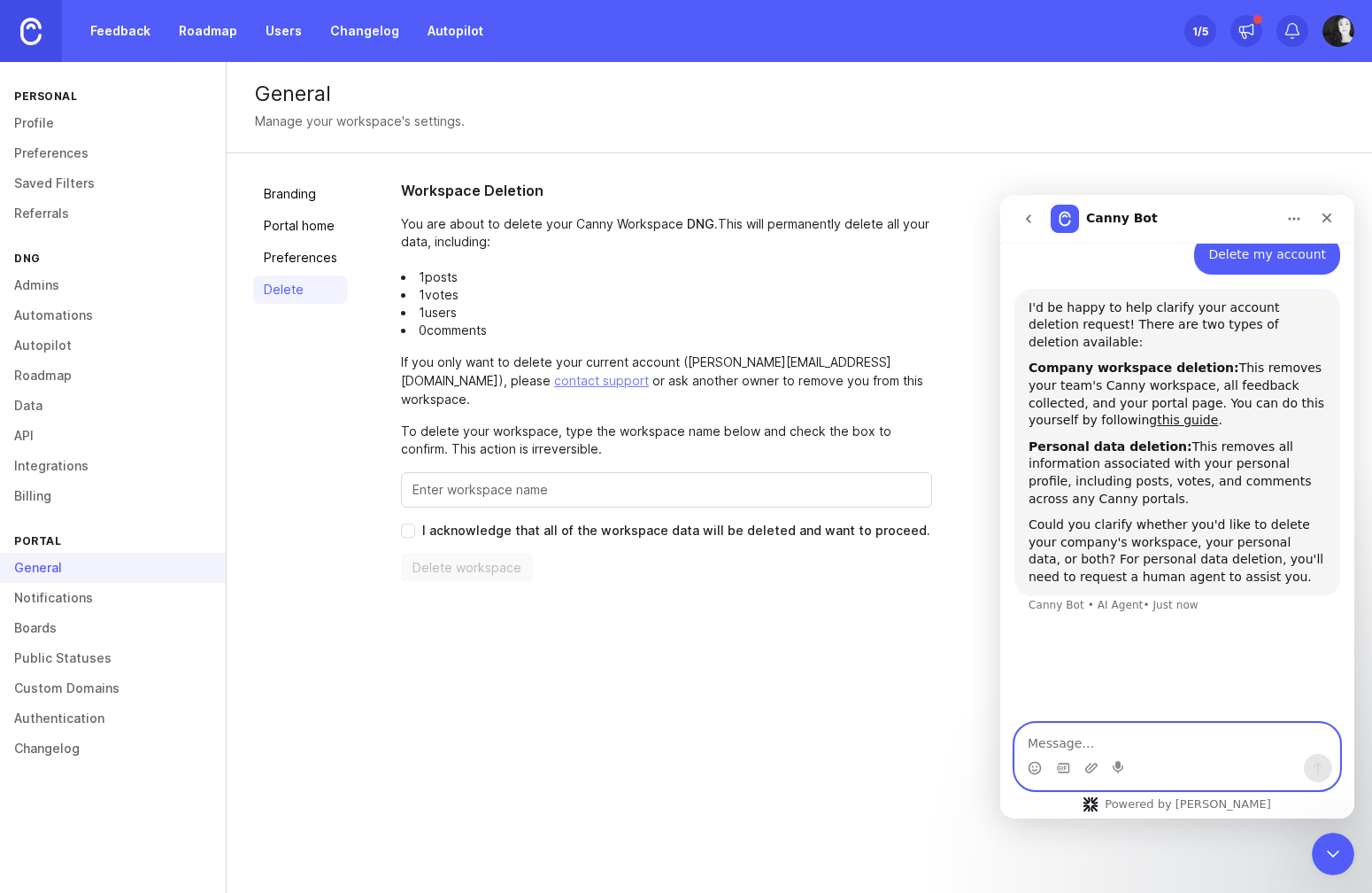
click at [1133, 745] on textarea "Message…" at bounding box center [1177, 738] width 324 height 30
paste textarea "Personal data deletion"
type textarea "Personal data deletion"
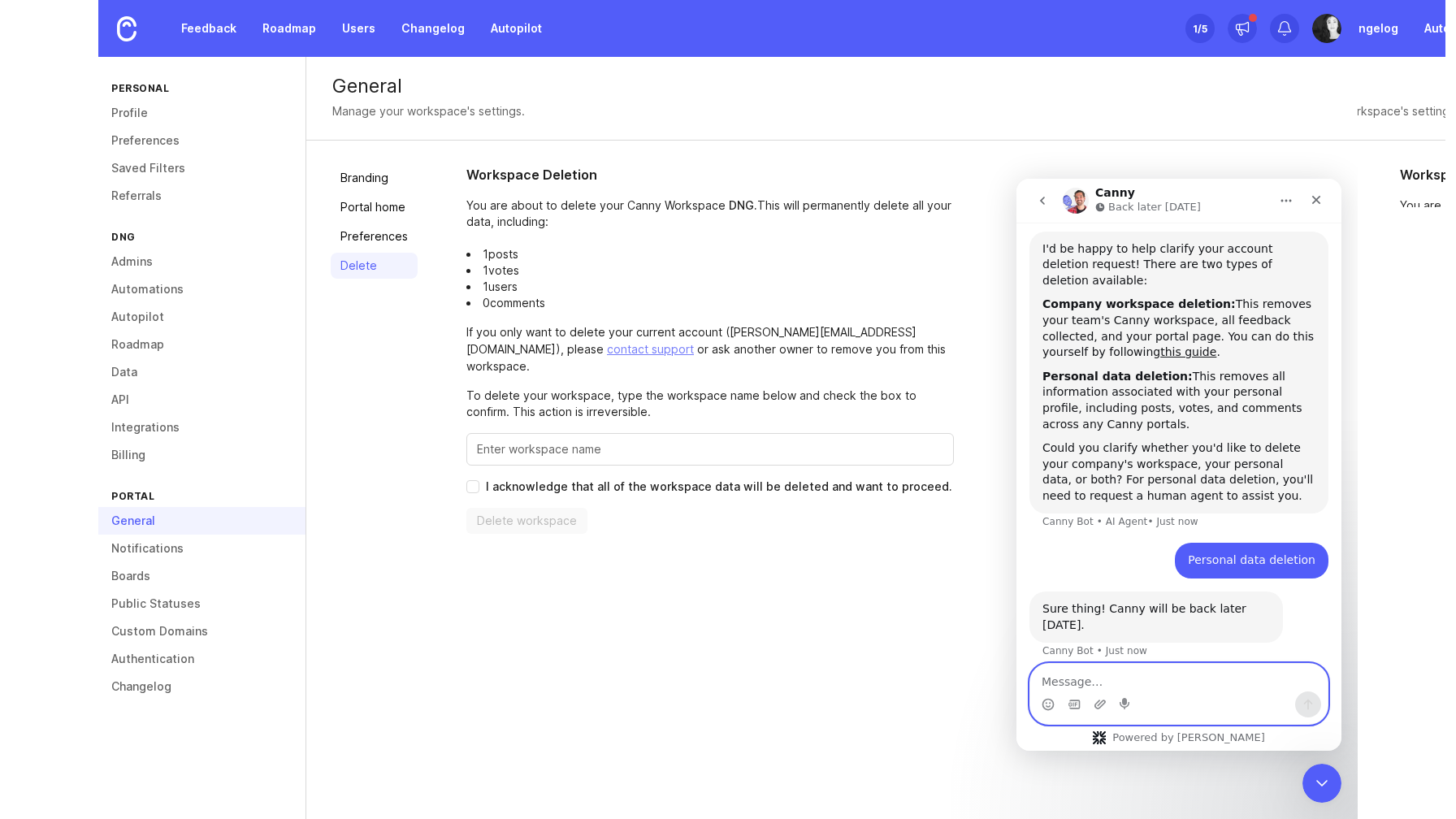
scroll to position [219, 0]
